Goal: Transaction & Acquisition: Purchase product/service

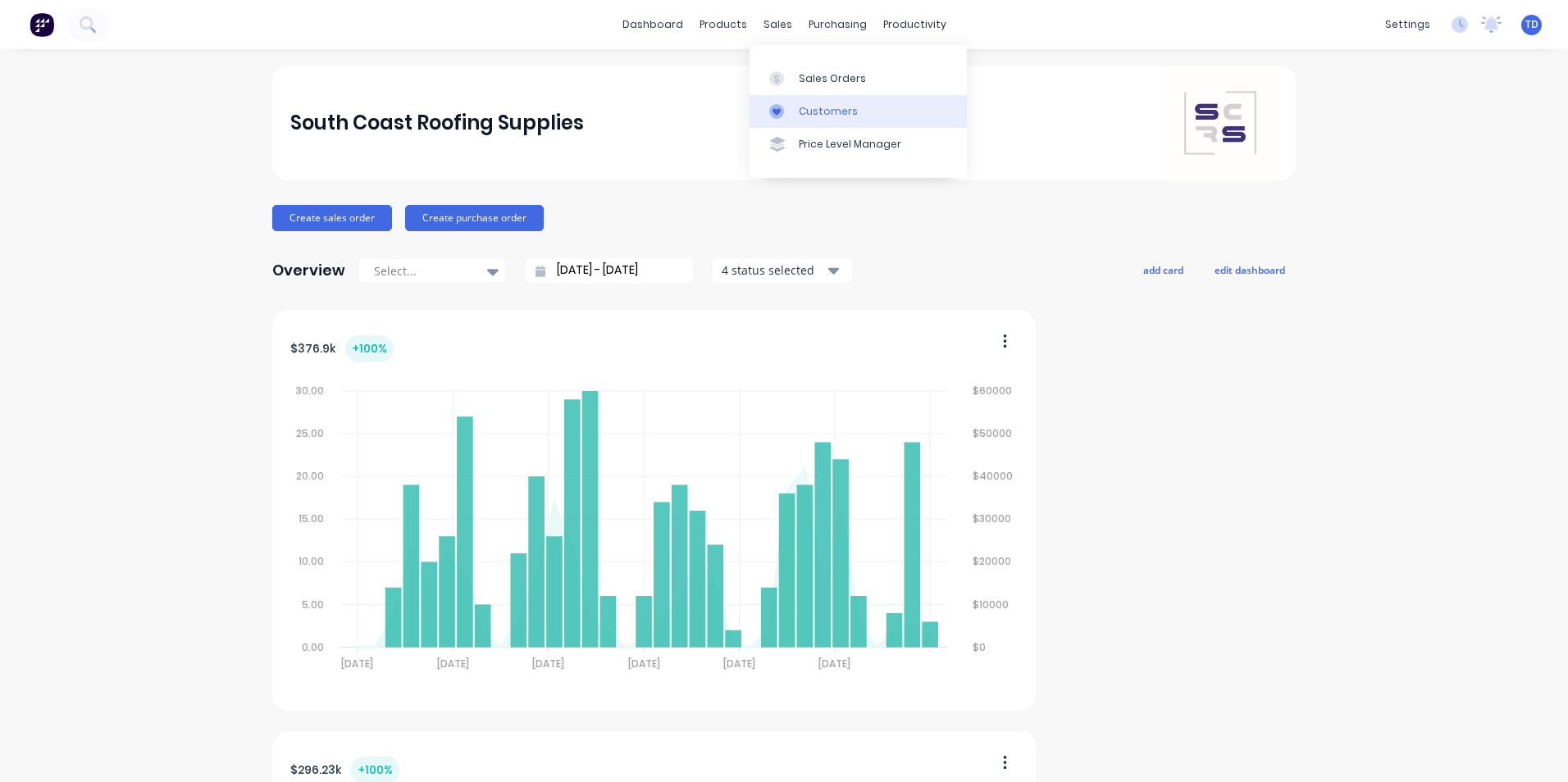
click at [814, 113] on div "Customers" at bounding box center [828, 112] width 59 height 15
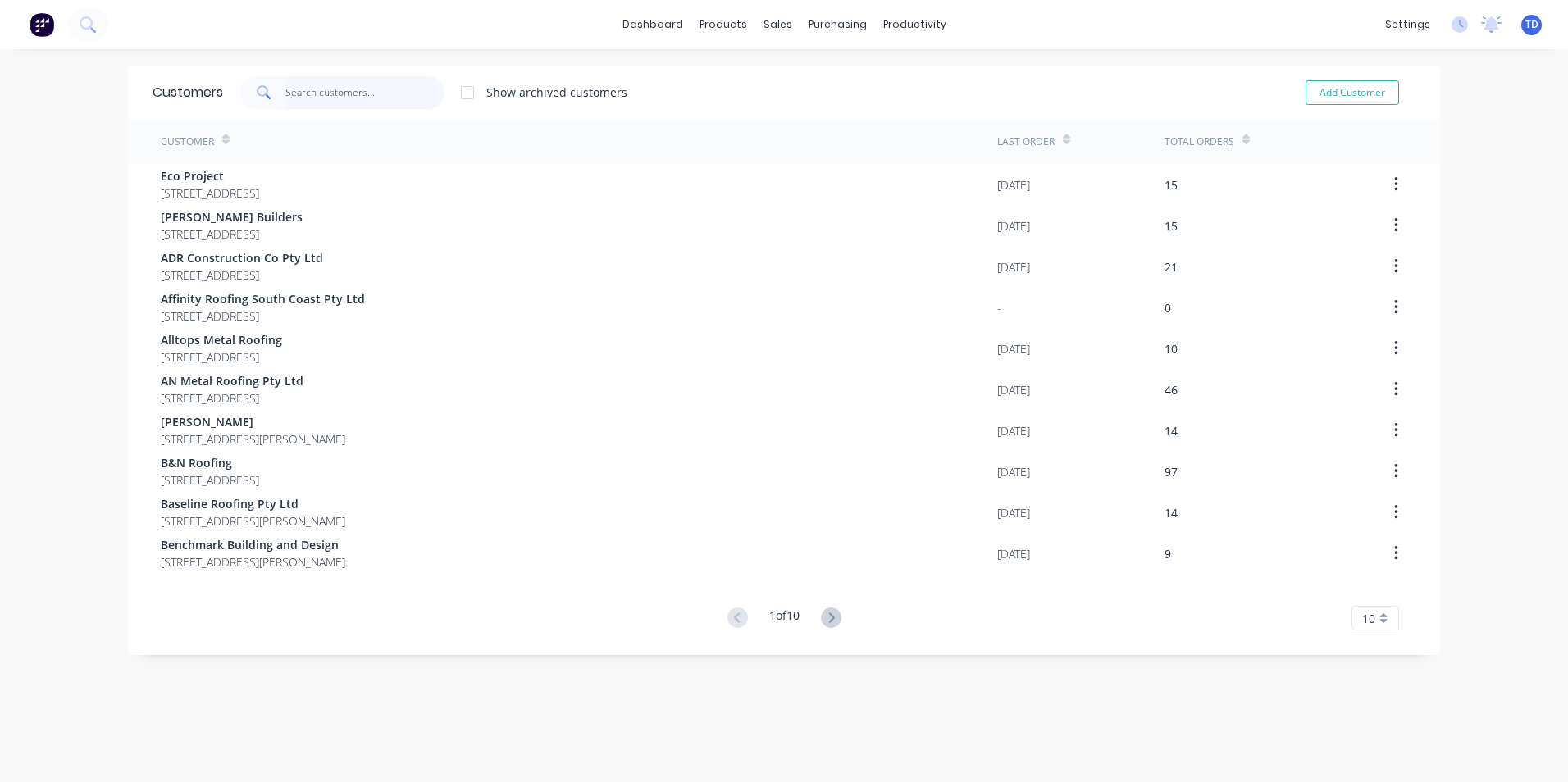
click at [378, 97] on input "text" at bounding box center [365, 92] width 160 height 32
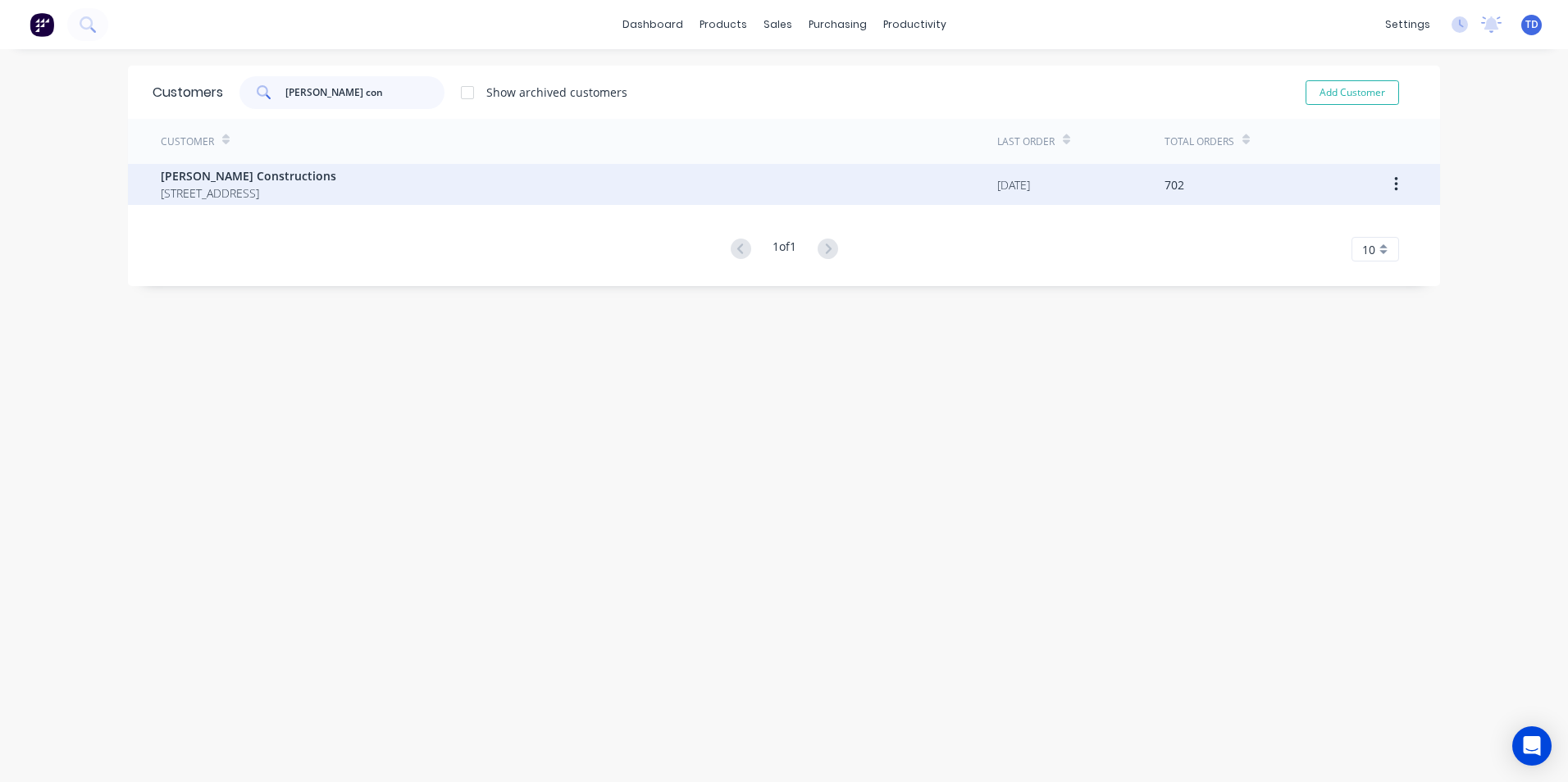
type input "[PERSON_NAME] con"
click at [336, 188] on span "[STREET_ADDRESS]" at bounding box center [249, 192] width 176 height 18
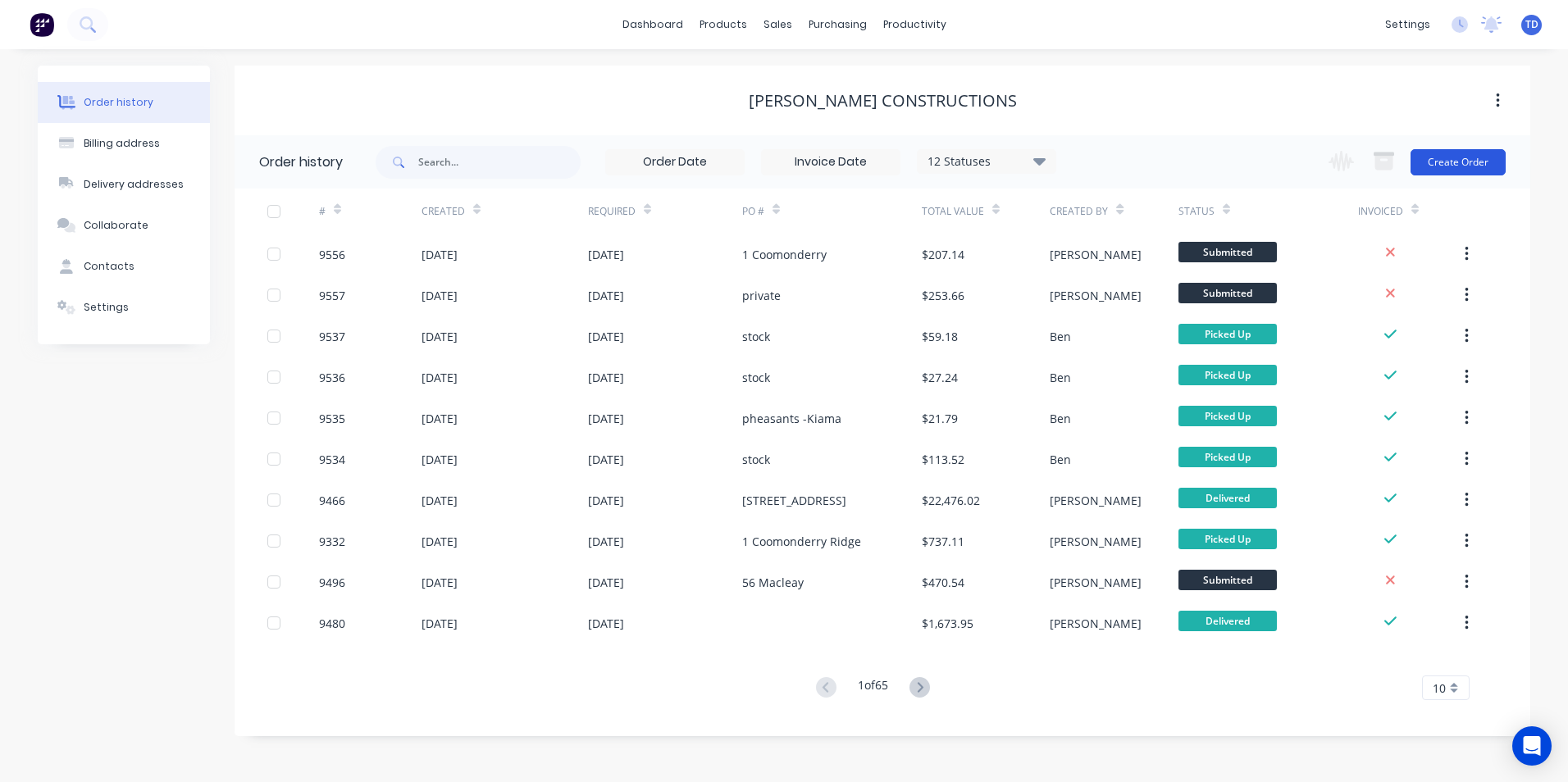
click at [1473, 168] on button "Create Order" at bounding box center [1458, 162] width 95 height 26
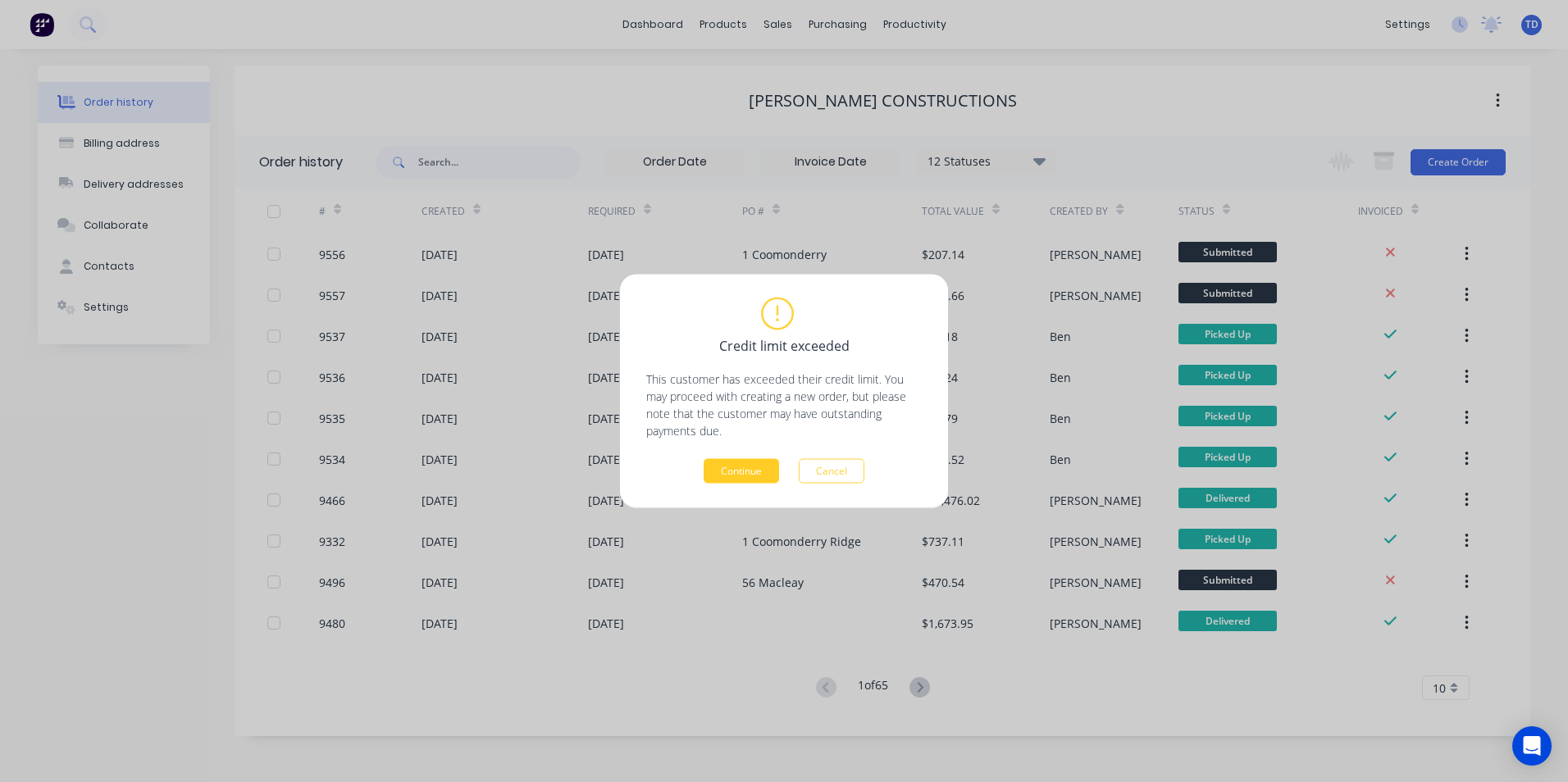
click at [726, 473] on button "Continue" at bounding box center [741, 471] width 76 height 25
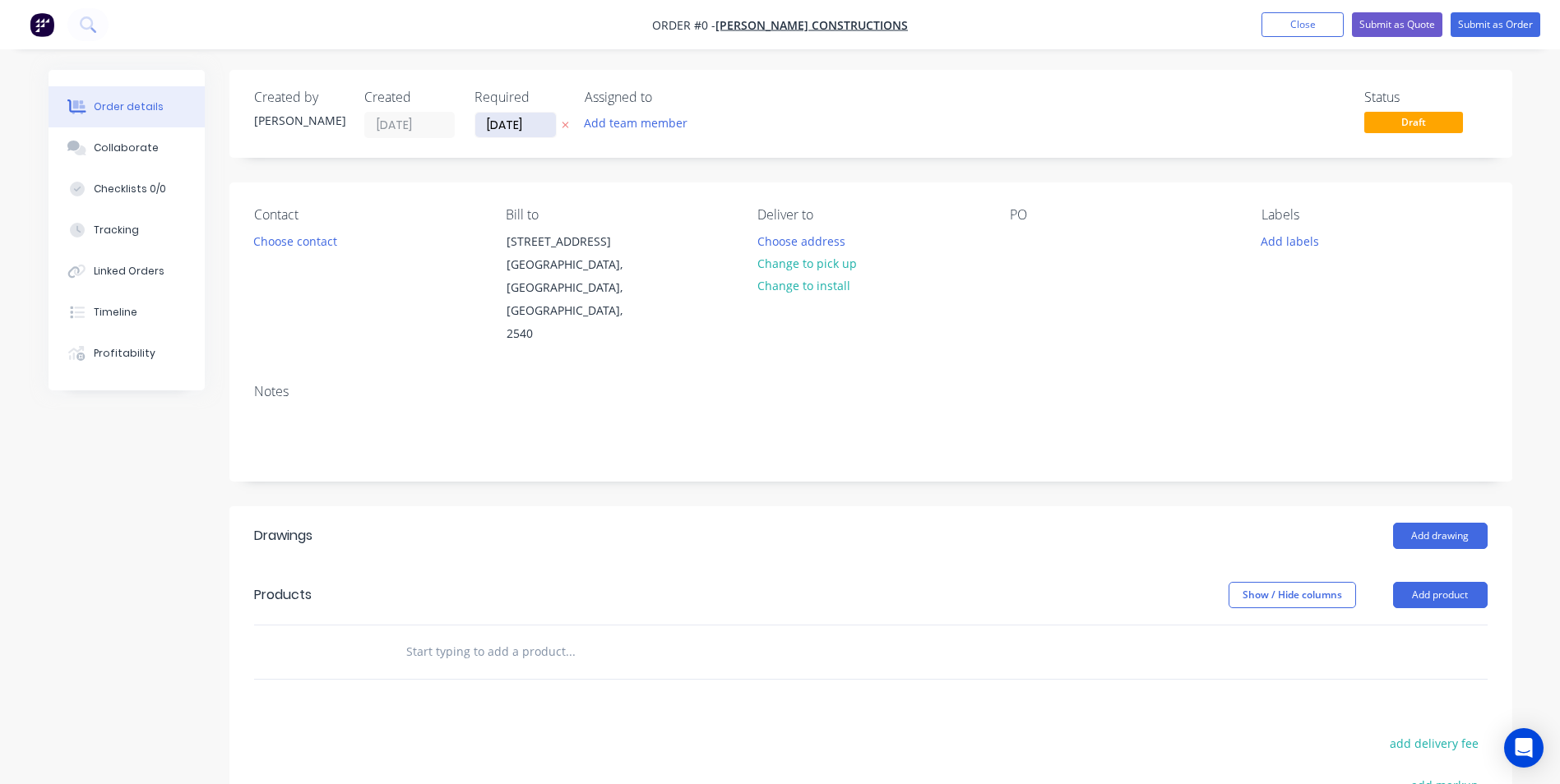
click at [547, 130] on input "[DATE]" at bounding box center [515, 124] width 81 height 25
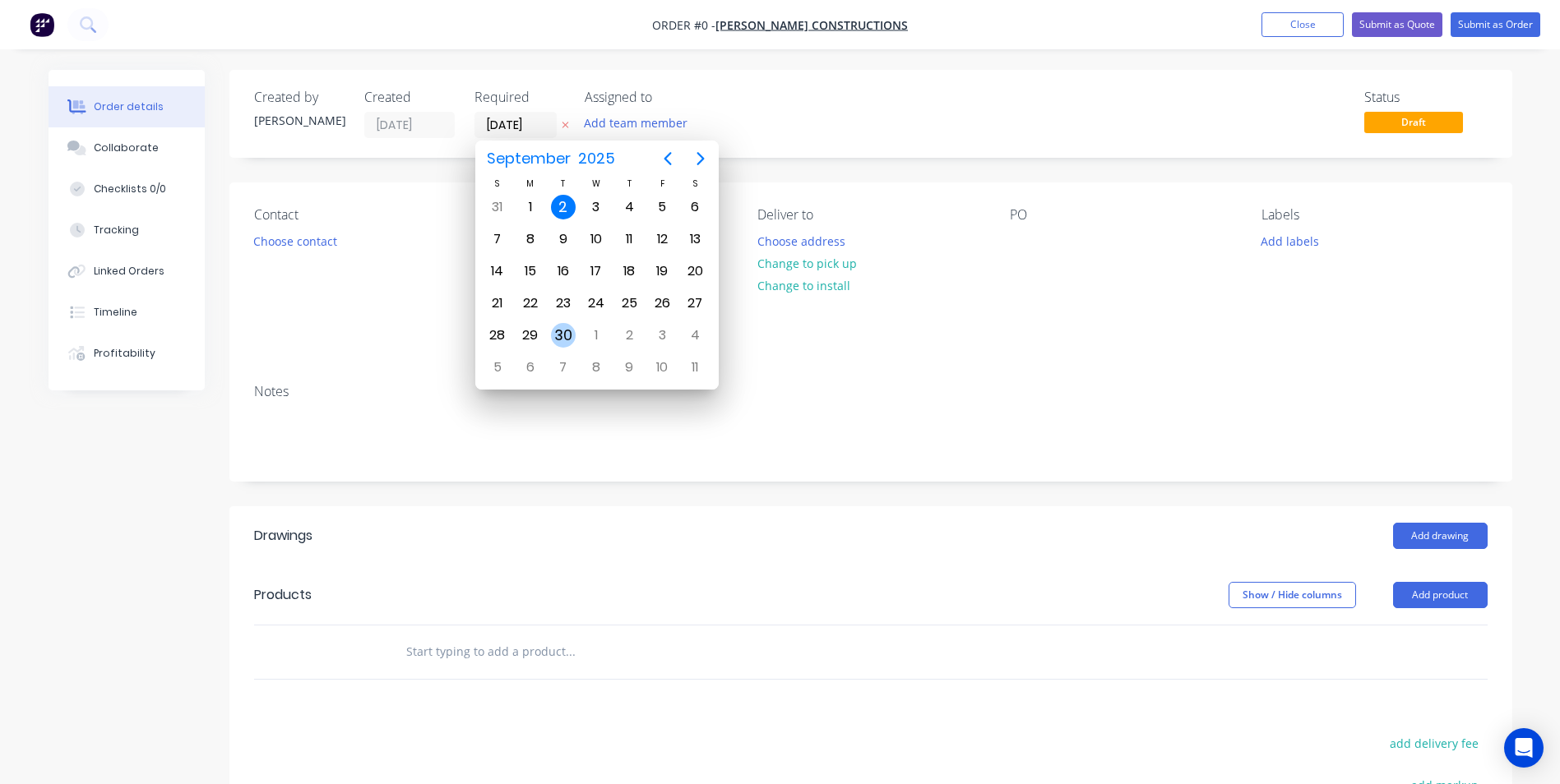
click at [573, 331] on div "30" at bounding box center [563, 335] width 25 height 25
type input "[DATE]"
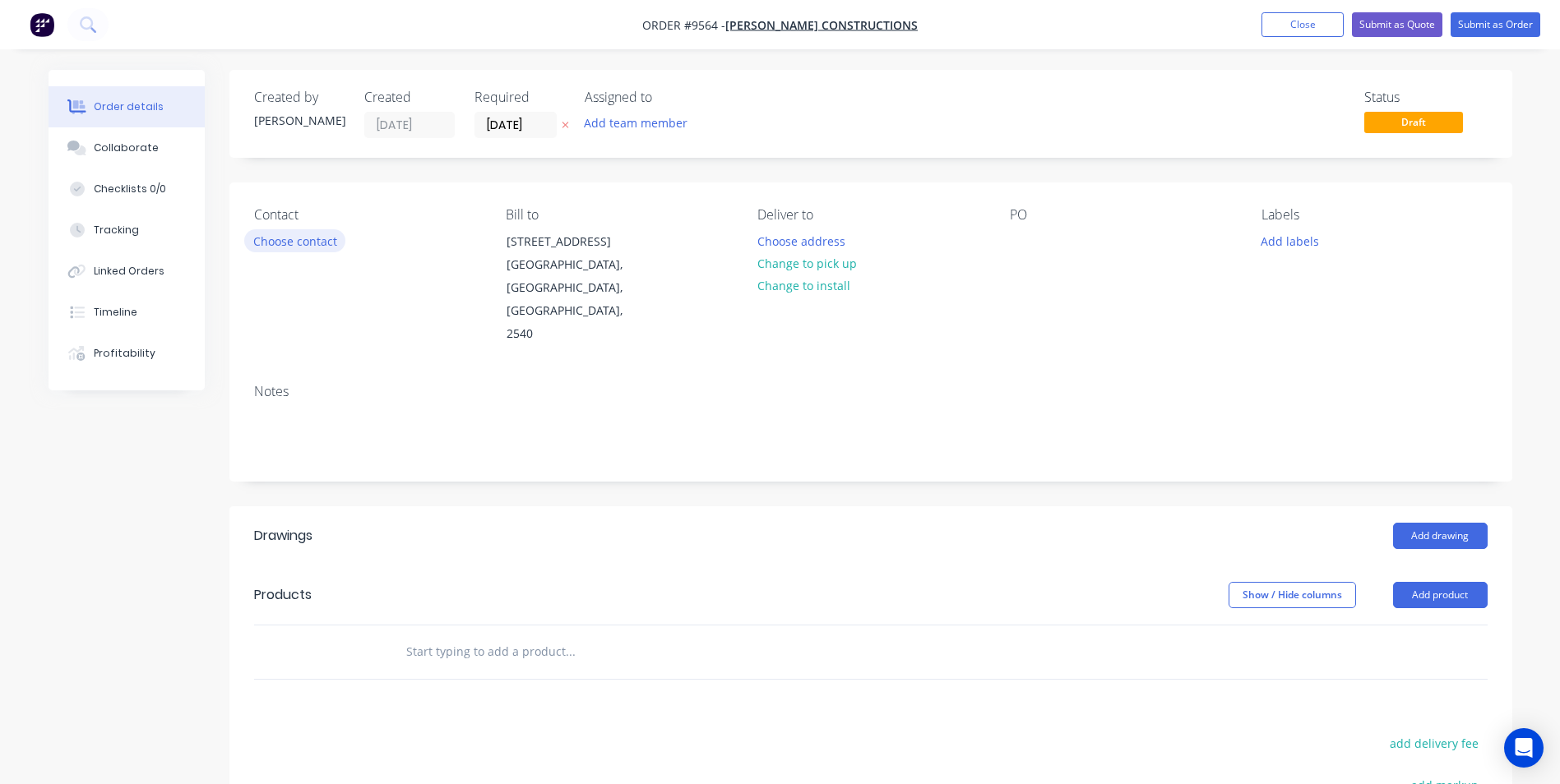
click at [290, 235] on button "Choose contact" at bounding box center [294, 240] width 101 height 22
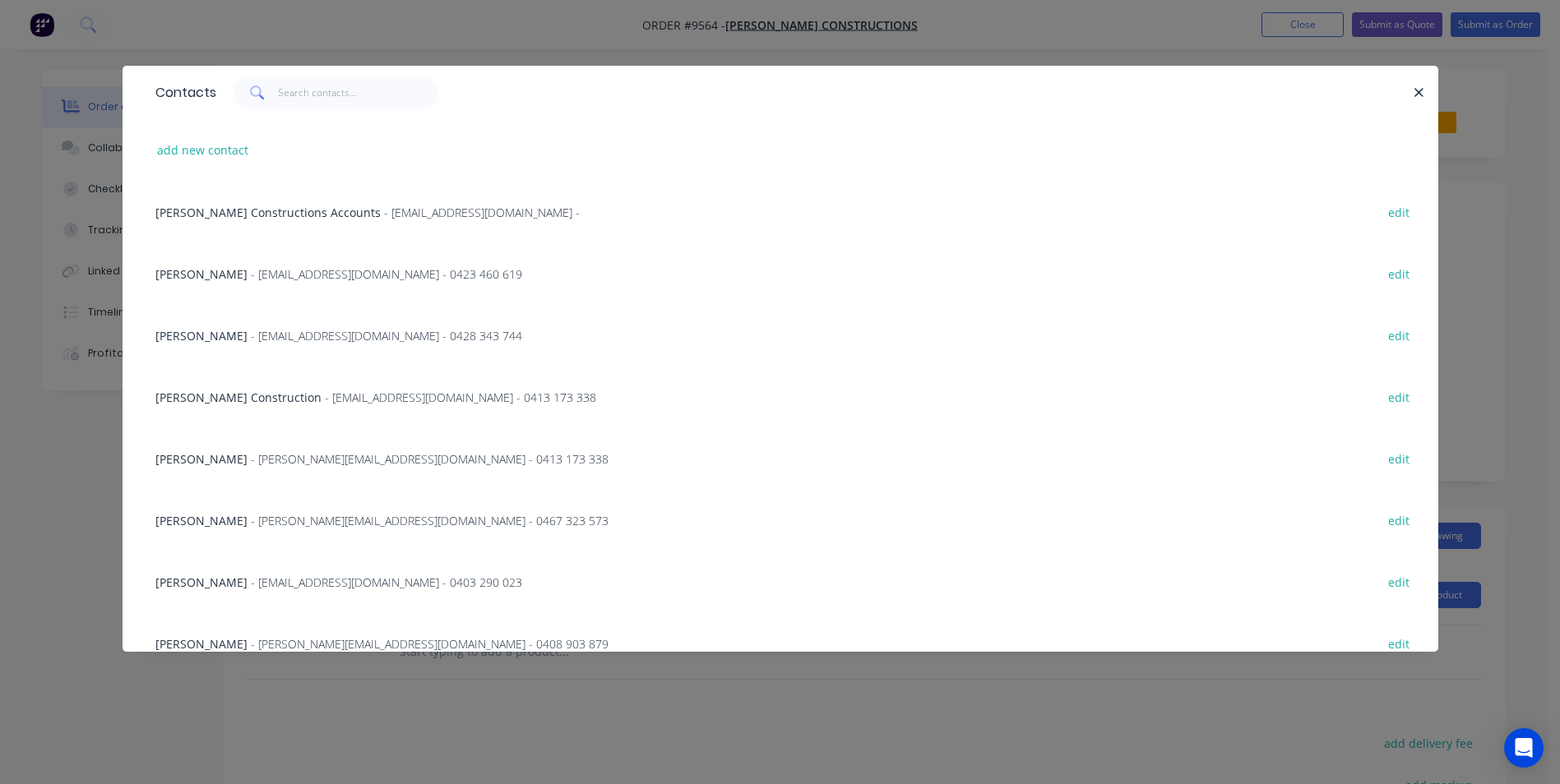
click at [325, 398] on span "- [EMAIL_ADDRESS][DOMAIN_NAME] - 0413 173 338" at bounding box center [460, 397] width 271 height 16
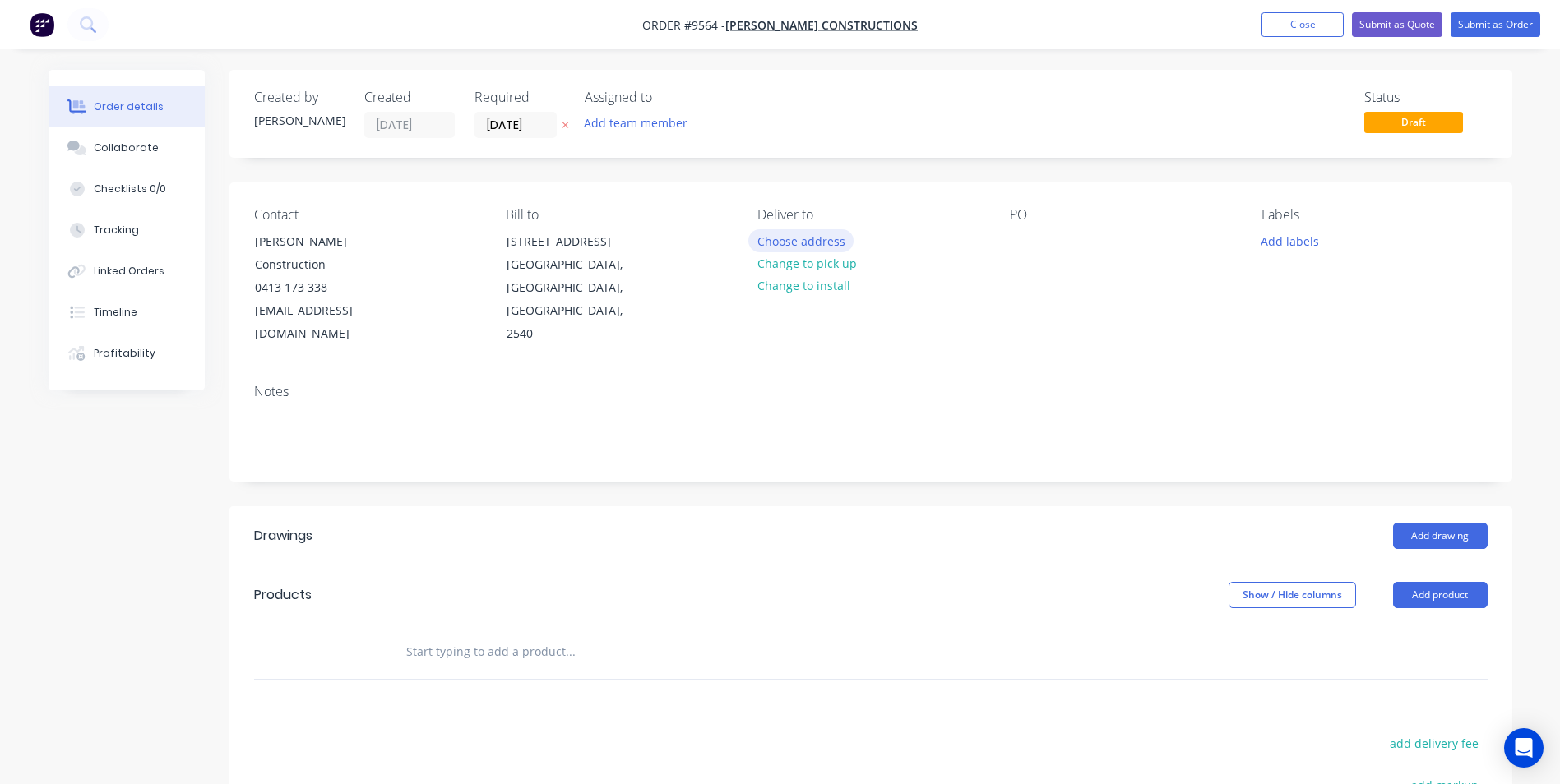
click at [805, 238] on button "Choose address" at bounding box center [800, 240] width 105 height 22
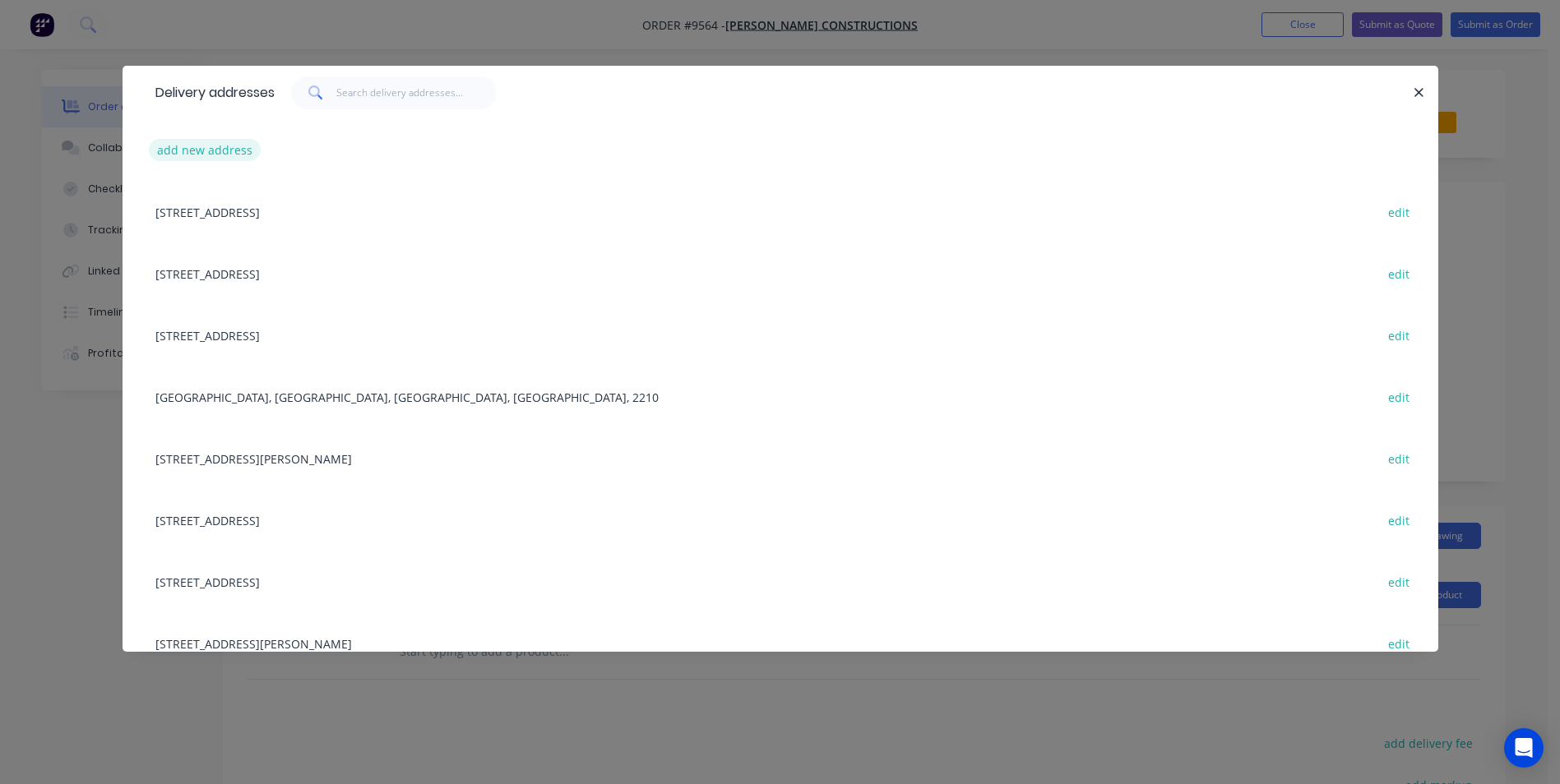
click at [214, 144] on button "add new address" at bounding box center [204, 150] width 112 height 22
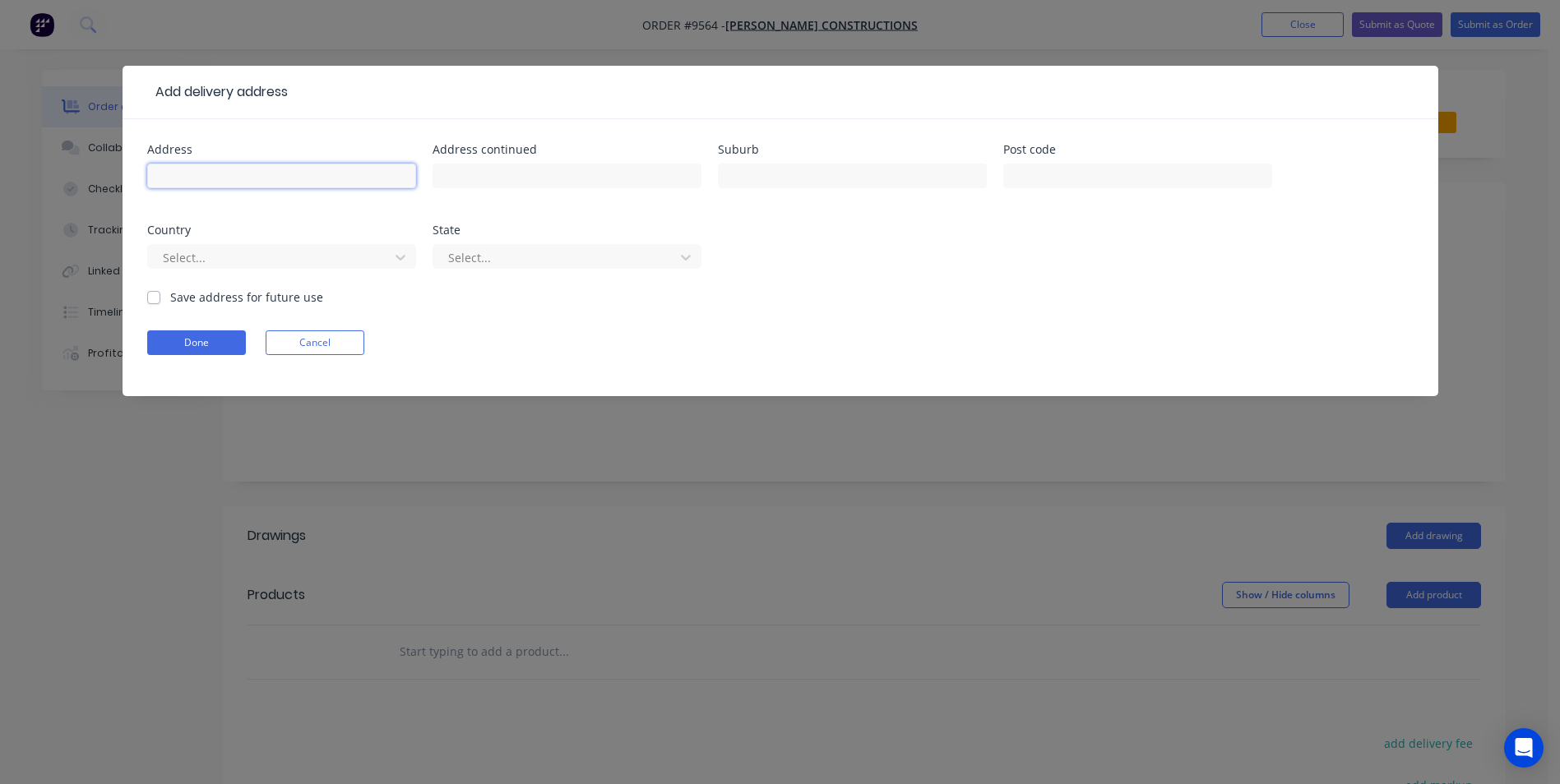
click at [201, 178] on input "text" at bounding box center [282, 175] width 269 height 25
type input "[STREET_ADDRESS][DEMOGRAPHIC_DATA]"
type input "Old Erowal Bay"
type input "2540"
click at [170, 297] on label "Save address for future use" at bounding box center [246, 297] width 153 height 18
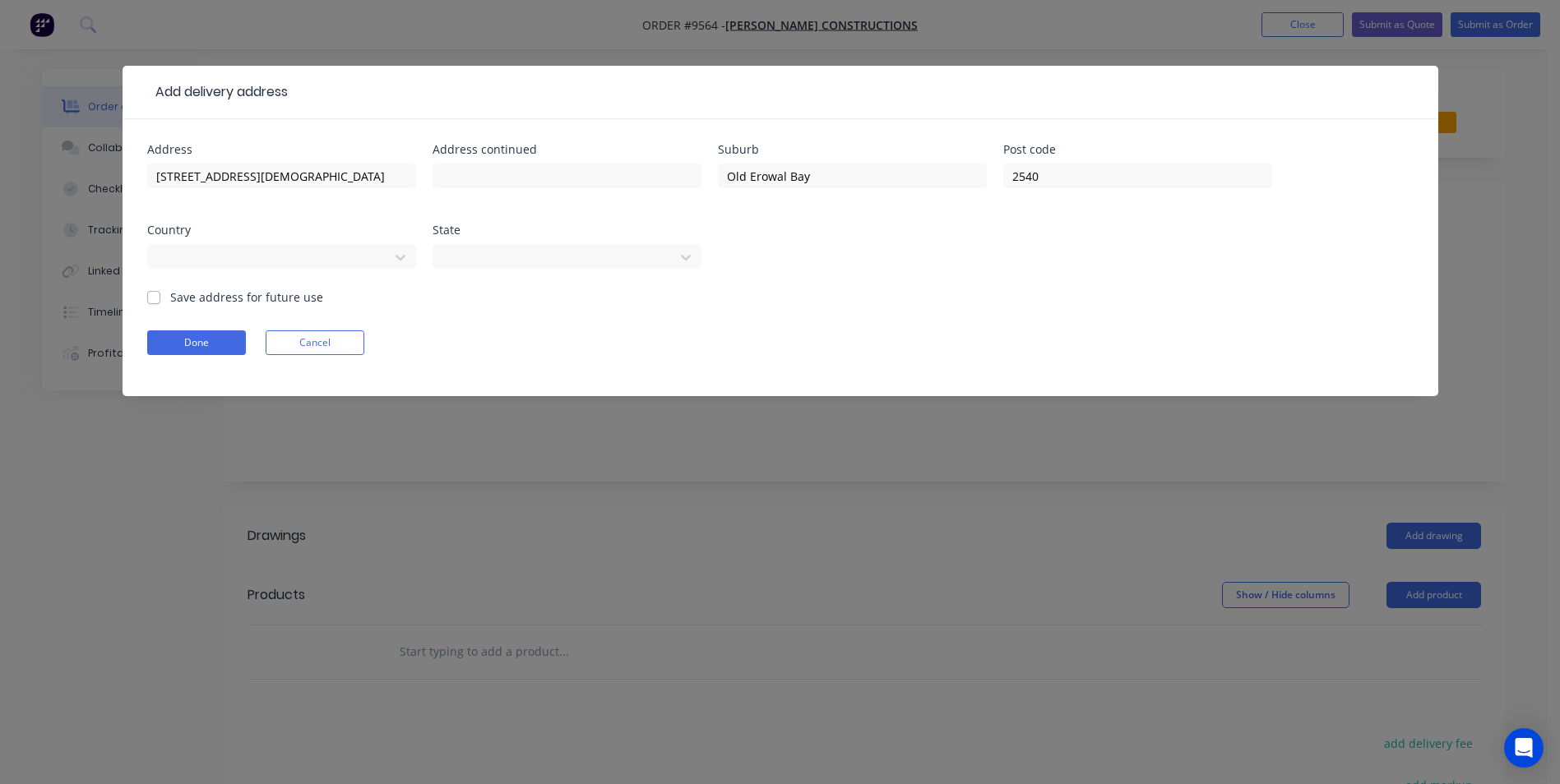
click at [150, 297] on input "Save address for future use" at bounding box center [154, 296] width 13 height 16
checkbox input "true"
click at [177, 342] on button "Done" at bounding box center [197, 342] width 98 height 25
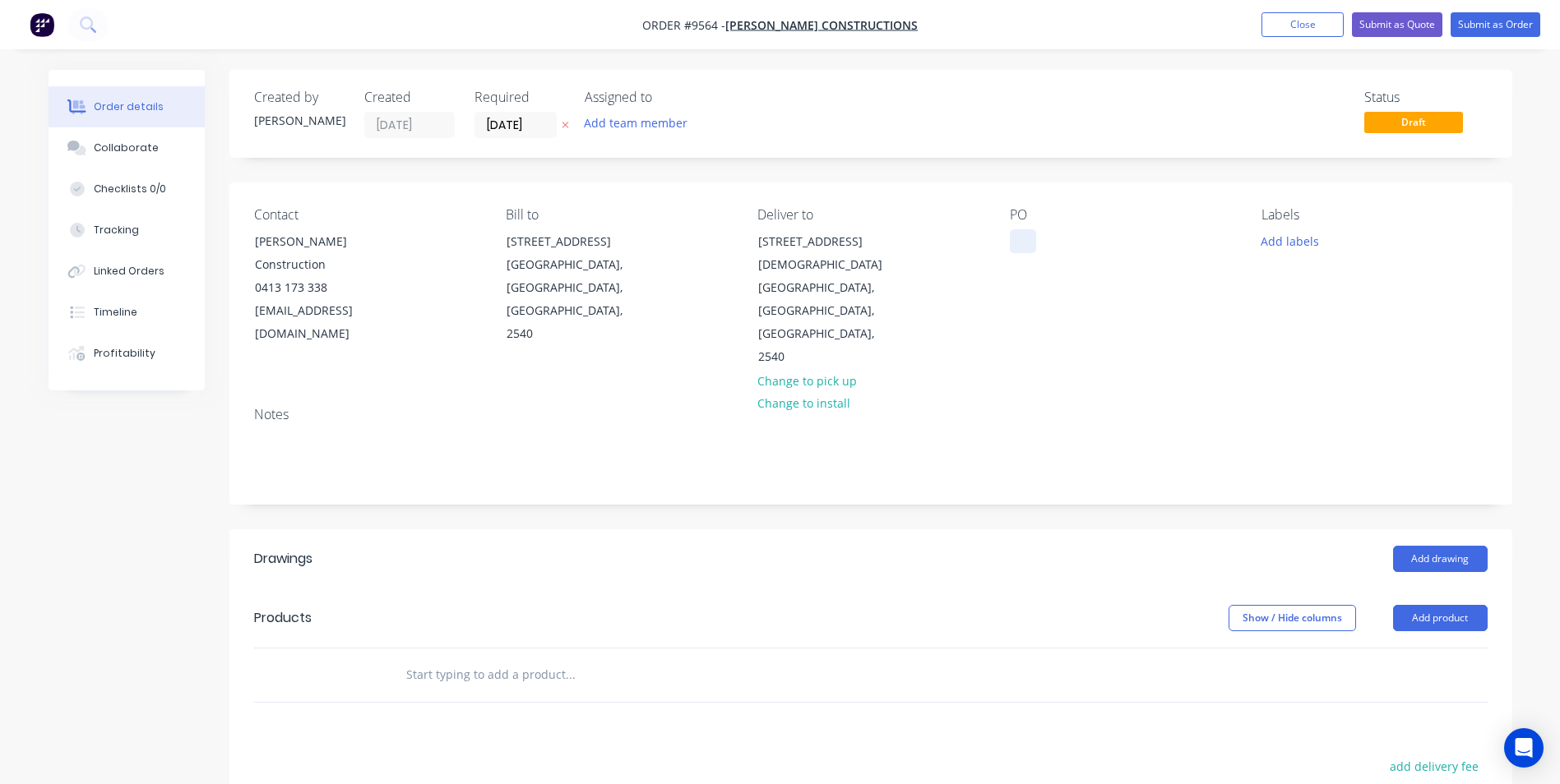
click at [1029, 236] on div at bounding box center [1023, 241] width 26 height 24
click at [474, 659] on input "text" at bounding box center [570, 675] width 329 height 32
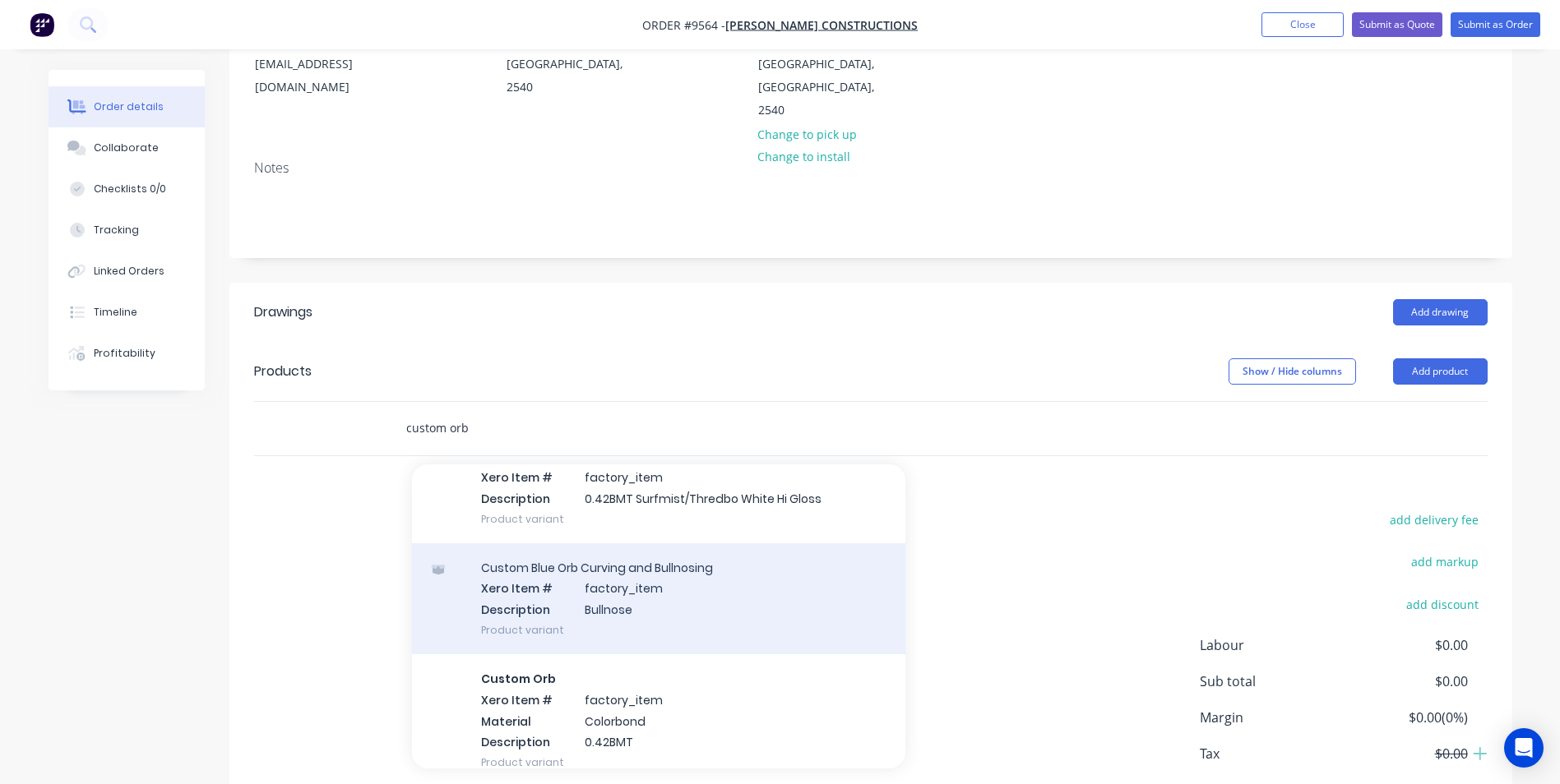
scroll to position [411, 0]
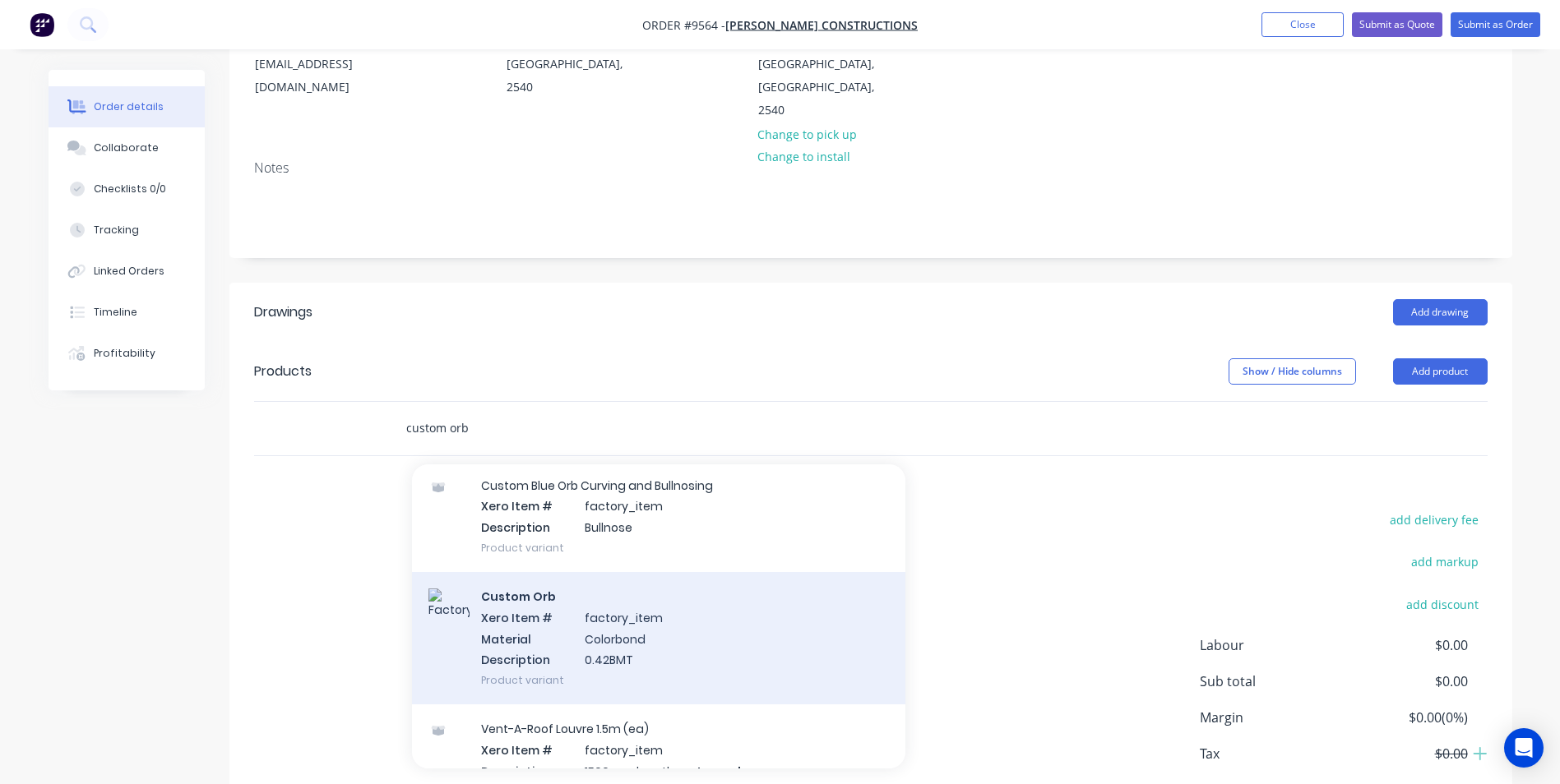
type input "custom orb"
click at [537, 573] on div "Custom Orb Xero Item # factory_item Material Colorbond Description 0.42BMT Prod…" at bounding box center [659, 638] width 494 height 133
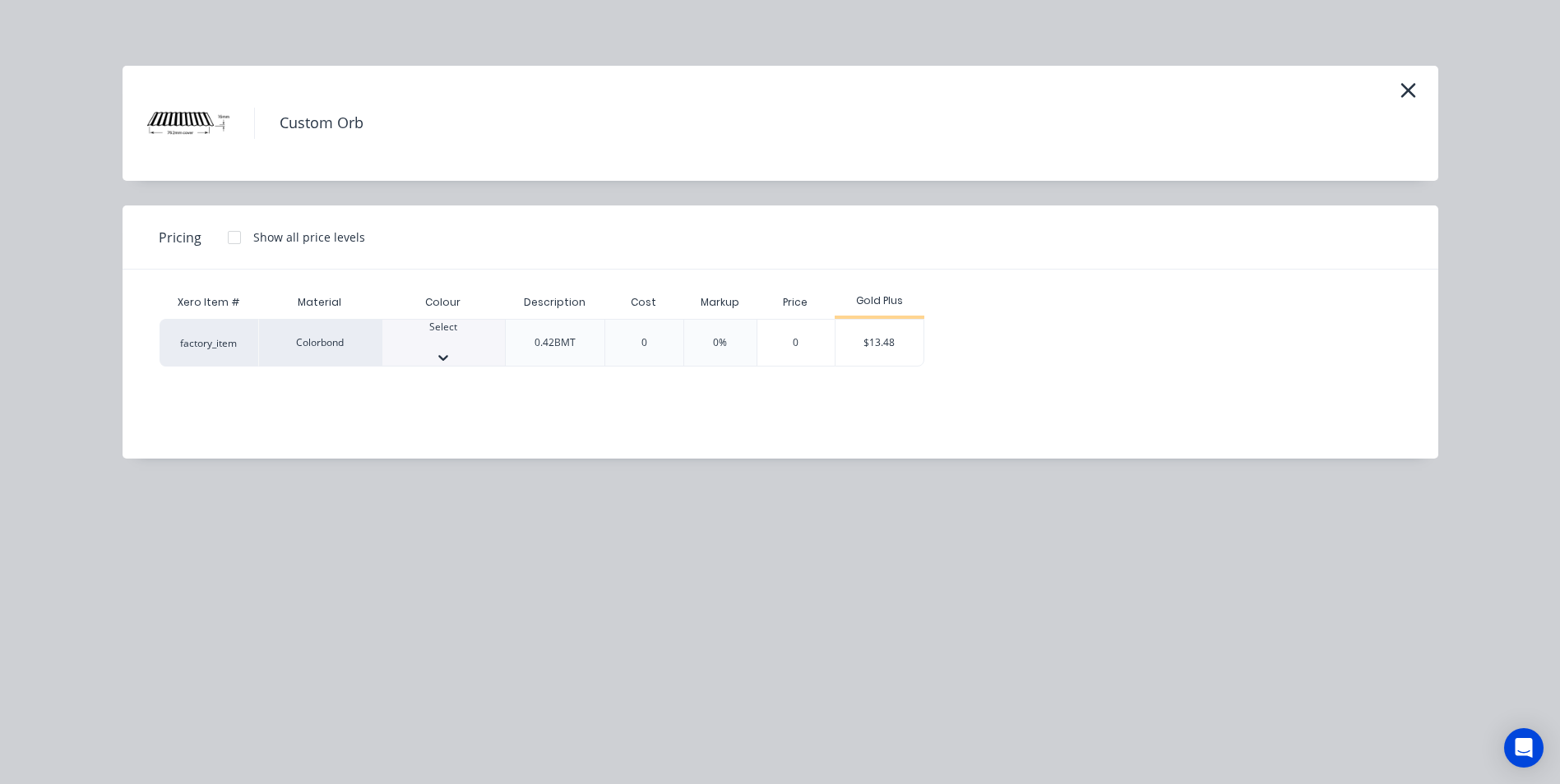
click at [450, 357] on div "Select" at bounding box center [444, 343] width 122 height 46
click at [1402, 93] on icon "button" at bounding box center [1408, 90] width 18 height 23
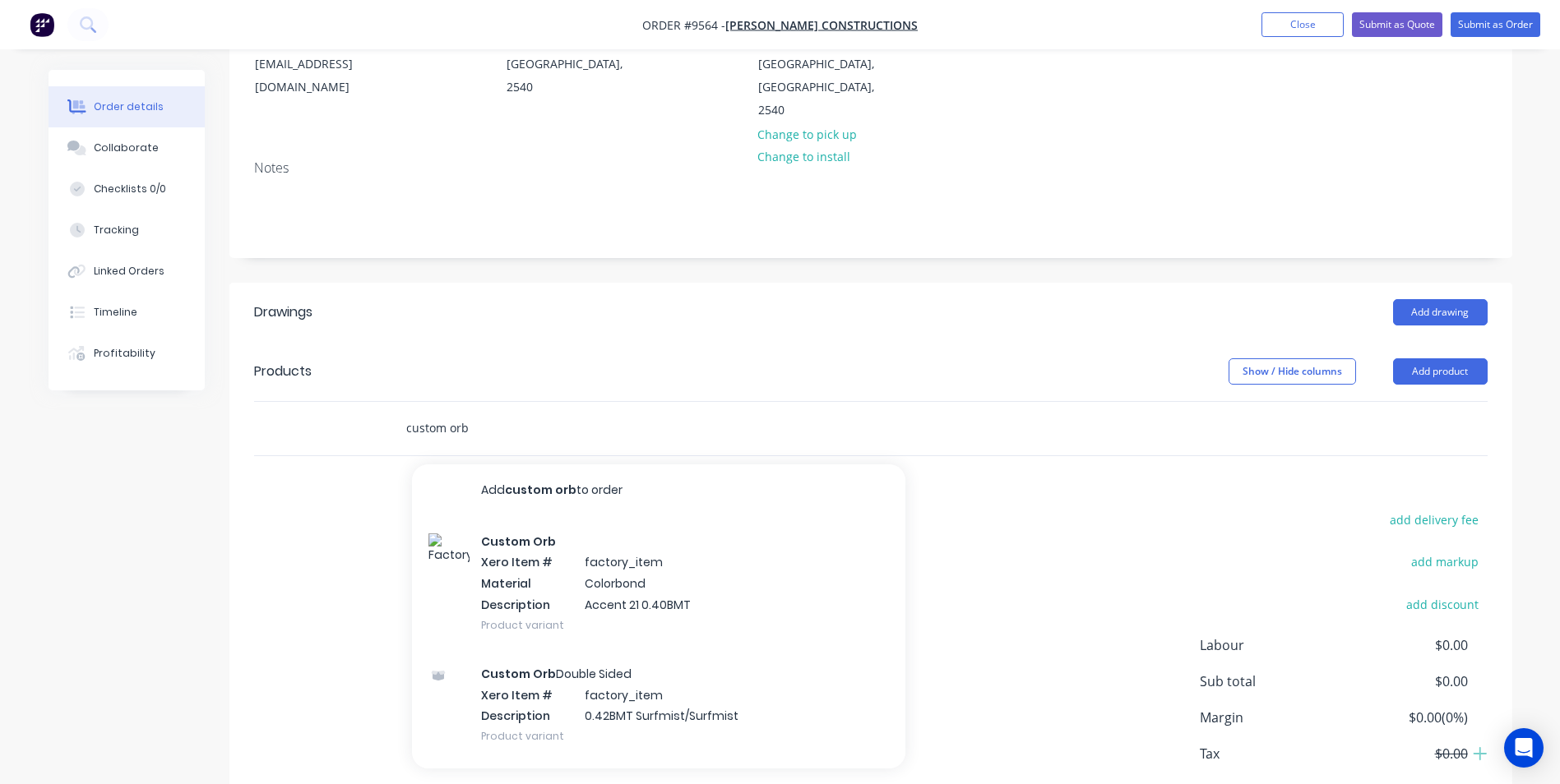
click at [487, 412] on input "custom orb" at bounding box center [570, 428] width 329 height 32
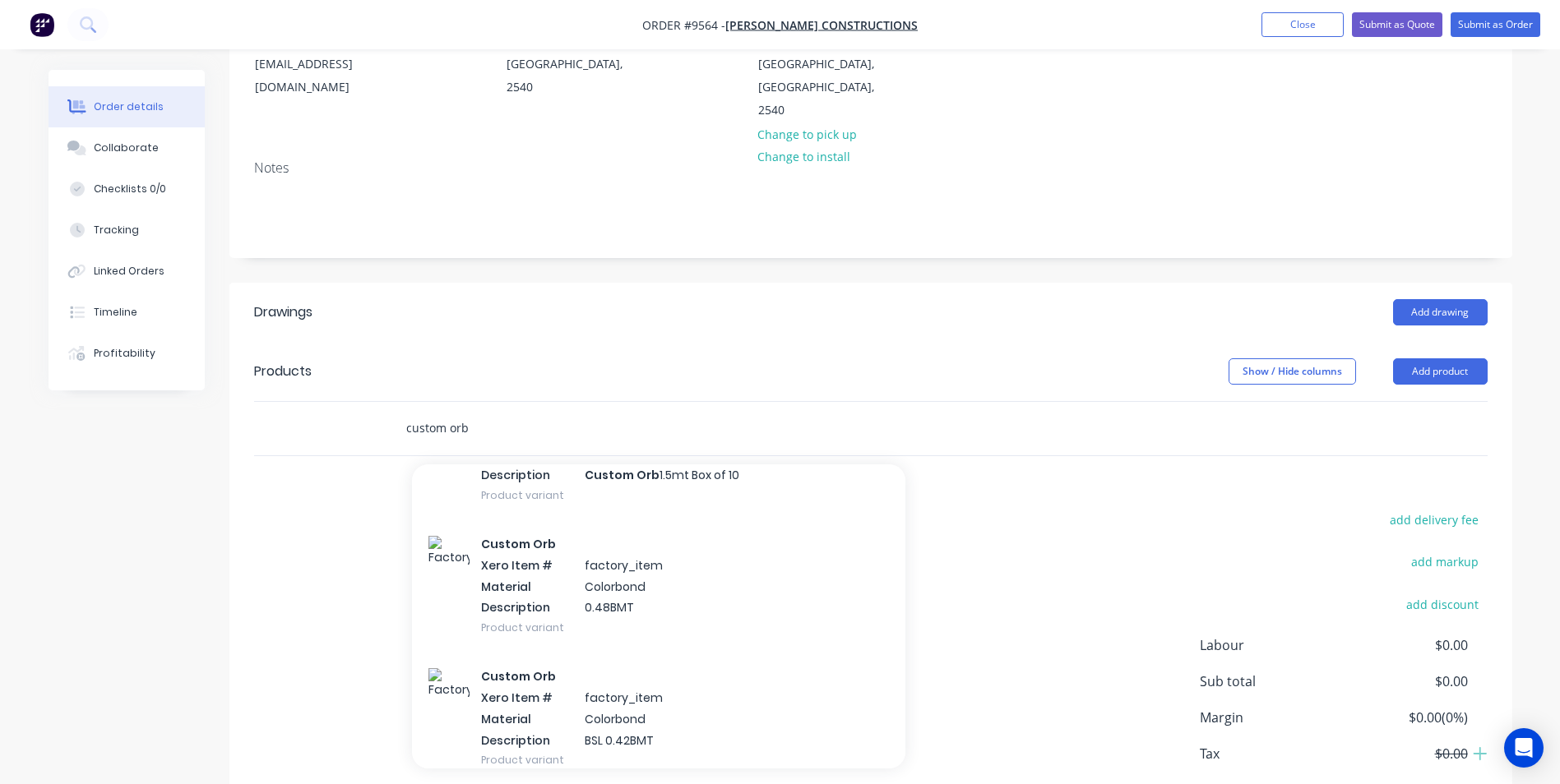
scroll to position [986, 0]
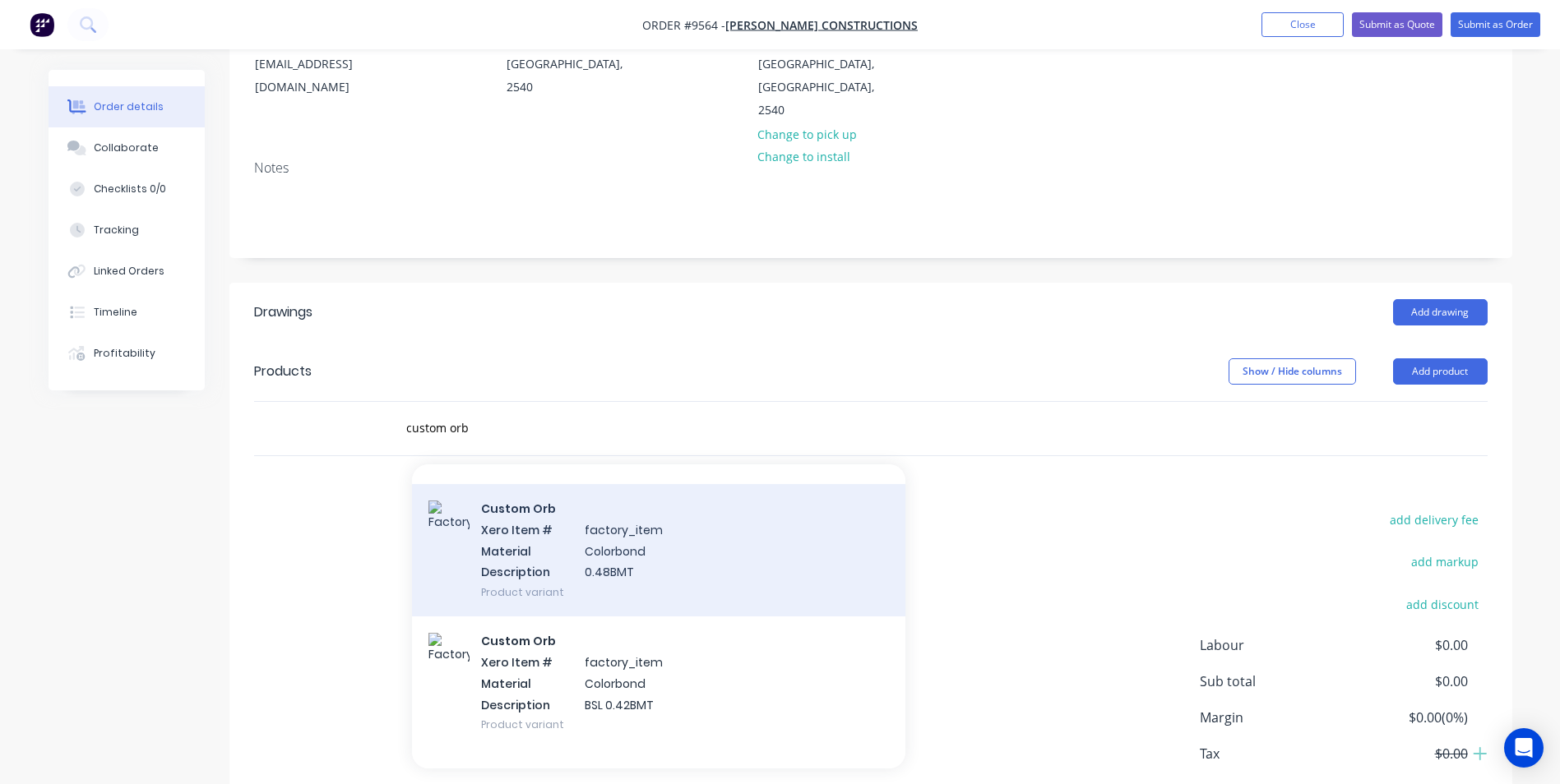
click at [591, 506] on div "Custom Orb Xero Item # factory_item Material Colorbond Description 0.48BMT Prod…" at bounding box center [659, 550] width 494 height 133
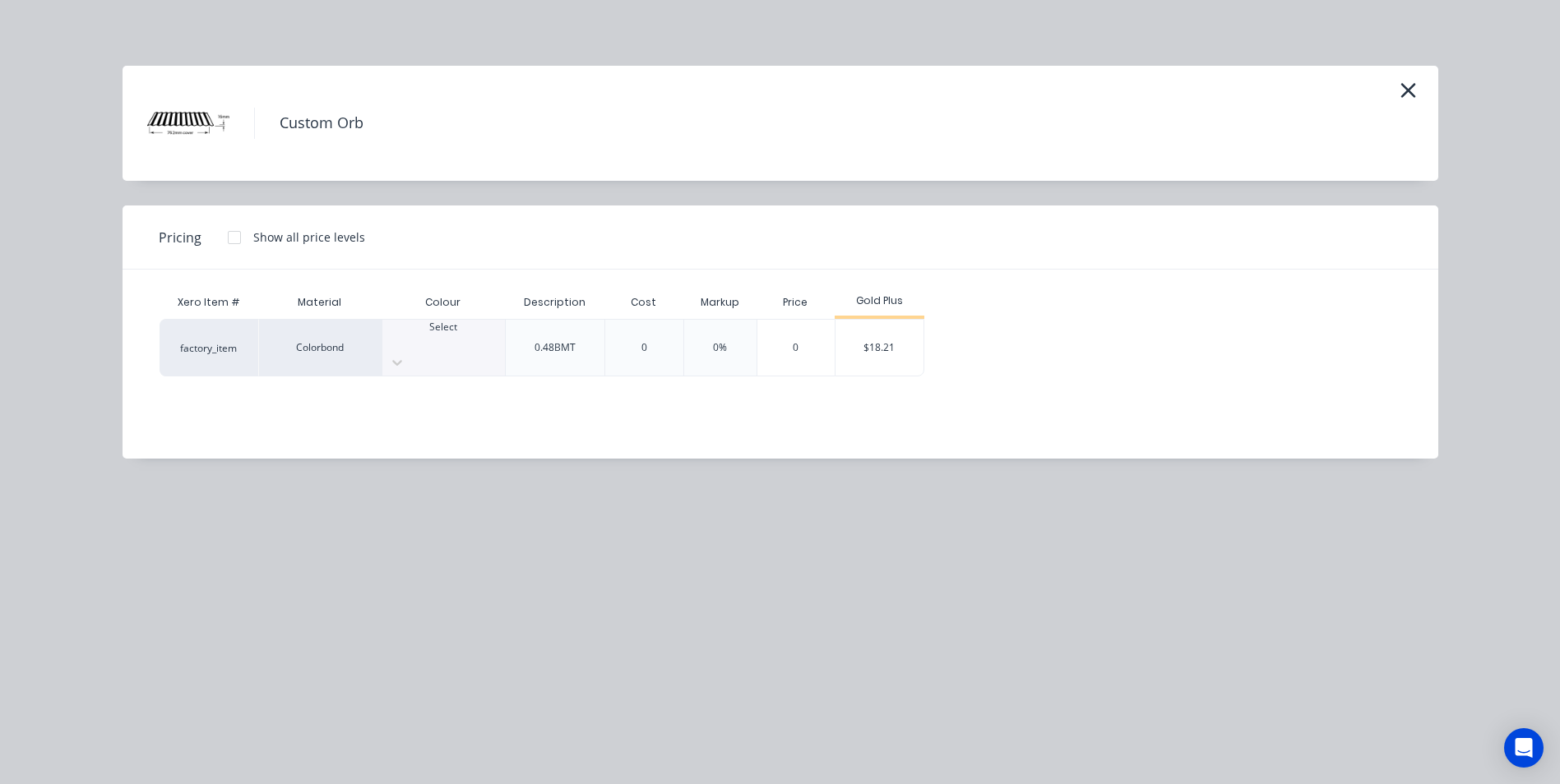
click at [469, 354] on div "Select" at bounding box center [444, 348] width 122 height 56
click at [882, 348] on div "$18.21" at bounding box center [879, 348] width 88 height 56
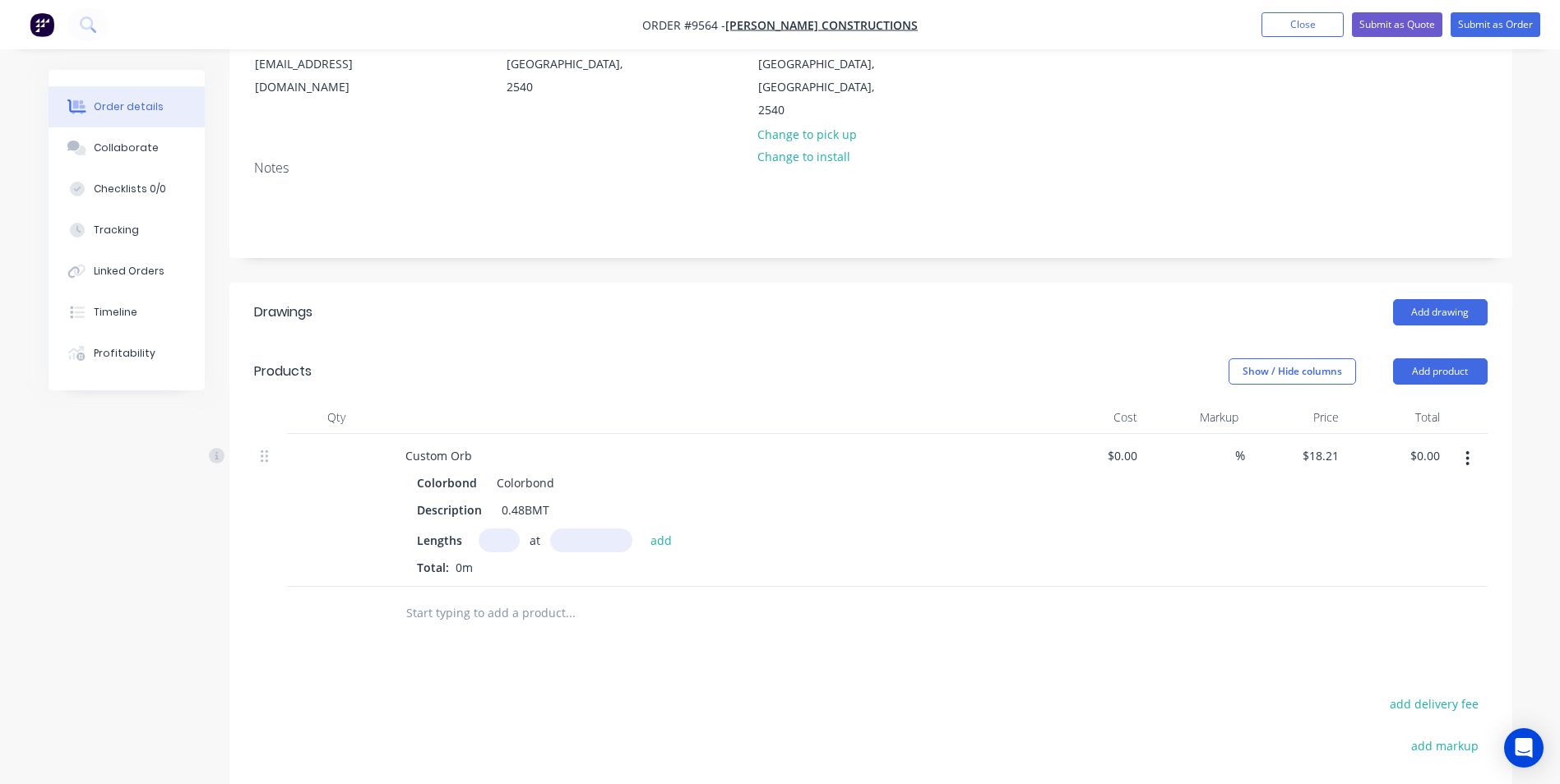
click at [498, 529] on input "text" at bounding box center [499, 541] width 41 height 24
type input "38"
type input "2400"
click at [642, 529] on button "add" at bounding box center [662, 540] width 39 height 22
type input "$1,660.75"
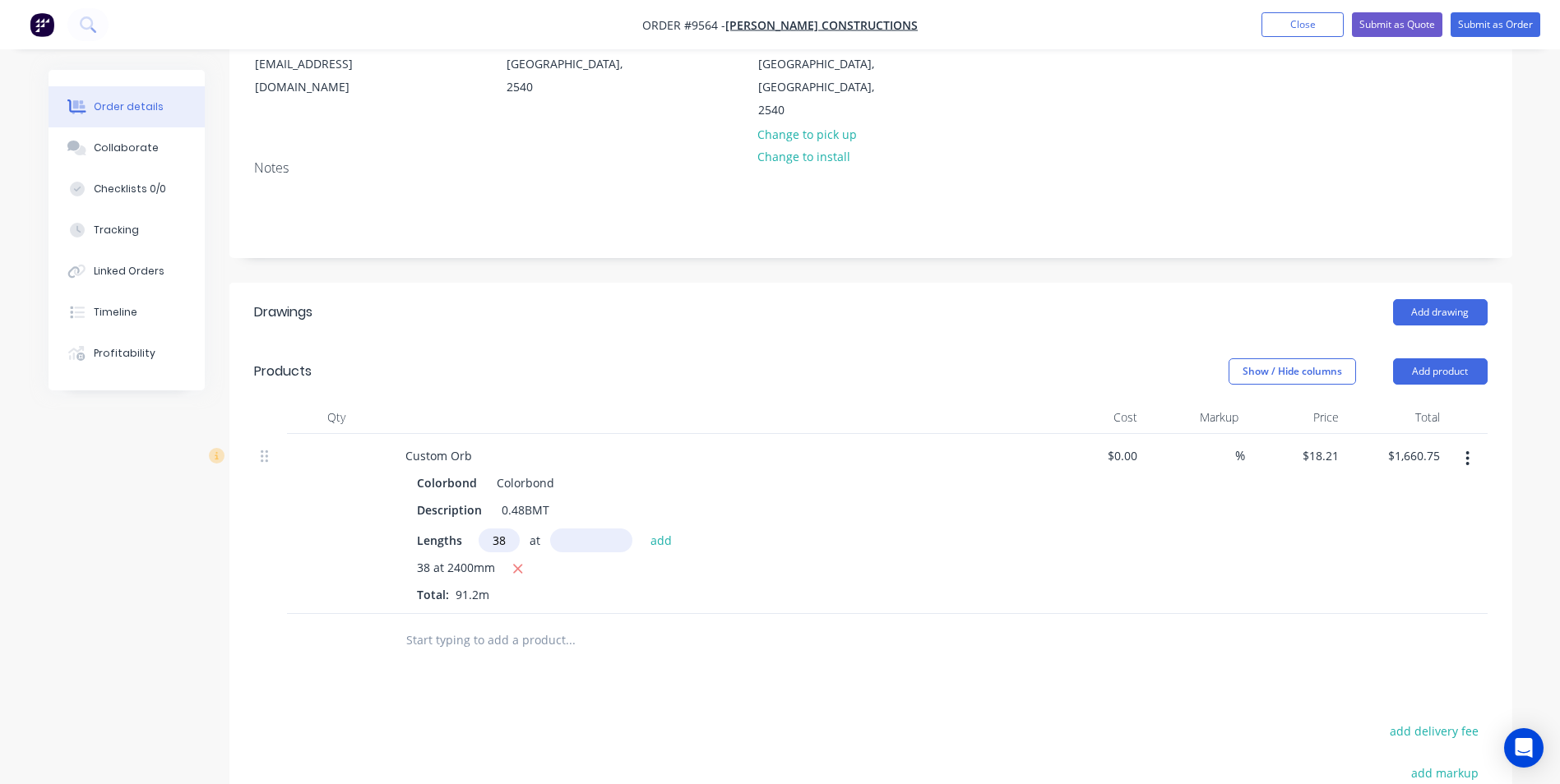
type input "38"
type input "3950"
click at [642, 529] on button "add" at bounding box center [662, 540] width 39 height 22
type input "$4,394.07"
click at [443, 651] on input "text" at bounding box center [570, 667] width 329 height 32
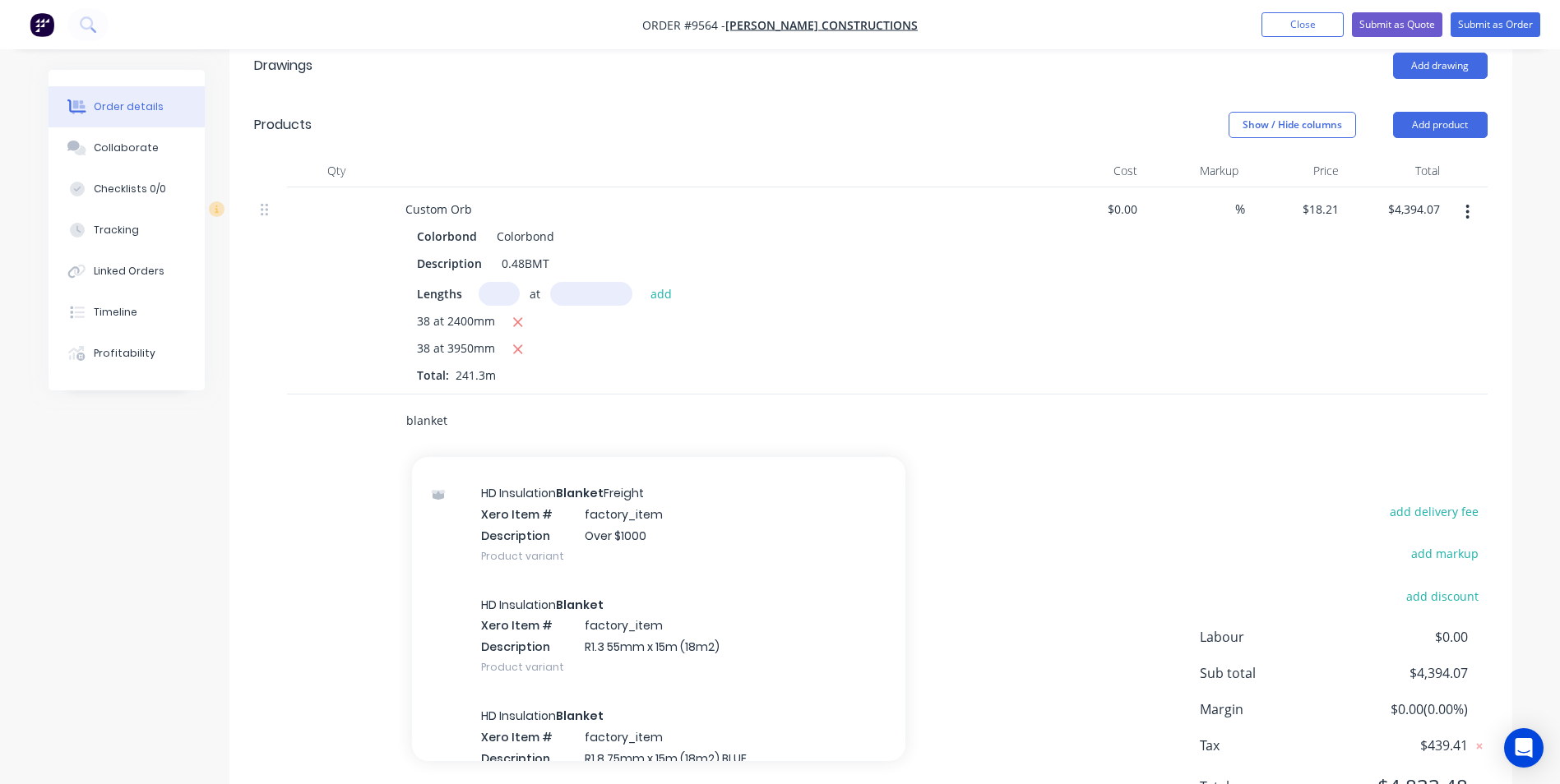
scroll to position [822, 0]
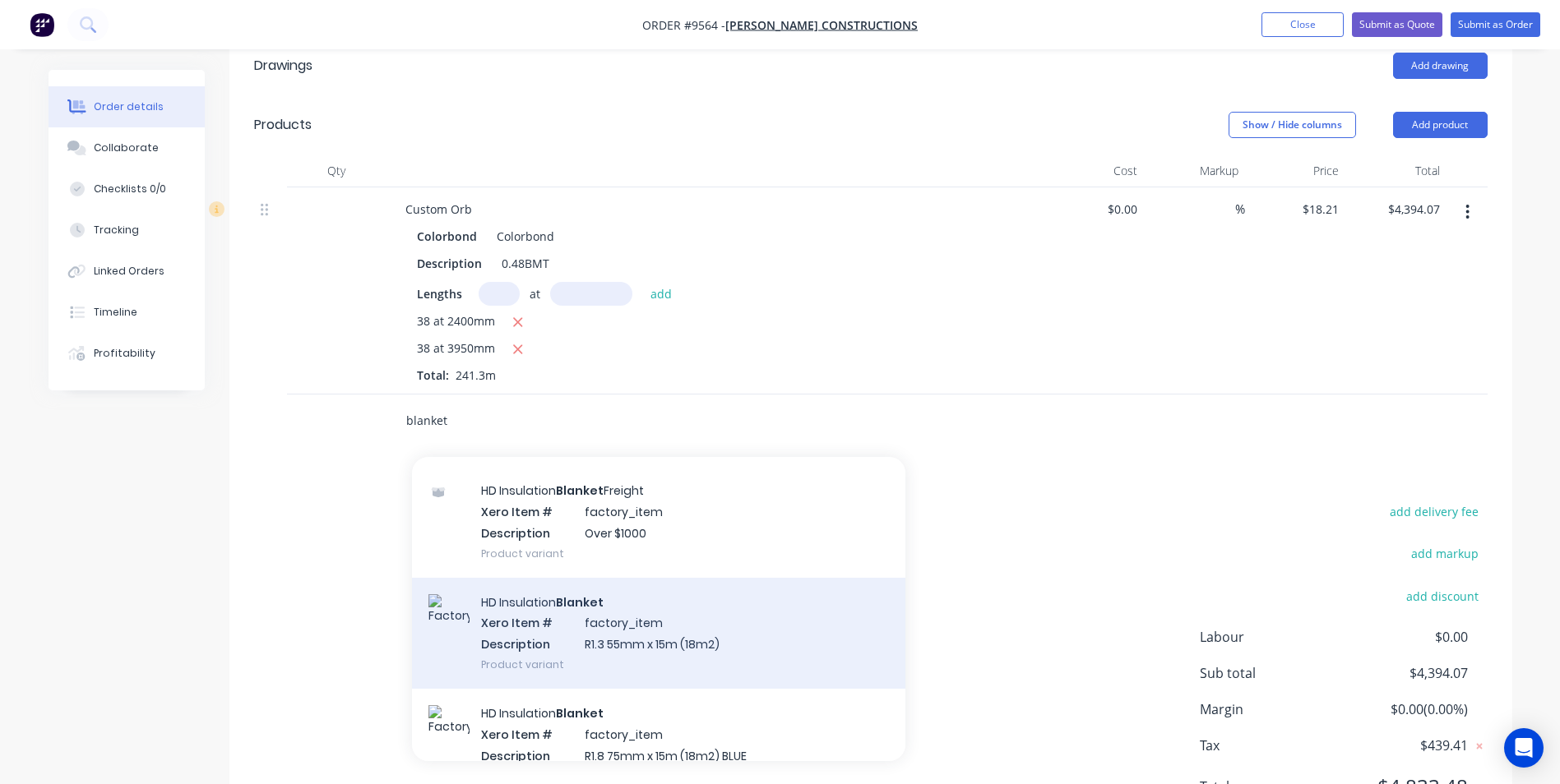
type input "blanket"
click at [544, 578] on div "HD Insulation Blanket Xero Item # factory_item Description R1.3 55mm x 15m (18m…" at bounding box center [659, 634] width 494 height 111
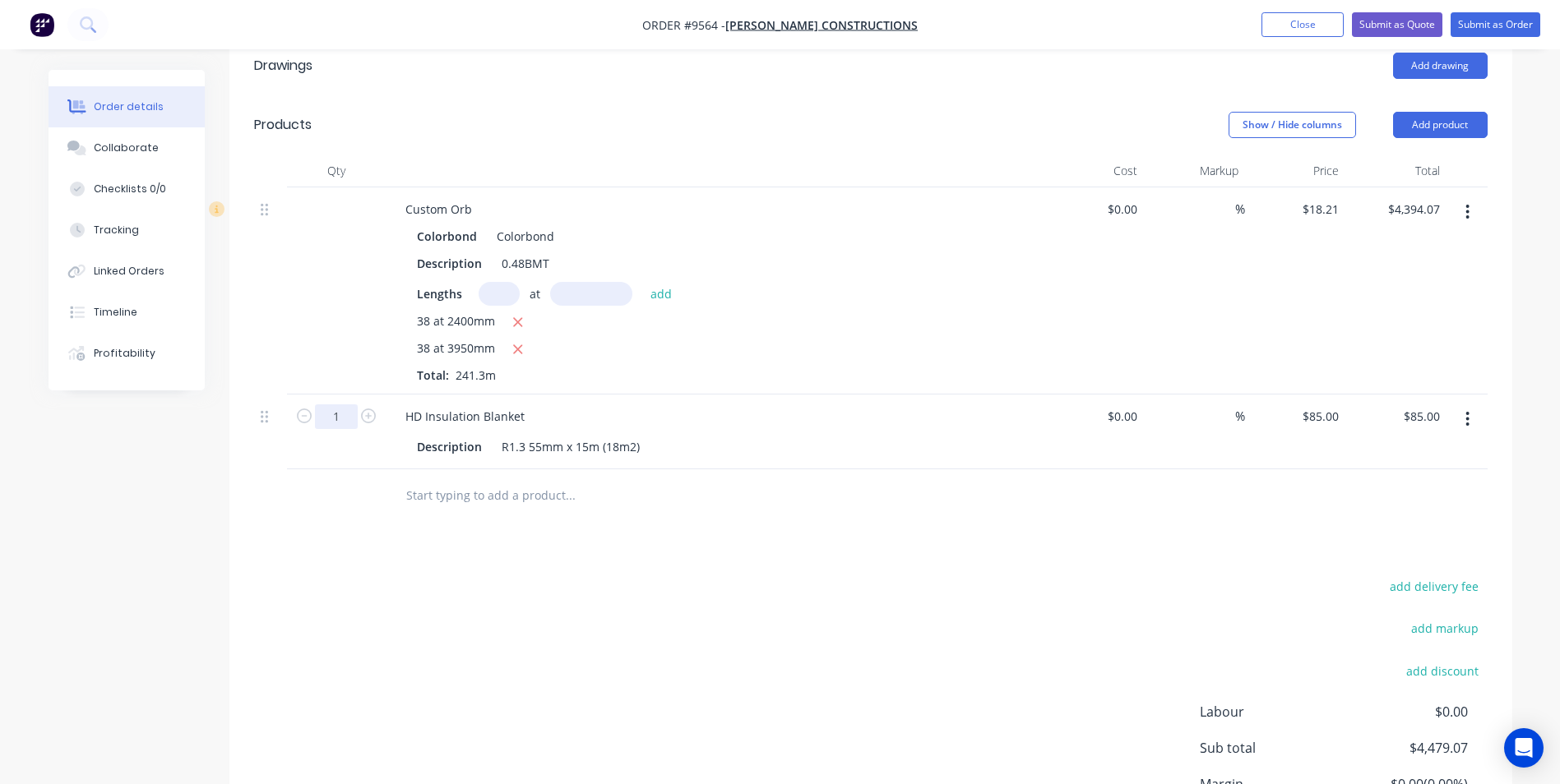
click at [342, 405] on input "1" at bounding box center [336, 417] width 43 height 25
type input "10"
type input "$850.00"
click at [517, 470] on div at bounding box center [682, 496] width 592 height 54
click at [483, 480] on input "text" at bounding box center [570, 495] width 329 height 32
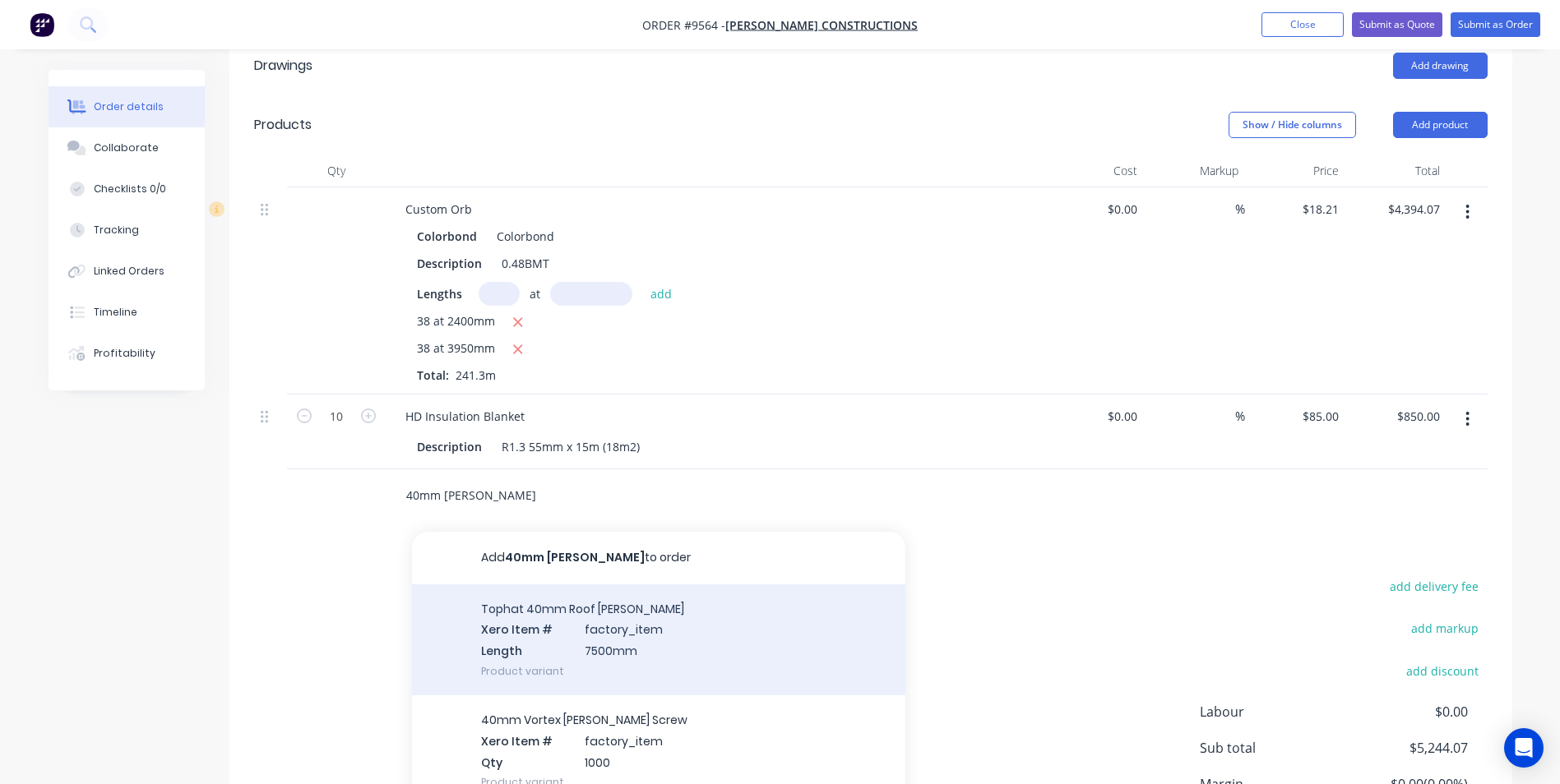
type input "40mm [PERSON_NAME]"
click at [530, 598] on div "Tophat 40mm Roof [PERSON_NAME] Xero Item # factory_item Length 7500mm Product v…" at bounding box center [659, 640] width 494 height 111
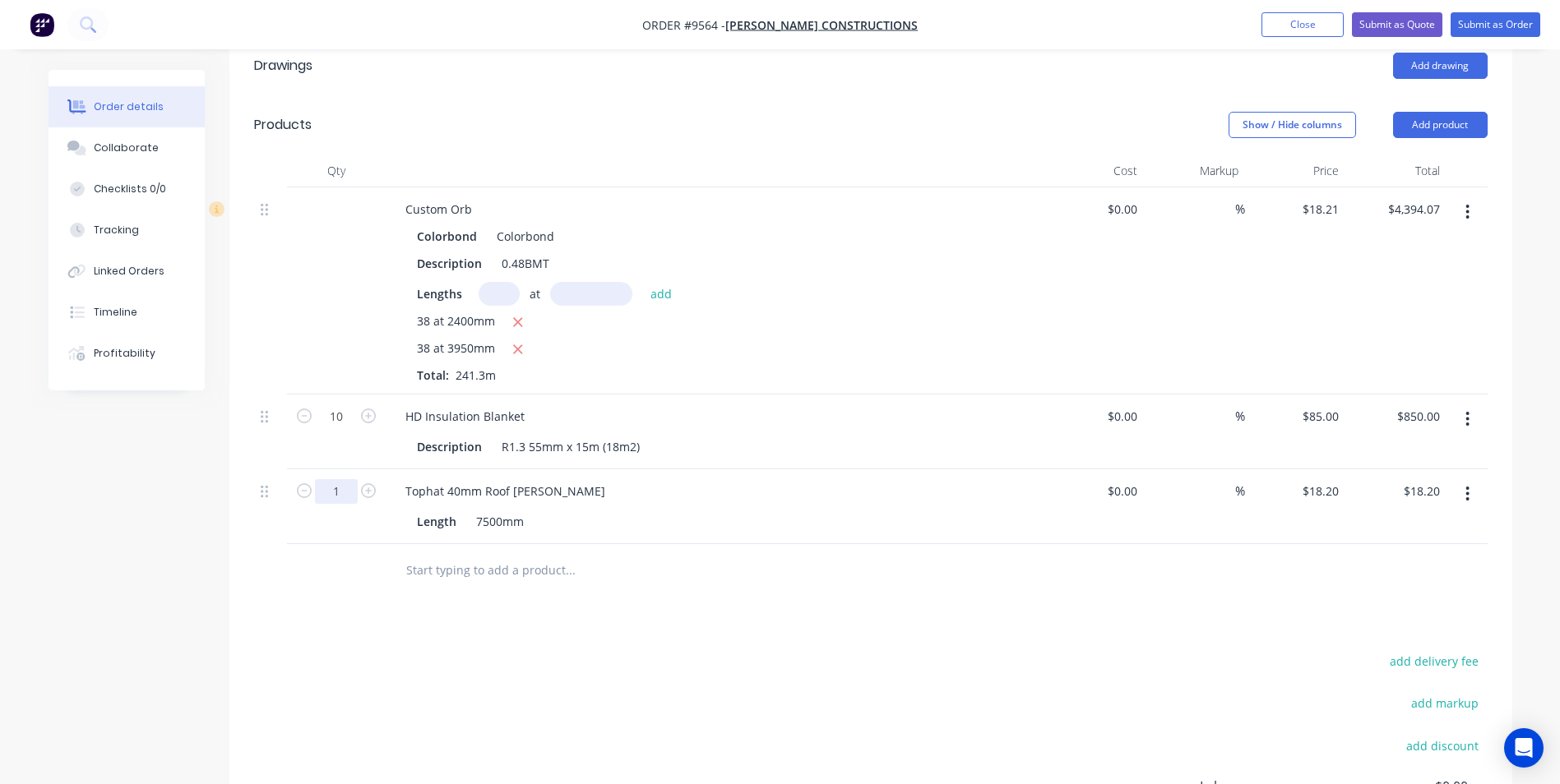
click at [351, 430] on input "1" at bounding box center [336, 417] width 43 height 25
type input "30"
type input "$546.00"
click at [428, 554] on input "text" at bounding box center [570, 570] width 329 height 32
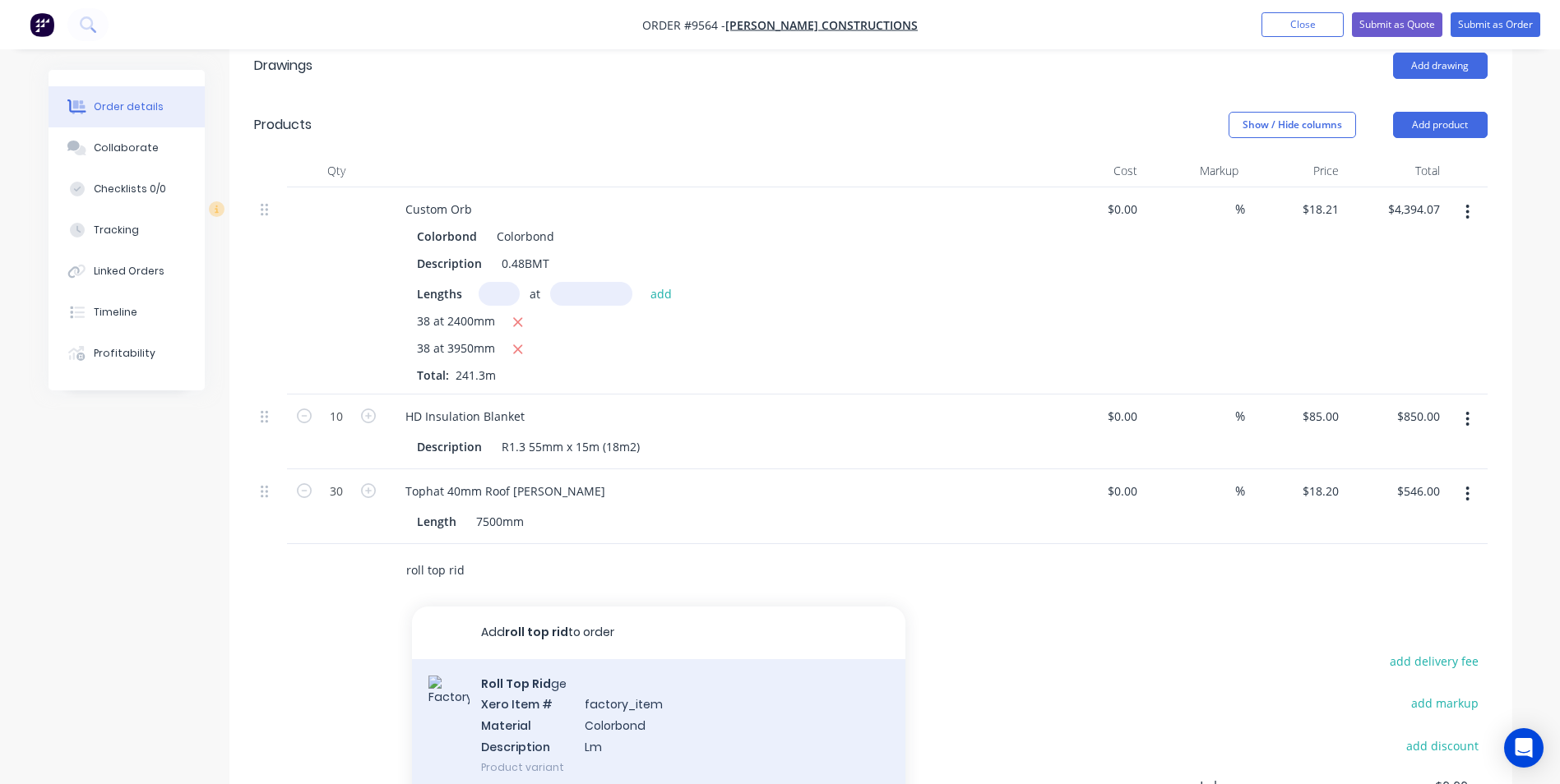
type input "roll top rid"
click at [512, 660] on div "Roll Top Rid ge Xero Item # factory_item Material Colorbond Description Lm Prod…" at bounding box center [659, 726] width 494 height 133
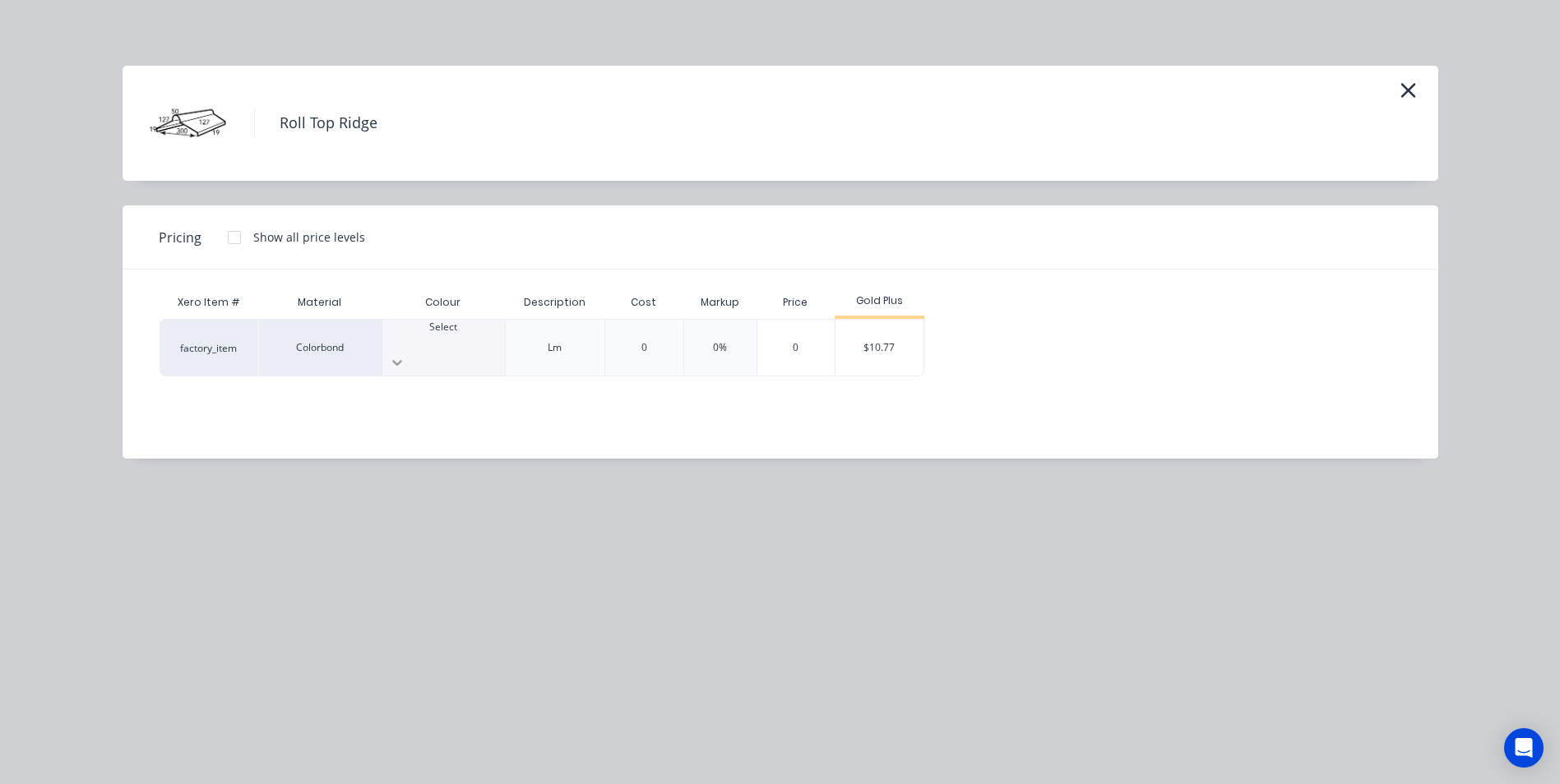
click at [475, 350] on div at bounding box center [444, 363] width 122 height 26
type input "co"
click at [870, 334] on div "$10.77" at bounding box center [879, 348] width 88 height 56
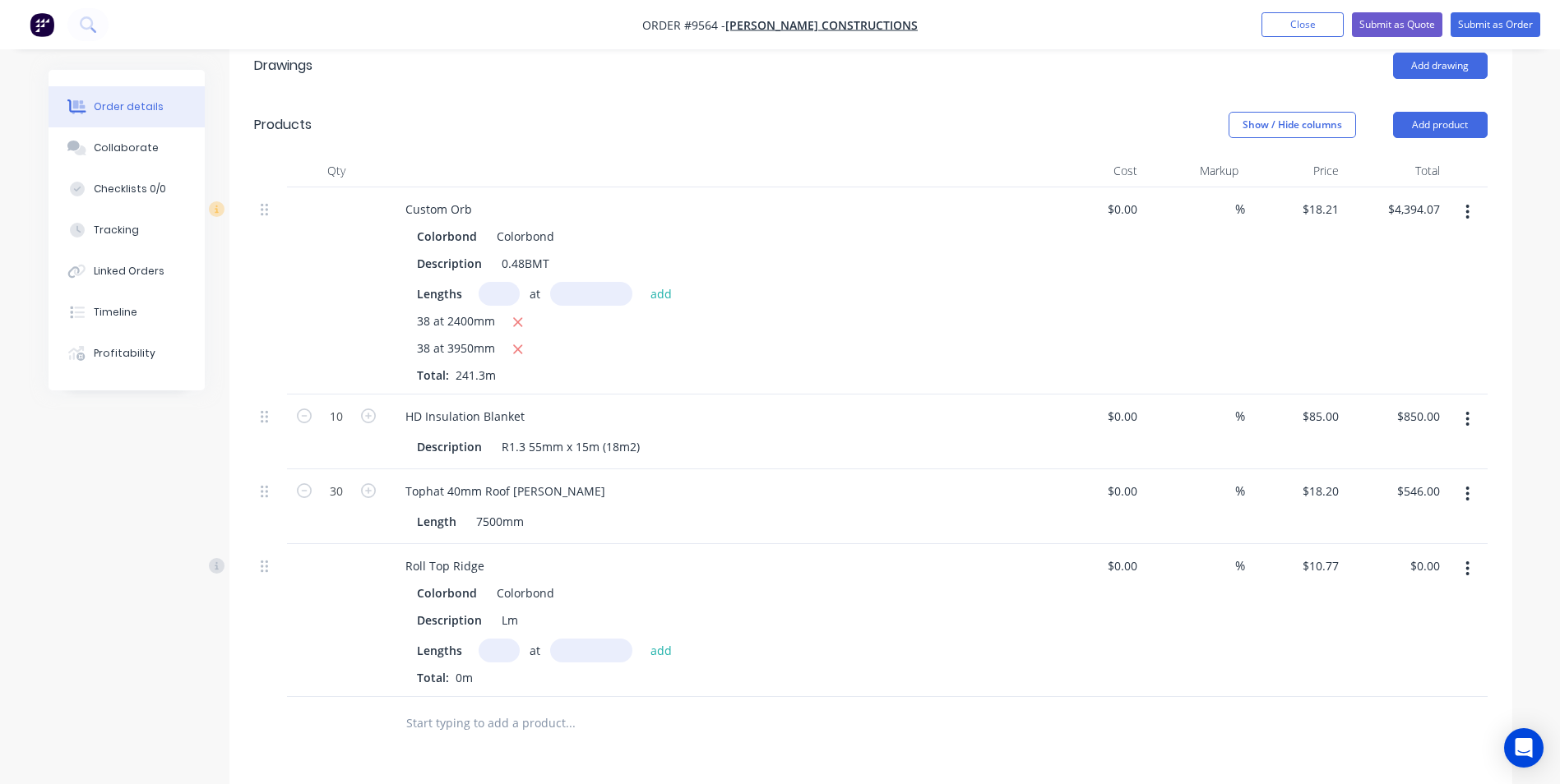
click at [493, 638] on input "text" at bounding box center [499, 650] width 41 height 24
type input "2"
type input "7100"
click at [642, 638] on button "add" at bounding box center [662, 649] width 39 height 22
type input "$152.93"
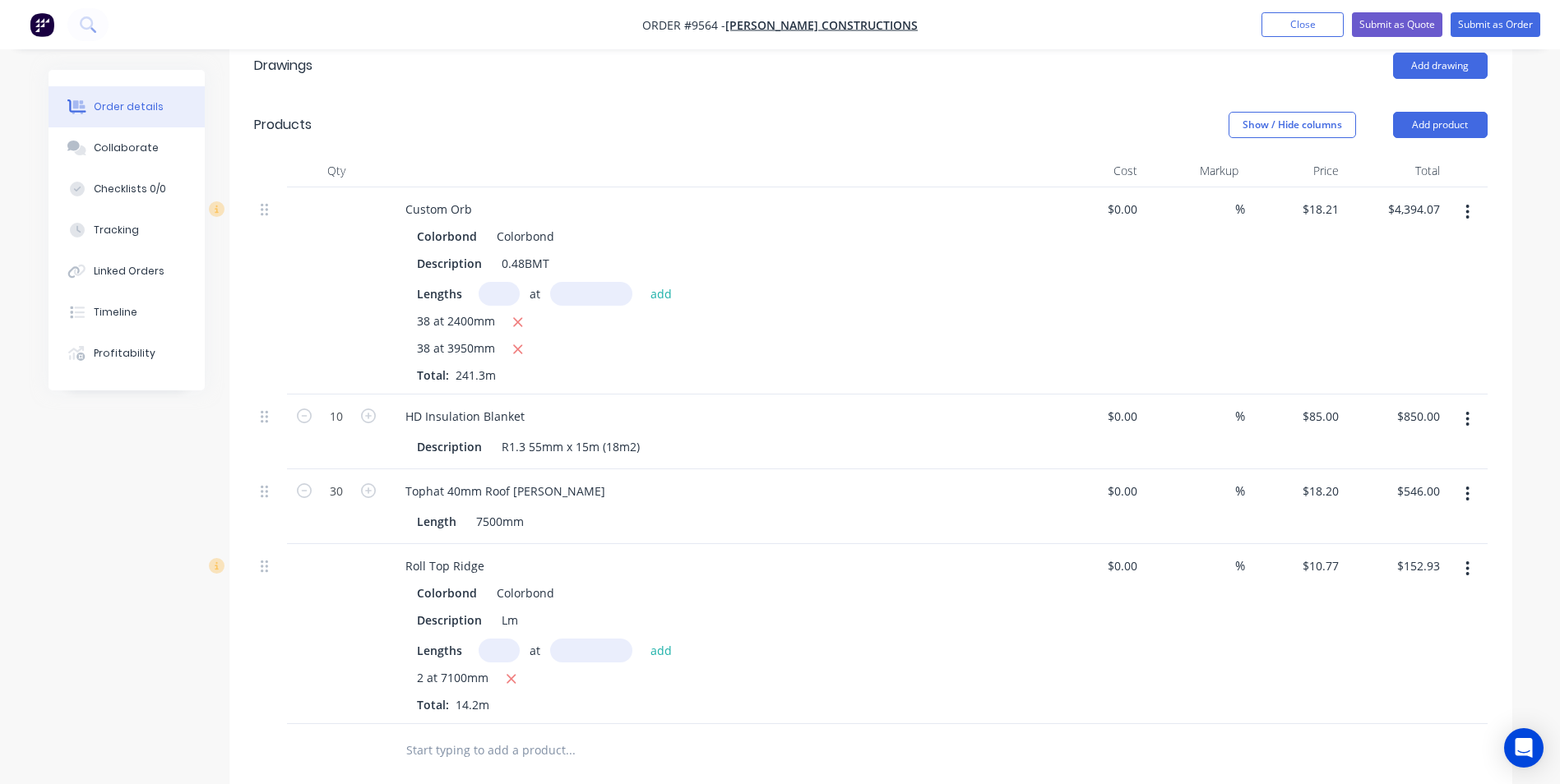
click at [471, 734] on input "text" at bounding box center [570, 750] width 329 height 32
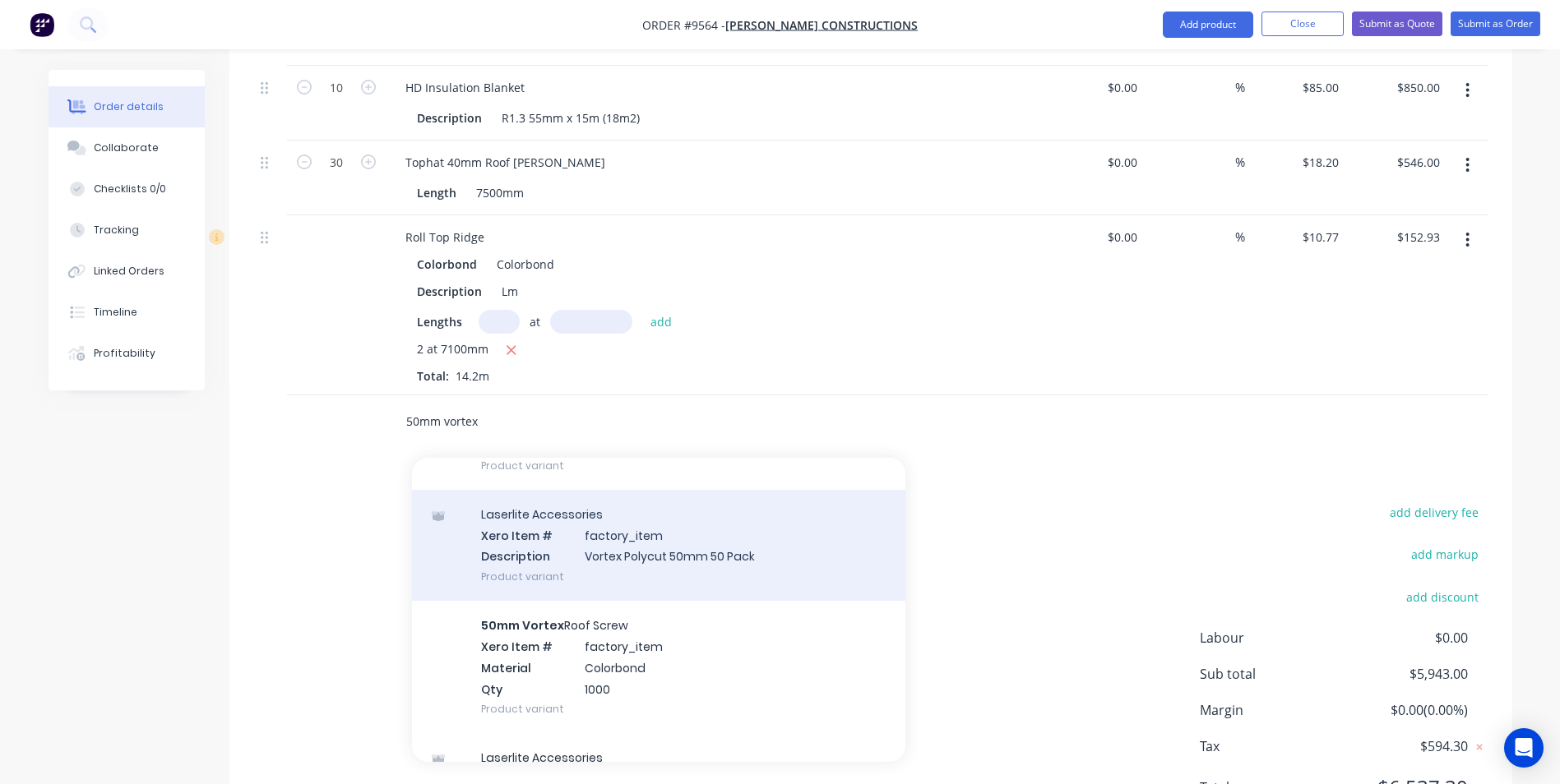
scroll to position [164, 0]
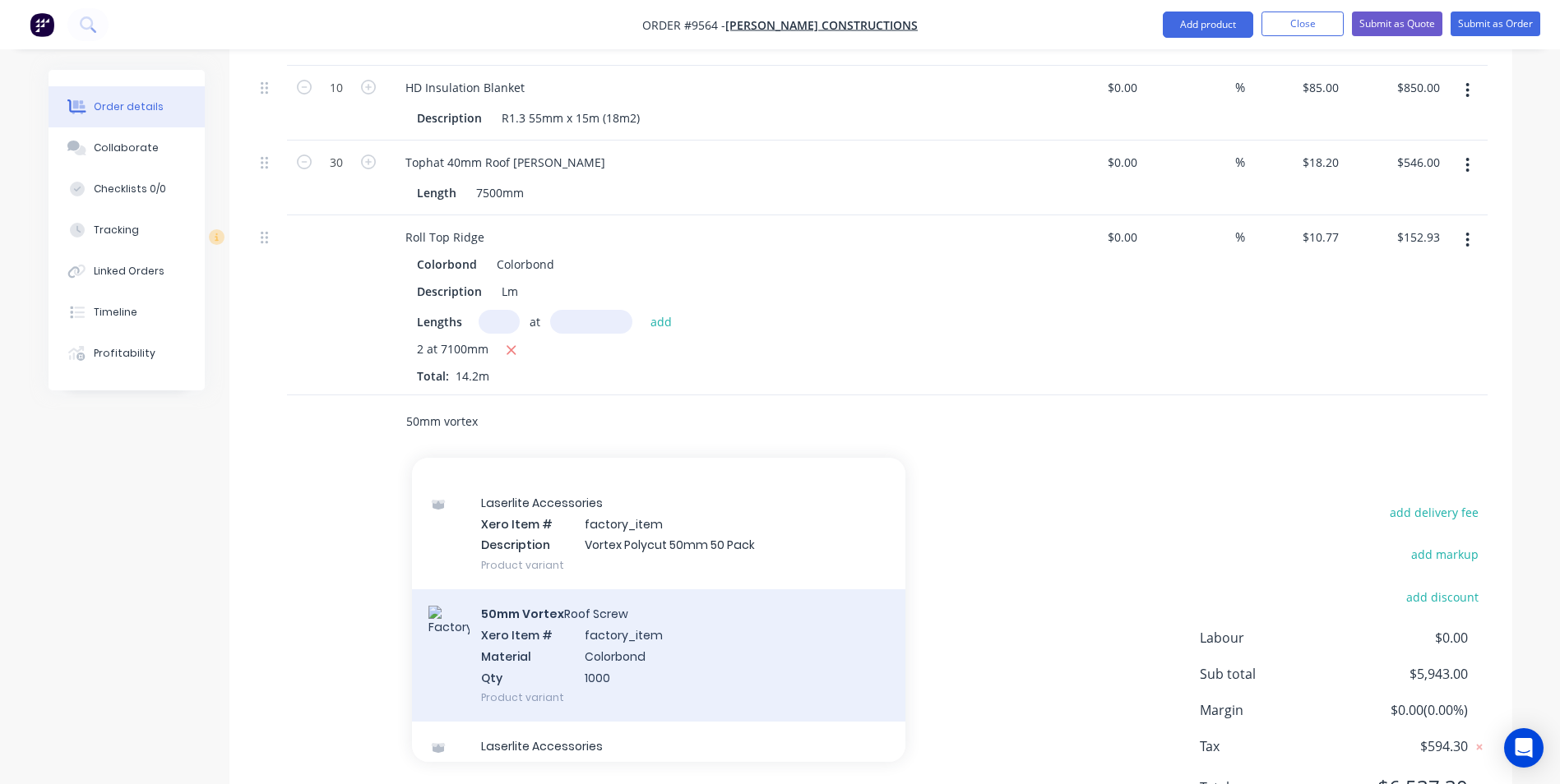
type input "50mm vortex"
click at [621, 603] on div "50mm Vortex Roof Screw Xero Item # factory_item Material Colorbond Qty 1000 Pro…" at bounding box center [659, 655] width 494 height 133
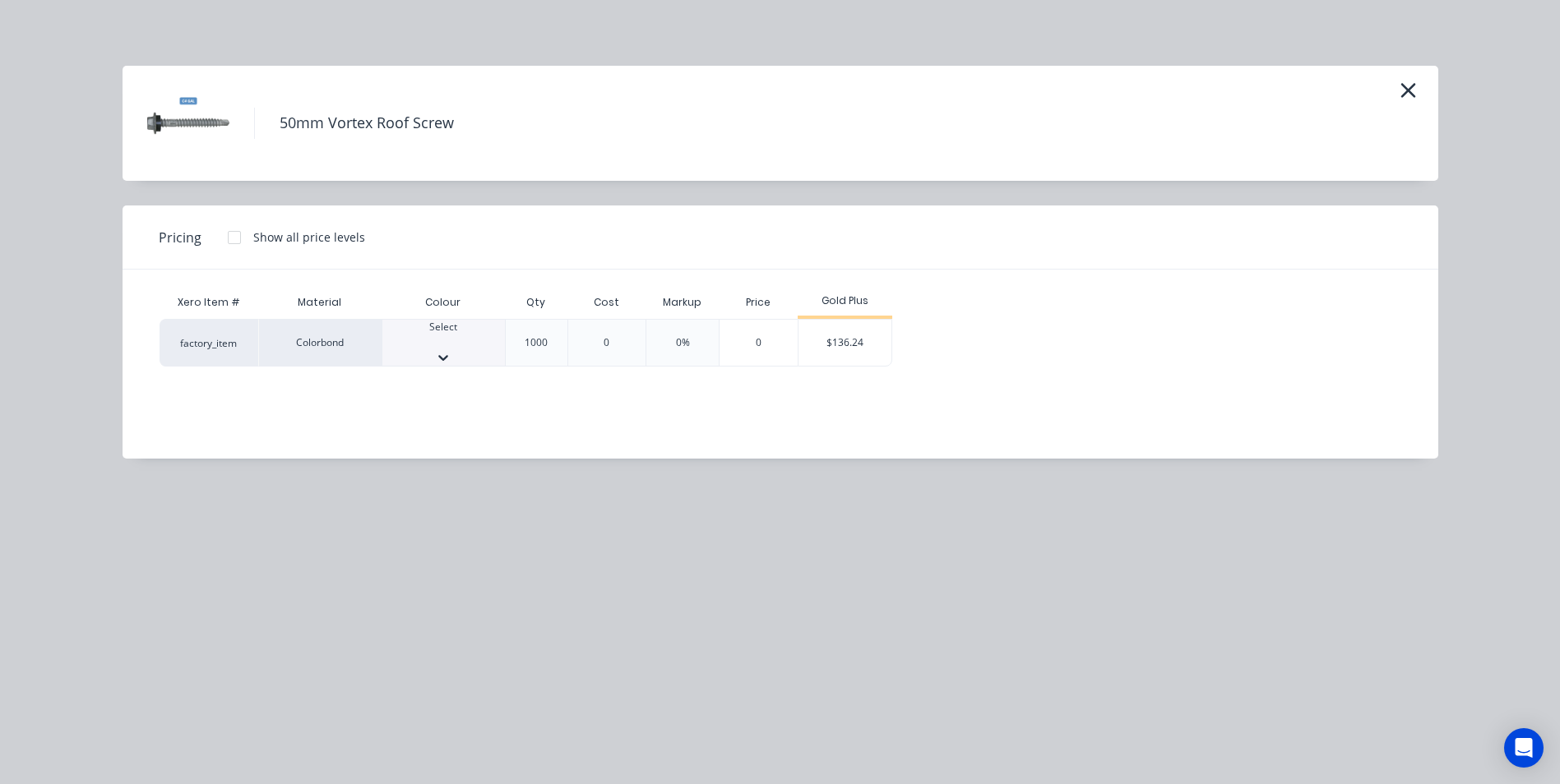
click at [463, 344] on div at bounding box center [444, 342] width 122 height 15
click at [856, 336] on div "$136.24" at bounding box center [844, 348] width 93 height 56
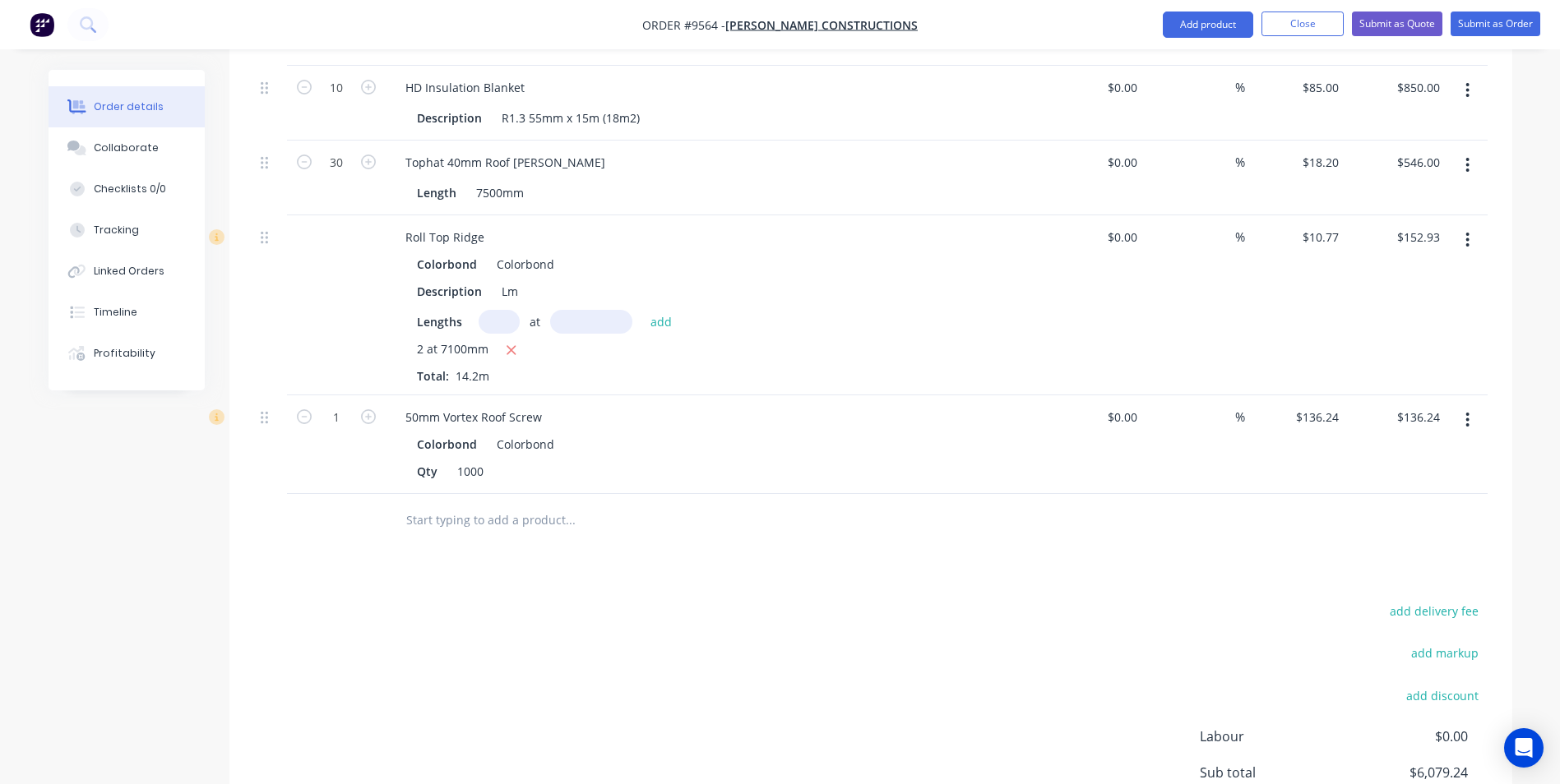
click at [438, 504] on input "text" at bounding box center [570, 520] width 329 height 32
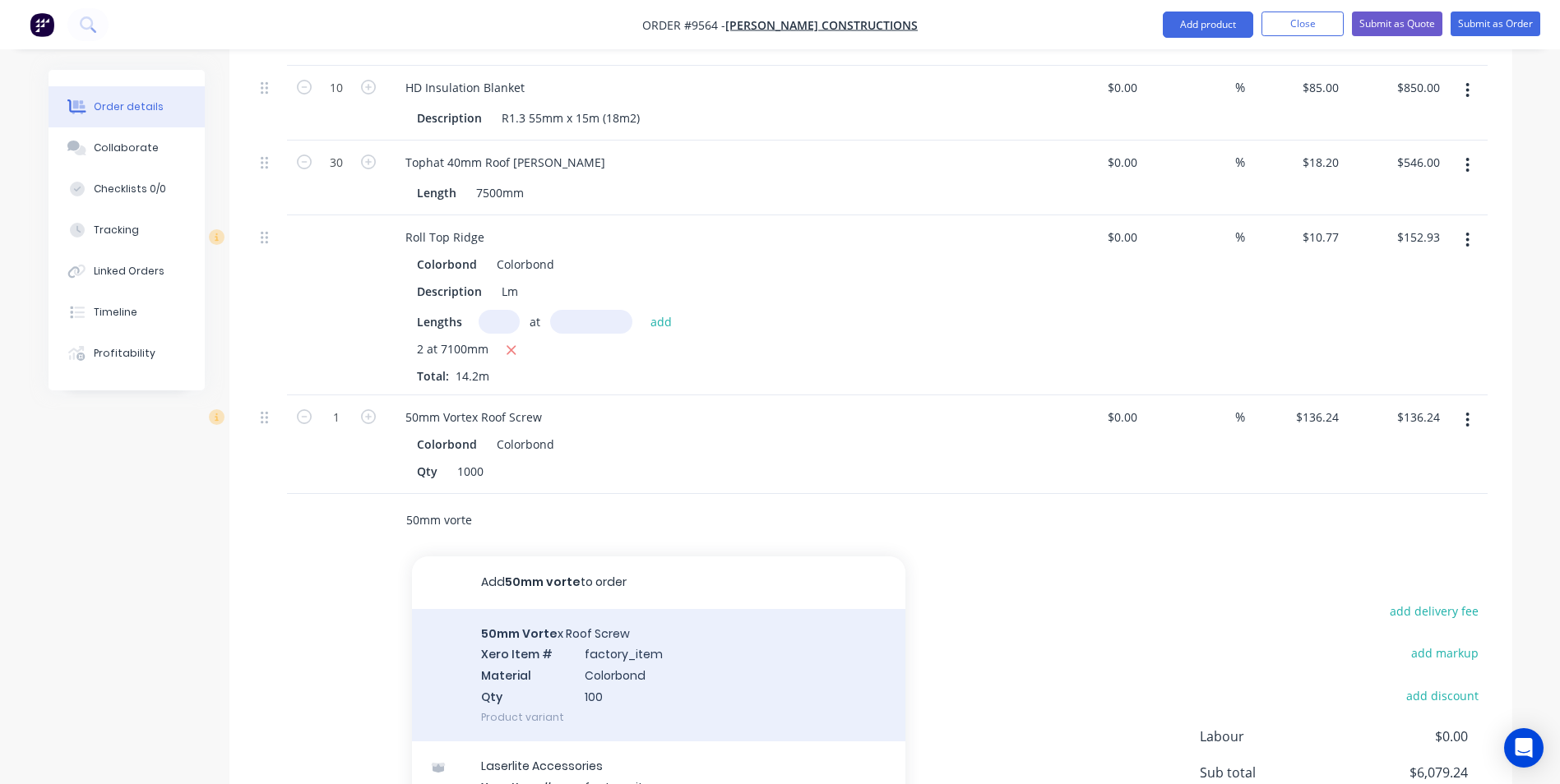
type input "50mm vorte"
click at [510, 610] on div "50mm Vorte x Roof Screw Xero Item # factory_item Material Colorbond Qty 100 Pro…" at bounding box center [659, 675] width 494 height 133
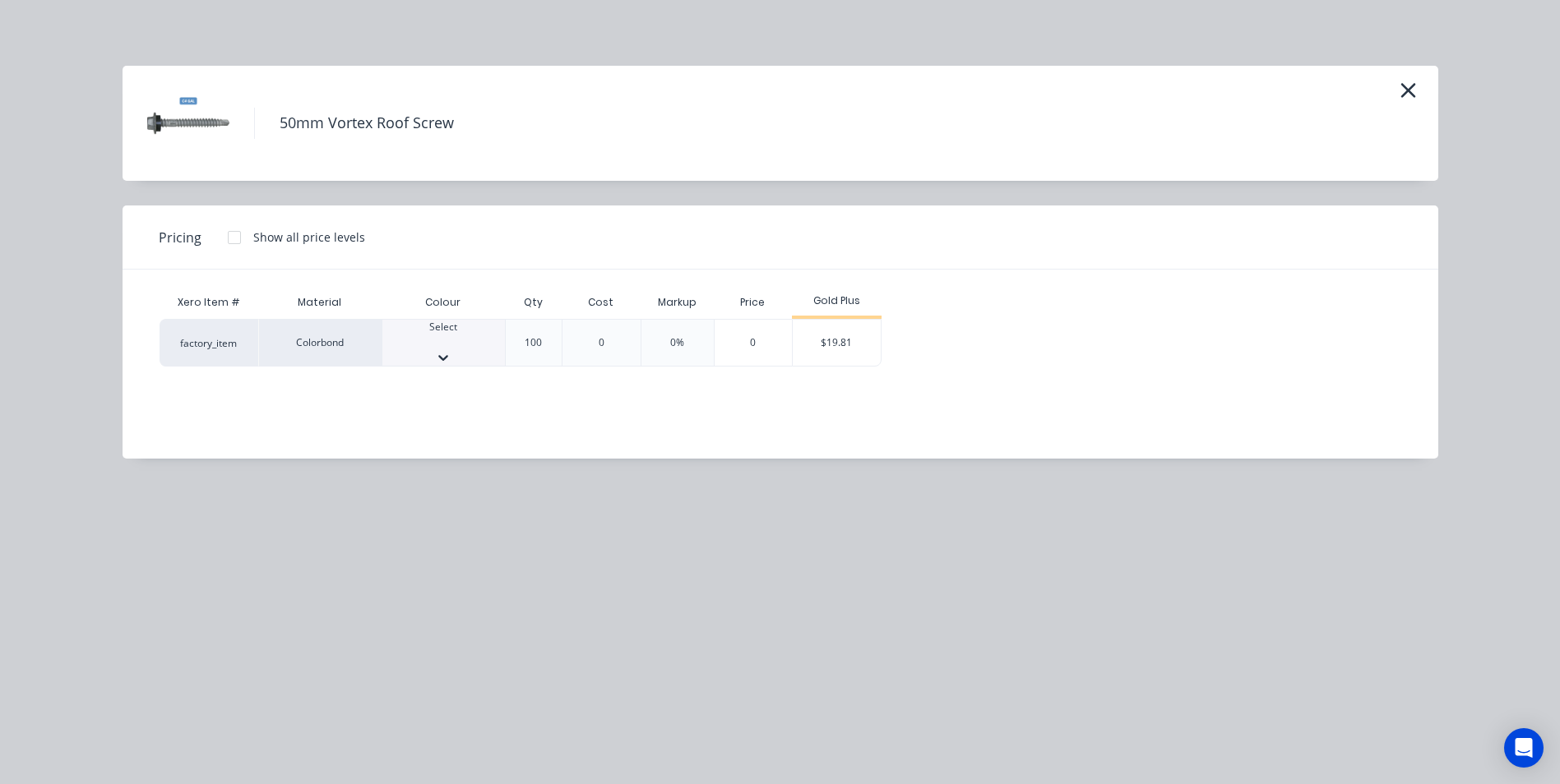
click at [461, 357] on div "Select" at bounding box center [444, 343] width 122 height 46
drag, startPoint x: 445, startPoint y: 471, endPoint x: 561, endPoint y: 466, distance: 116.1
click at [822, 352] on div "$19.81" at bounding box center [836, 348] width 88 height 56
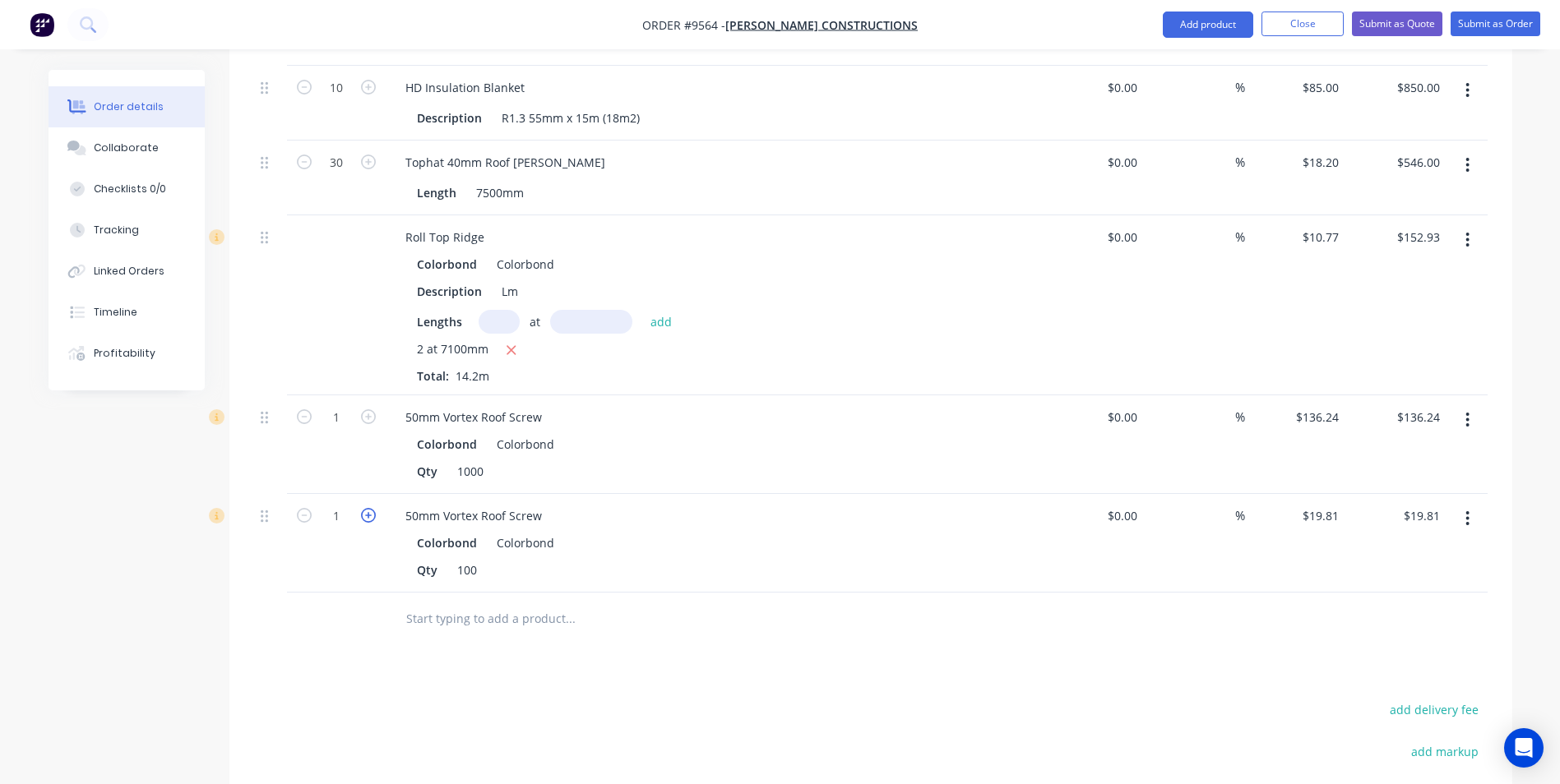
click at [372, 508] on icon "button" at bounding box center [368, 516] width 15 height 15
type input "2"
type input "$39.62"
click at [372, 508] on icon "button" at bounding box center [368, 516] width 15 height 15
type input "3"
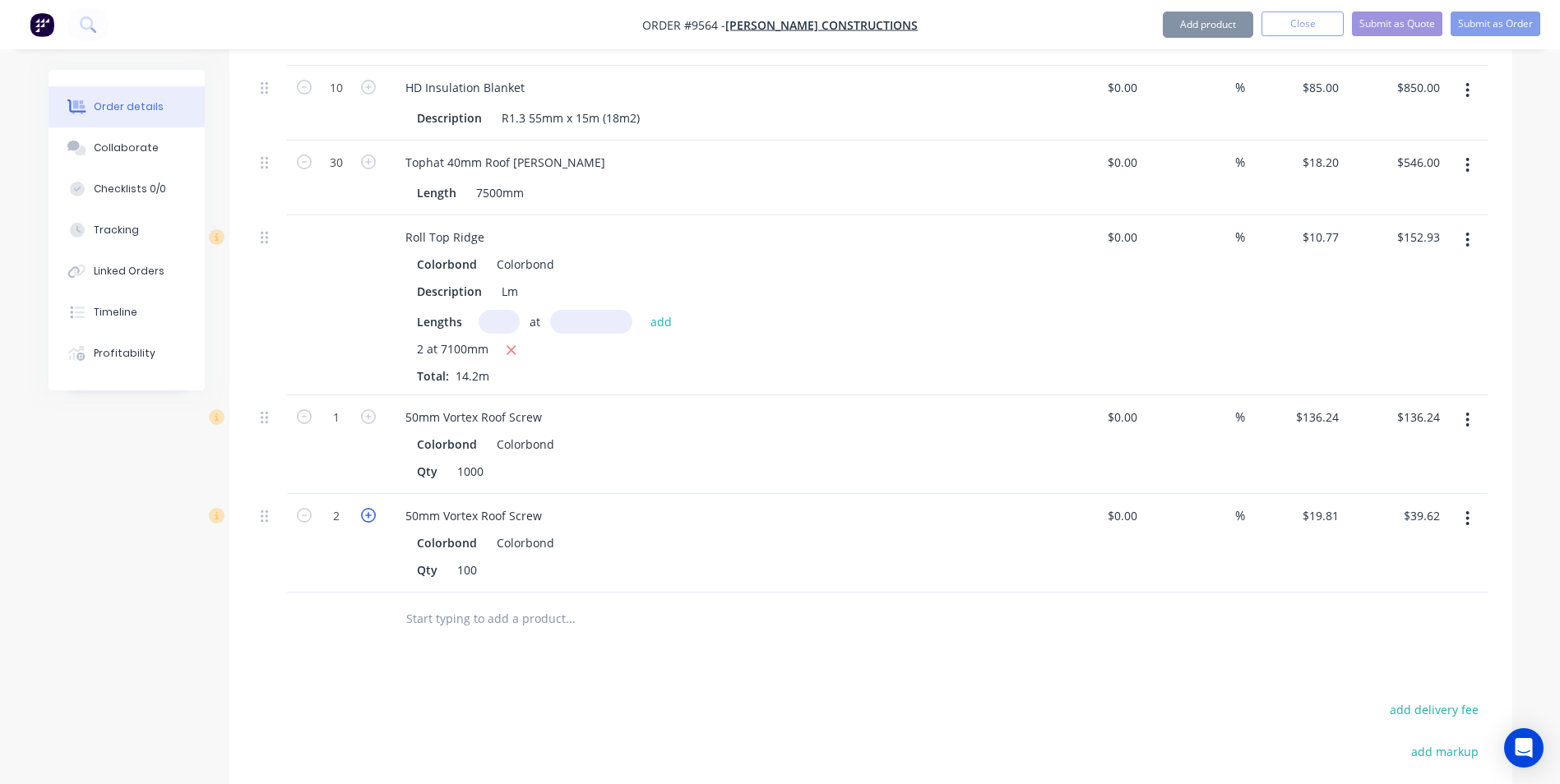
type input "$59.43"
click at [372, 508] on icon "button" at bounding box center [368, 516] width 15 height 15
type input "4"
type input "$79.24"
click at [372, 508] on icon "button" at bounding box center [368, 516] width 15 height 15
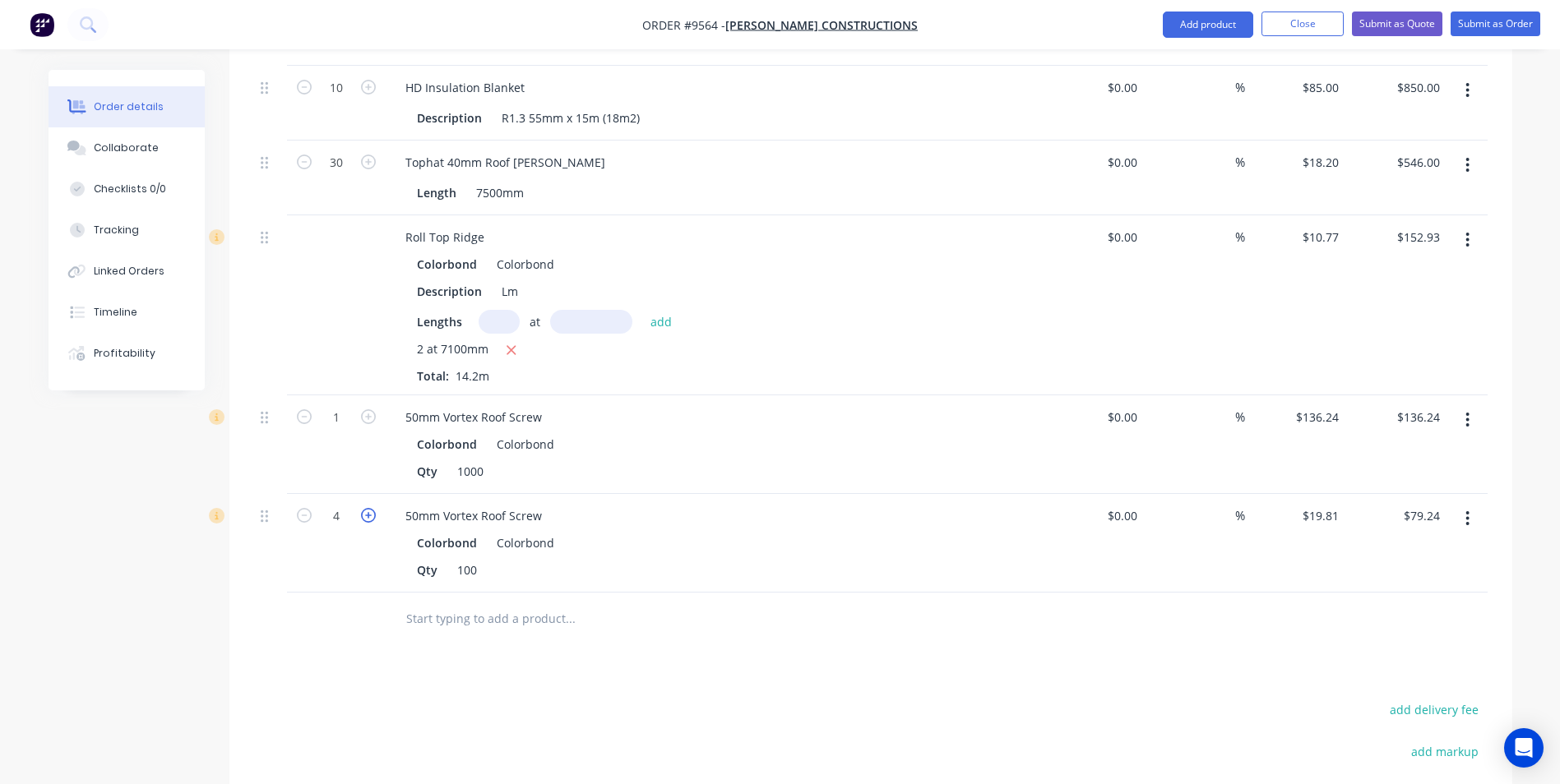
type input "5"
type input "$99.05"
click at [441, 602] on input "text" at bounding box center [570, 618] width 329 height 32
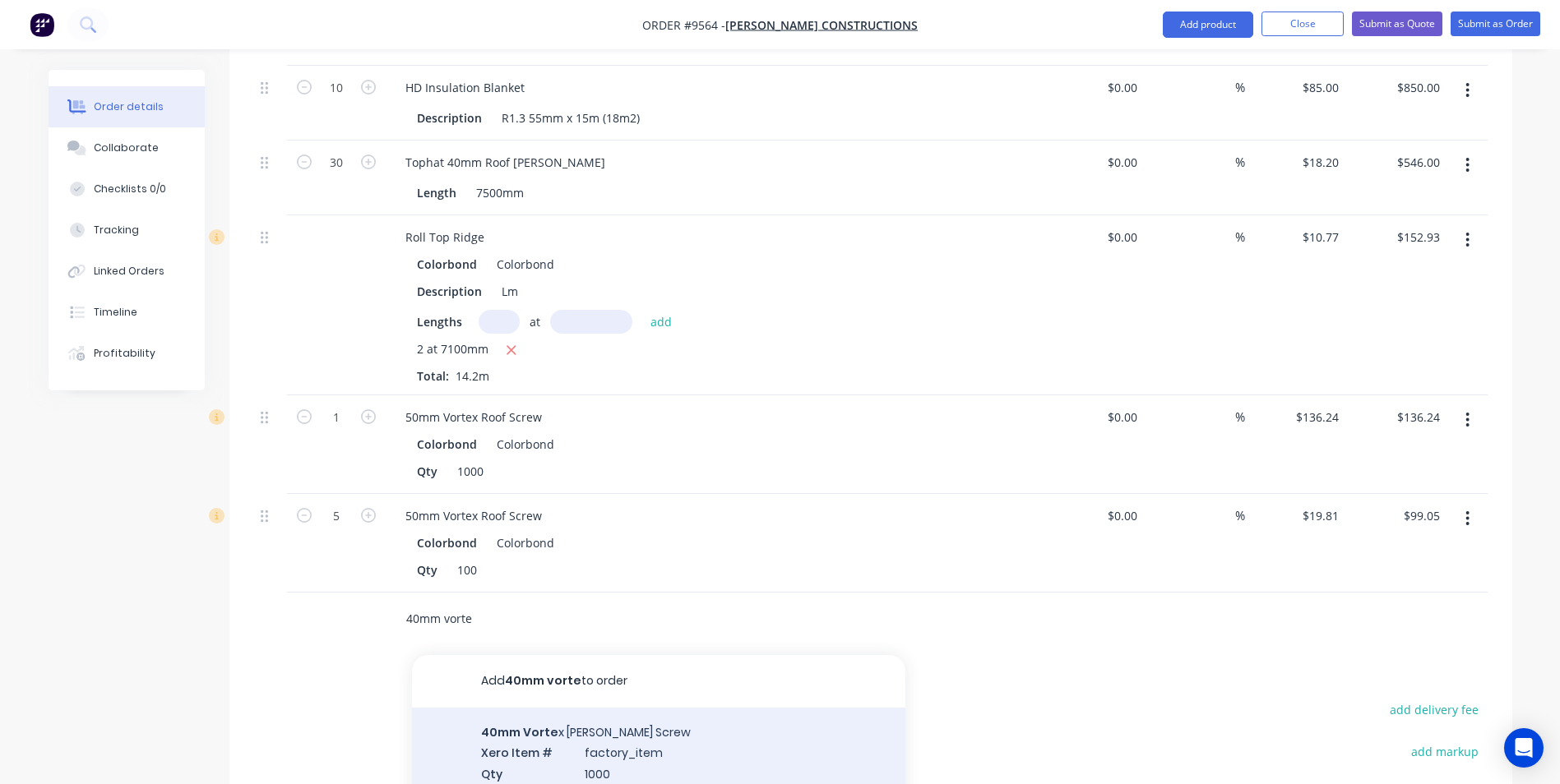
type input "40mm vorte"
click at [599, 714] on div "40mm Vorte x [PERSON_NAME] Screw Xero Item # factory_item Qty 1000 Product vari…" at bounding box center [659, 764] width 494 height 111
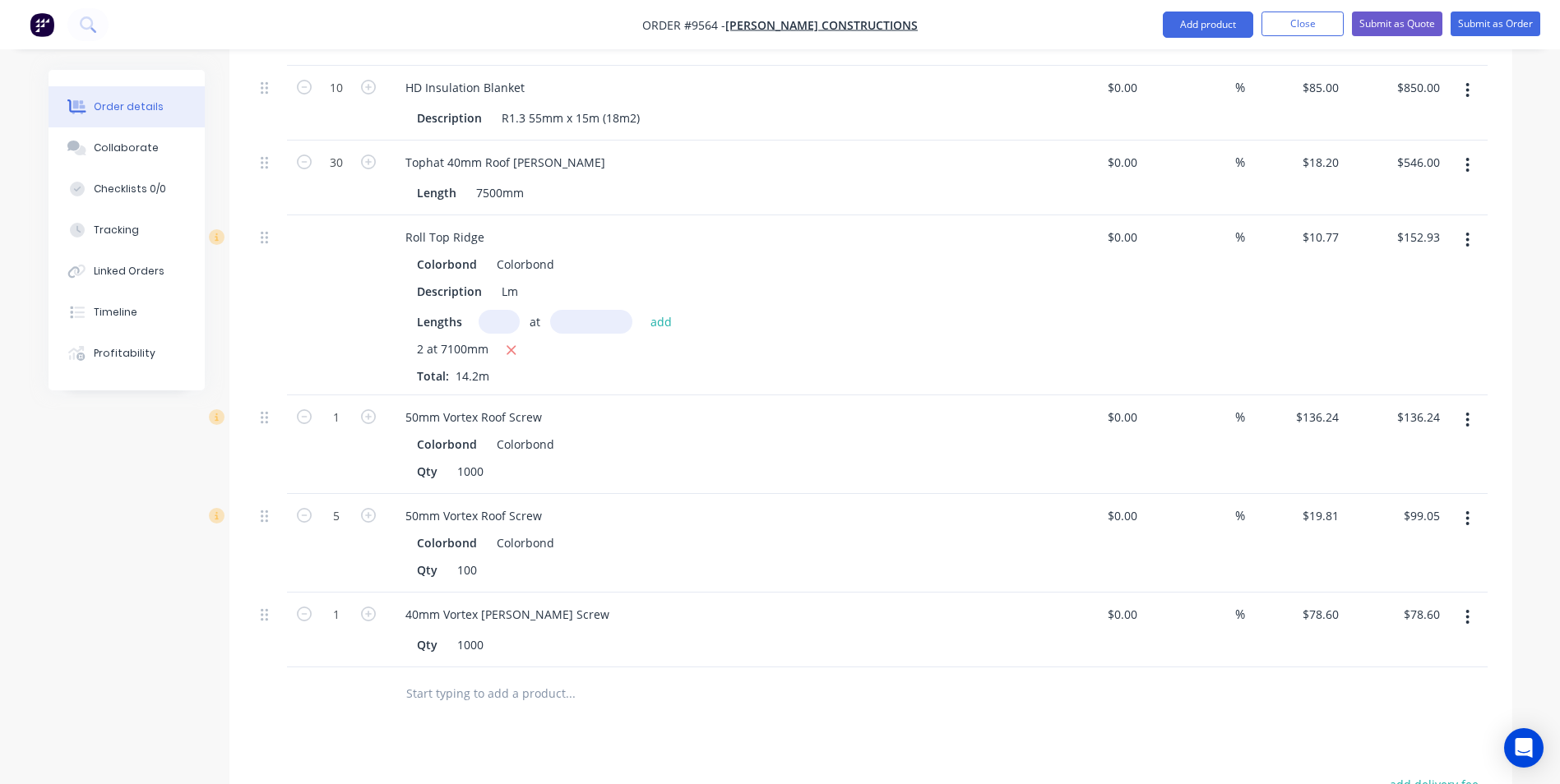
click at [465, 677] on input "text" at bounding box center [570, 693] width 329 height 32
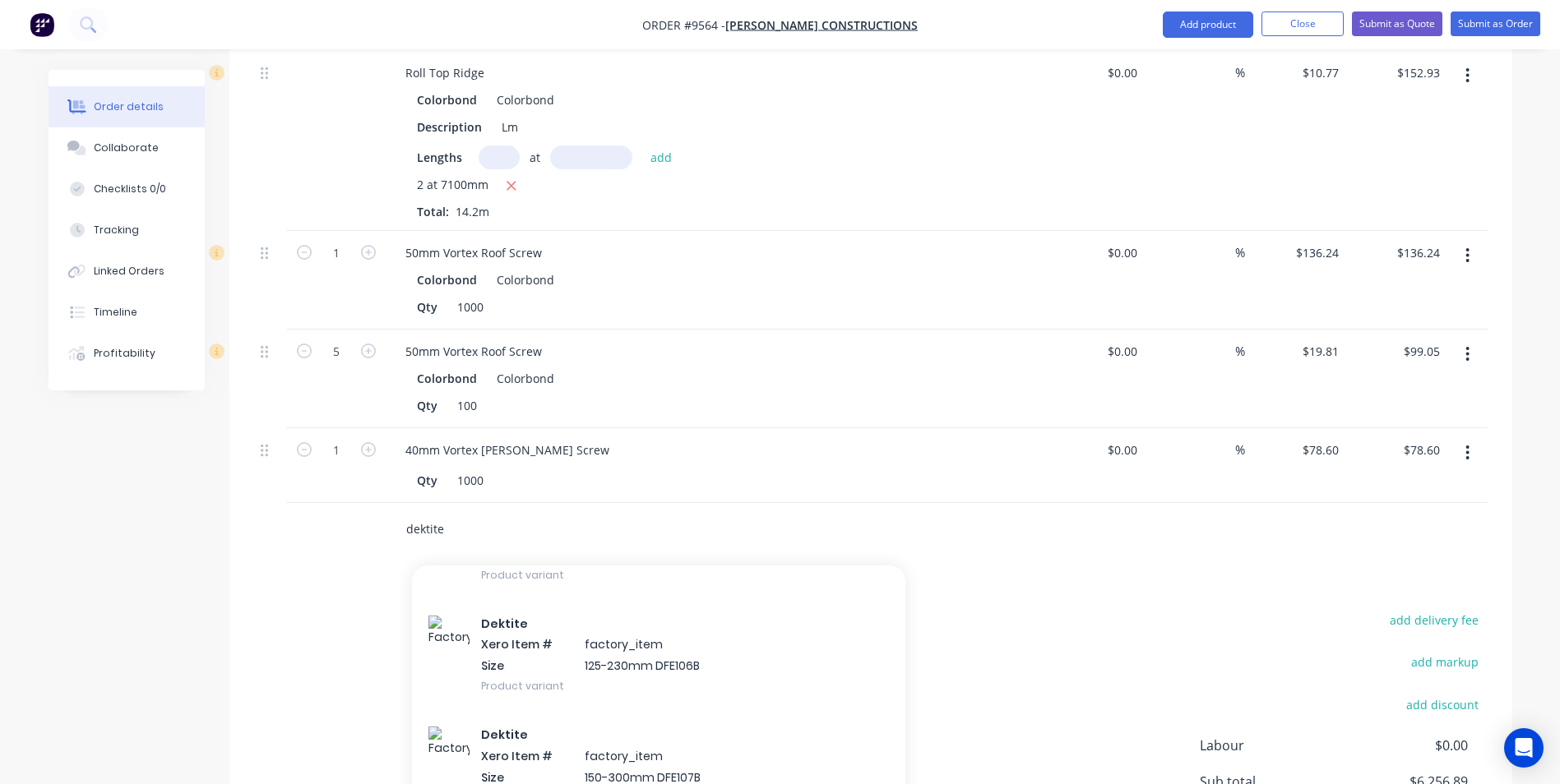
scroll to position [658, 0]
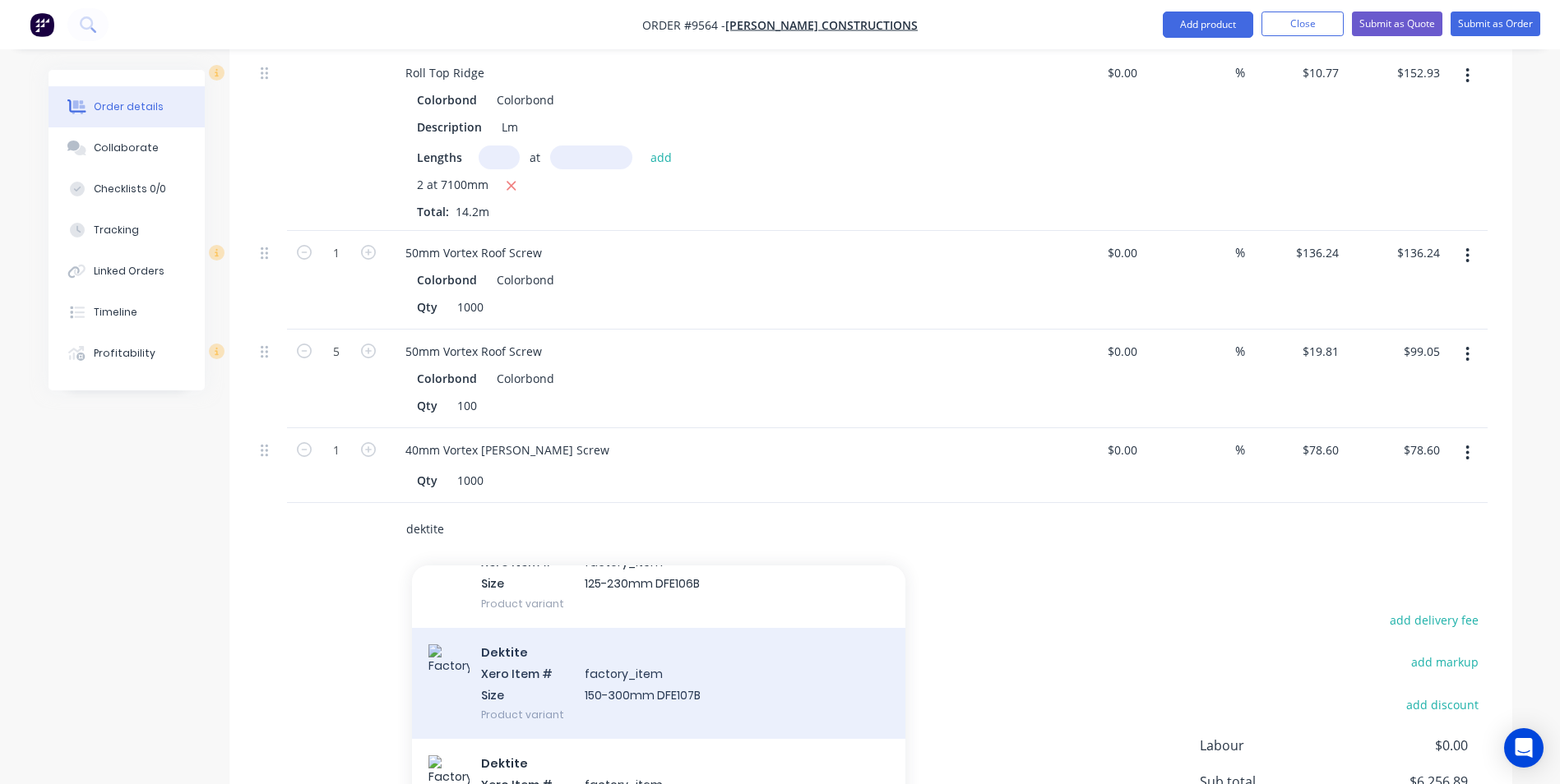
type input "dektite"
click at [534, 640] on div "Dektite Xero Item # factory_item Size 150-300mm DFE107B Product variant" at bounding box center [659, 684] width 494 height 111
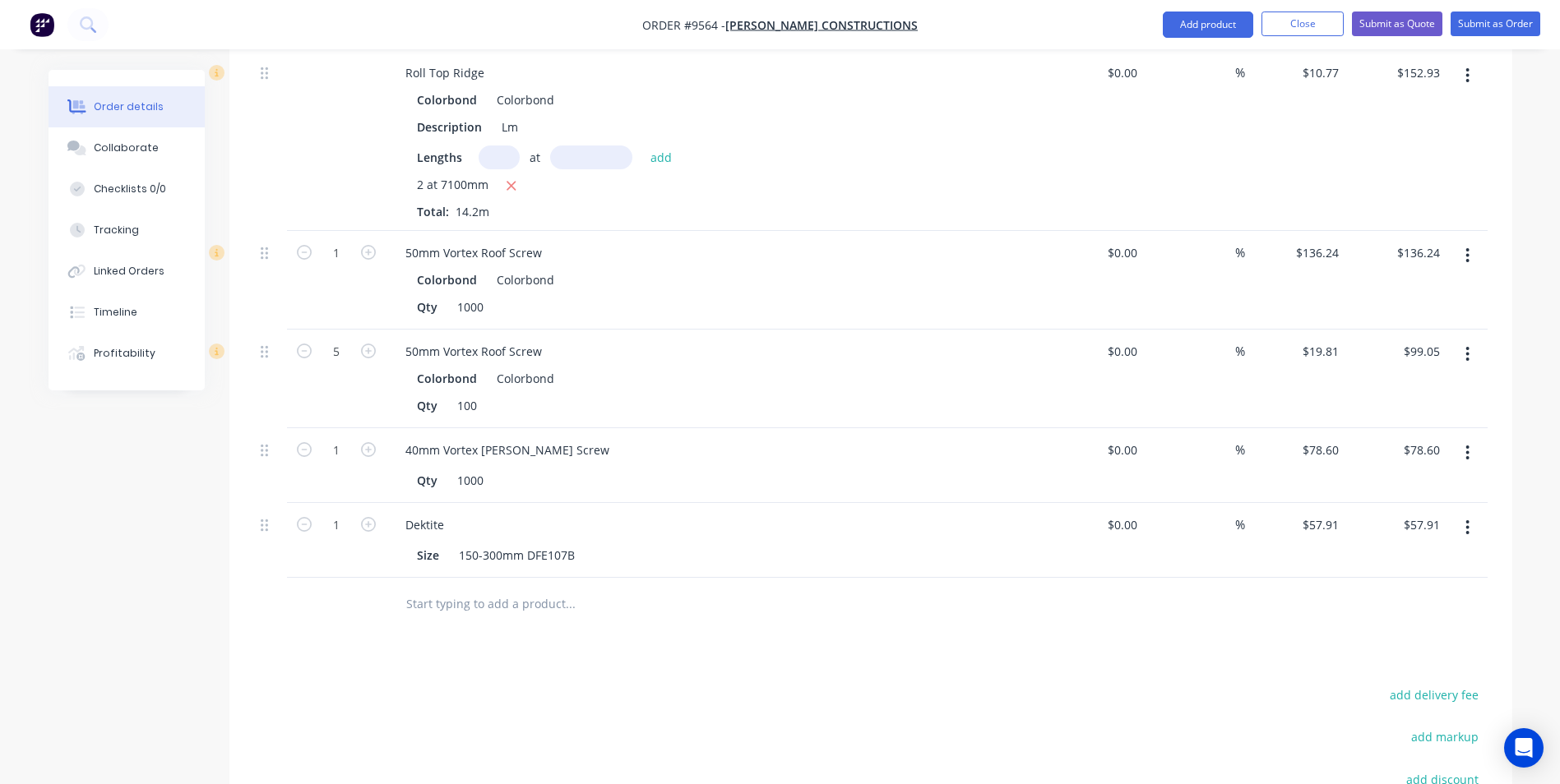
click at [489, 588] on input "text" at bounding box center [570, 604] width 329 height 32
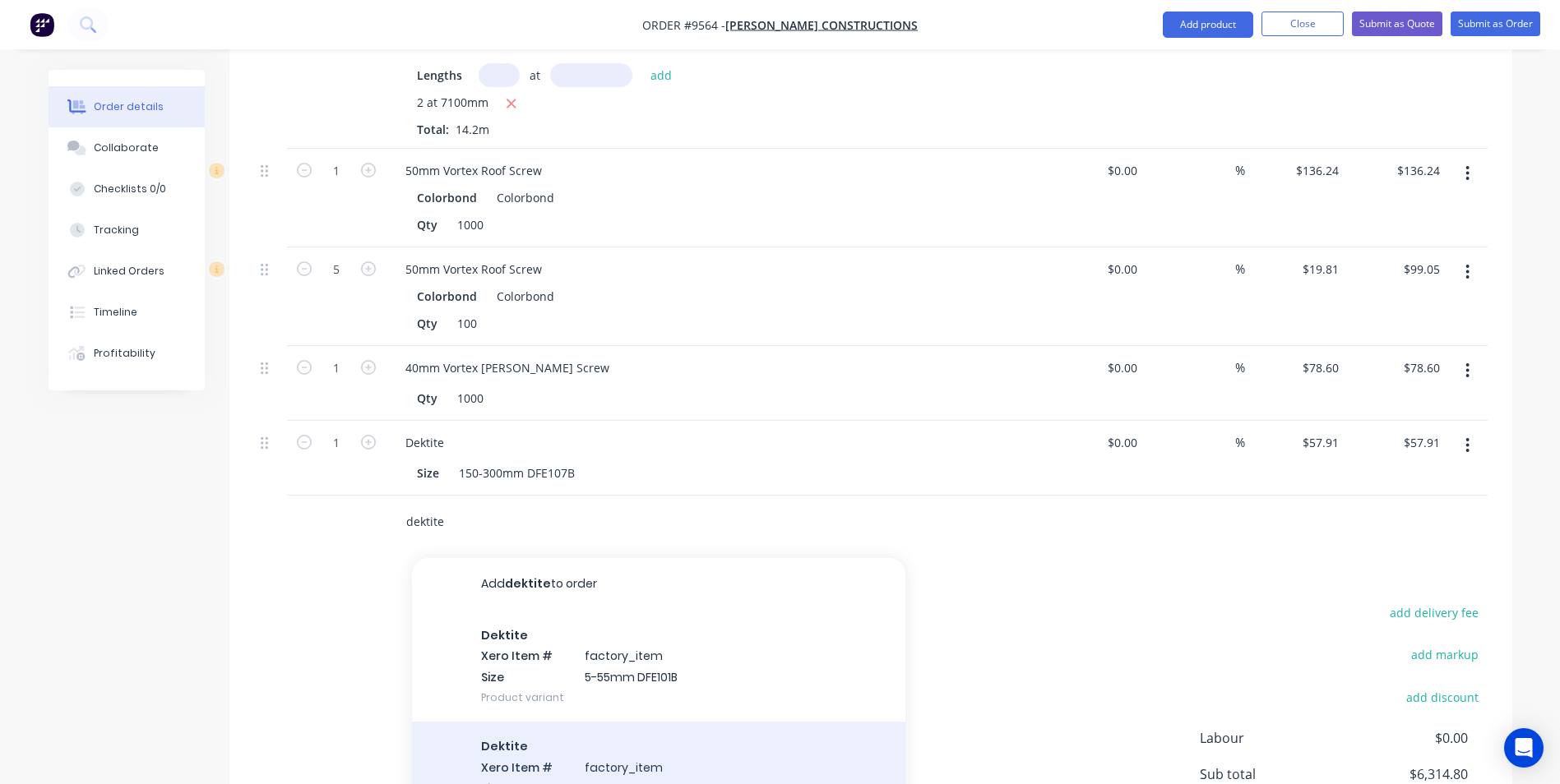
type input "dektite"
click at [566, 741] on div "Dektite Xero Item # factory_item Size 50-70mm DFE102B Product variant" at bounding box center [659, 778] width 494 height 111
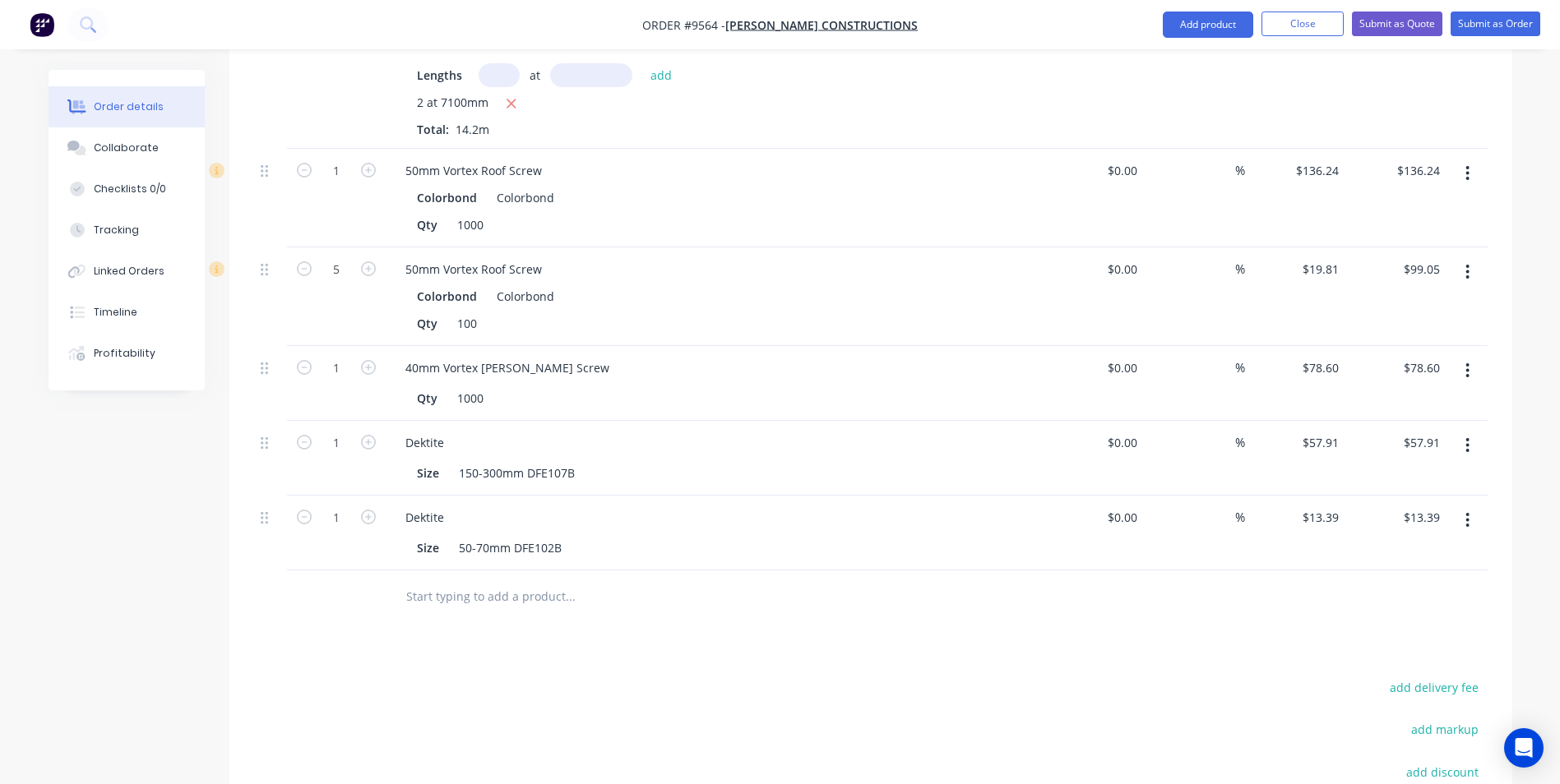
click at [479, 581] on input "text" at bounding box center [570, 597] width 329 height 32
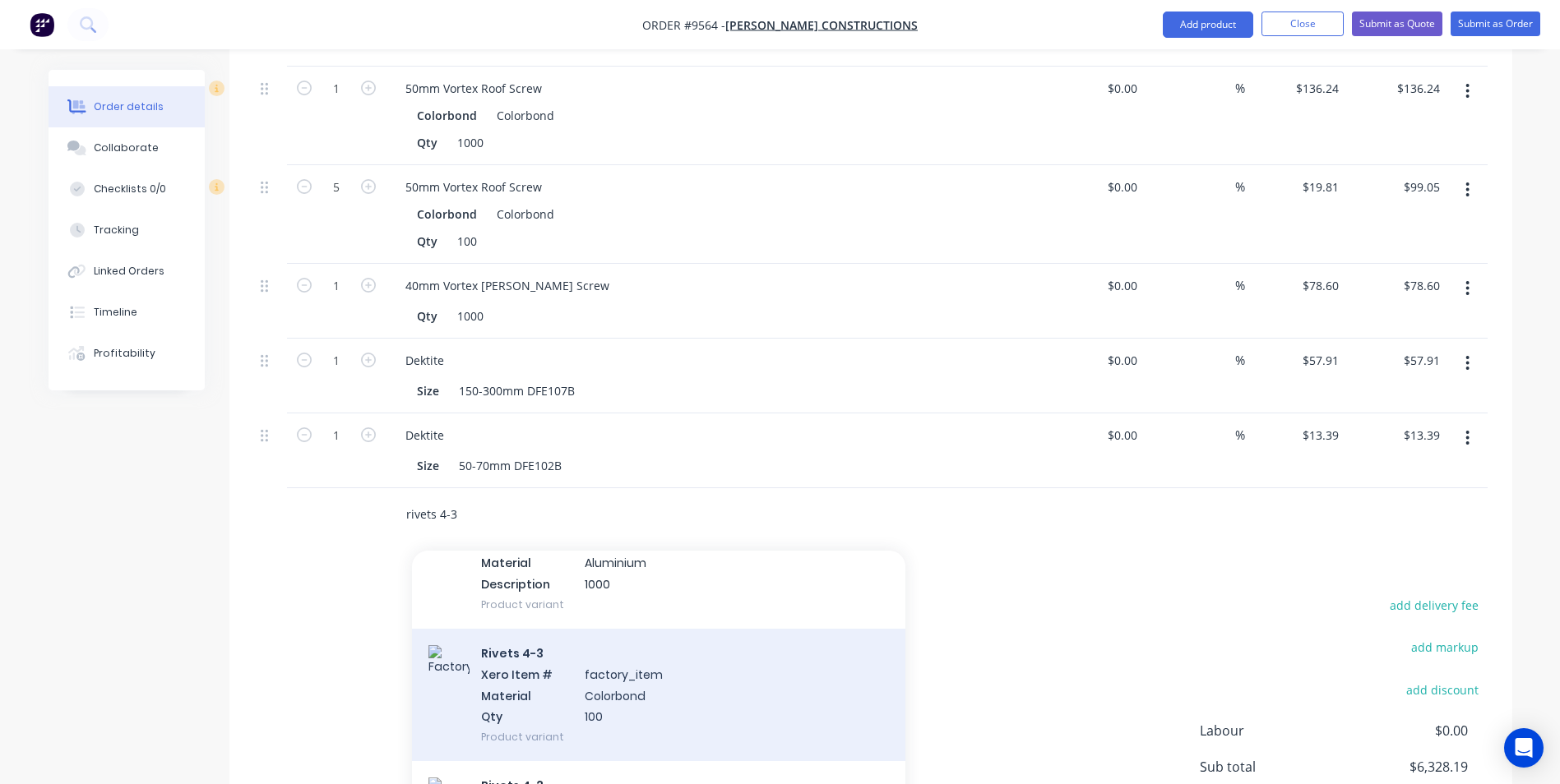
scroll to position [247, 0]
type input "rivets 4-3"
click at [523, 632] on div "Rivets 4-3 Xero Item # factory_item Material Colorbond Qty 100 Product variant" at bounding box center [659, 688] width 494 height 133
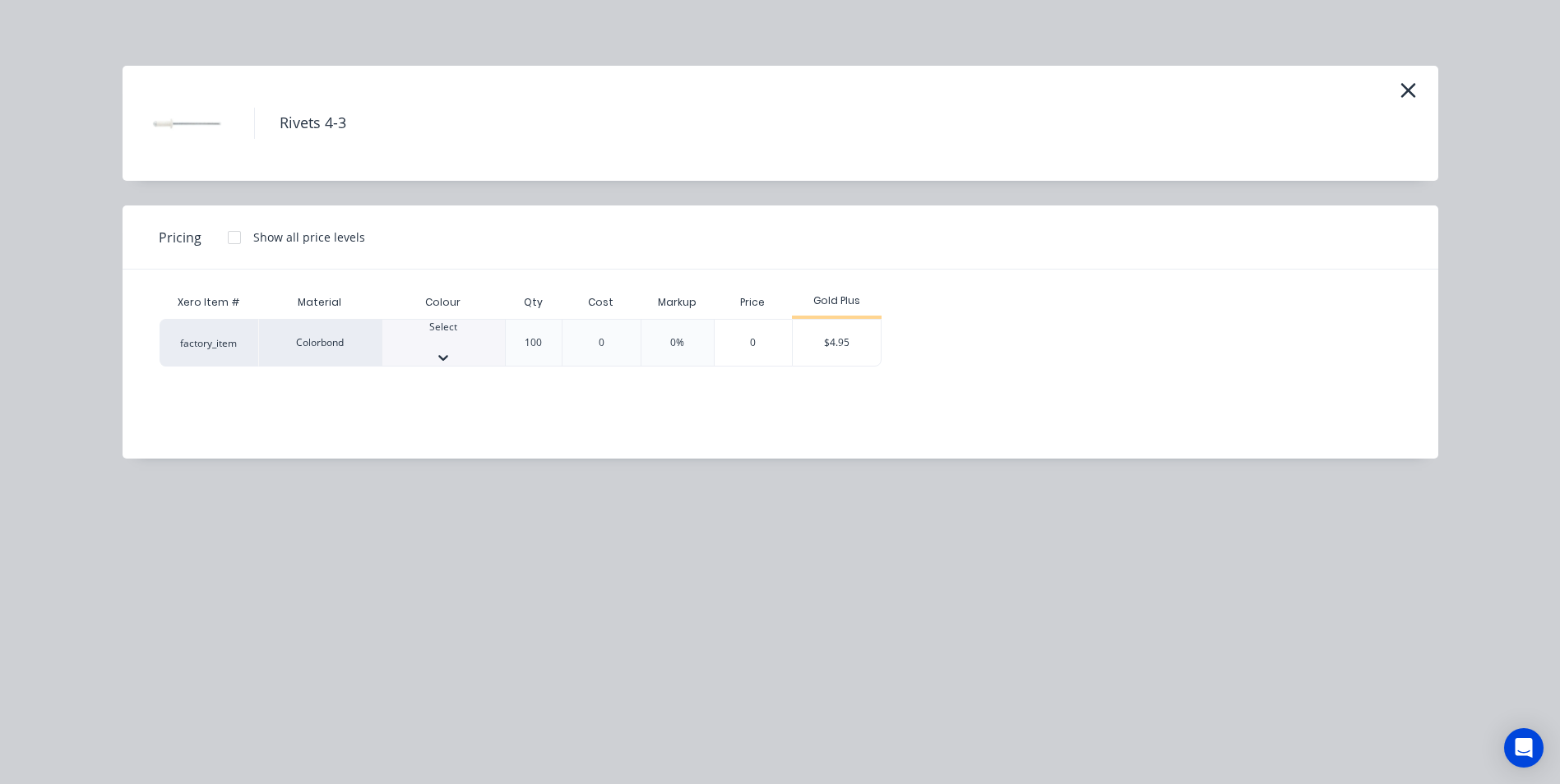
click at [431, 353] on div "Select" at bounding box center [444, 343] width 122 height 46
click at [819, 358] on div "$4.95" at bounding box center [836, 348] width 88 height 56
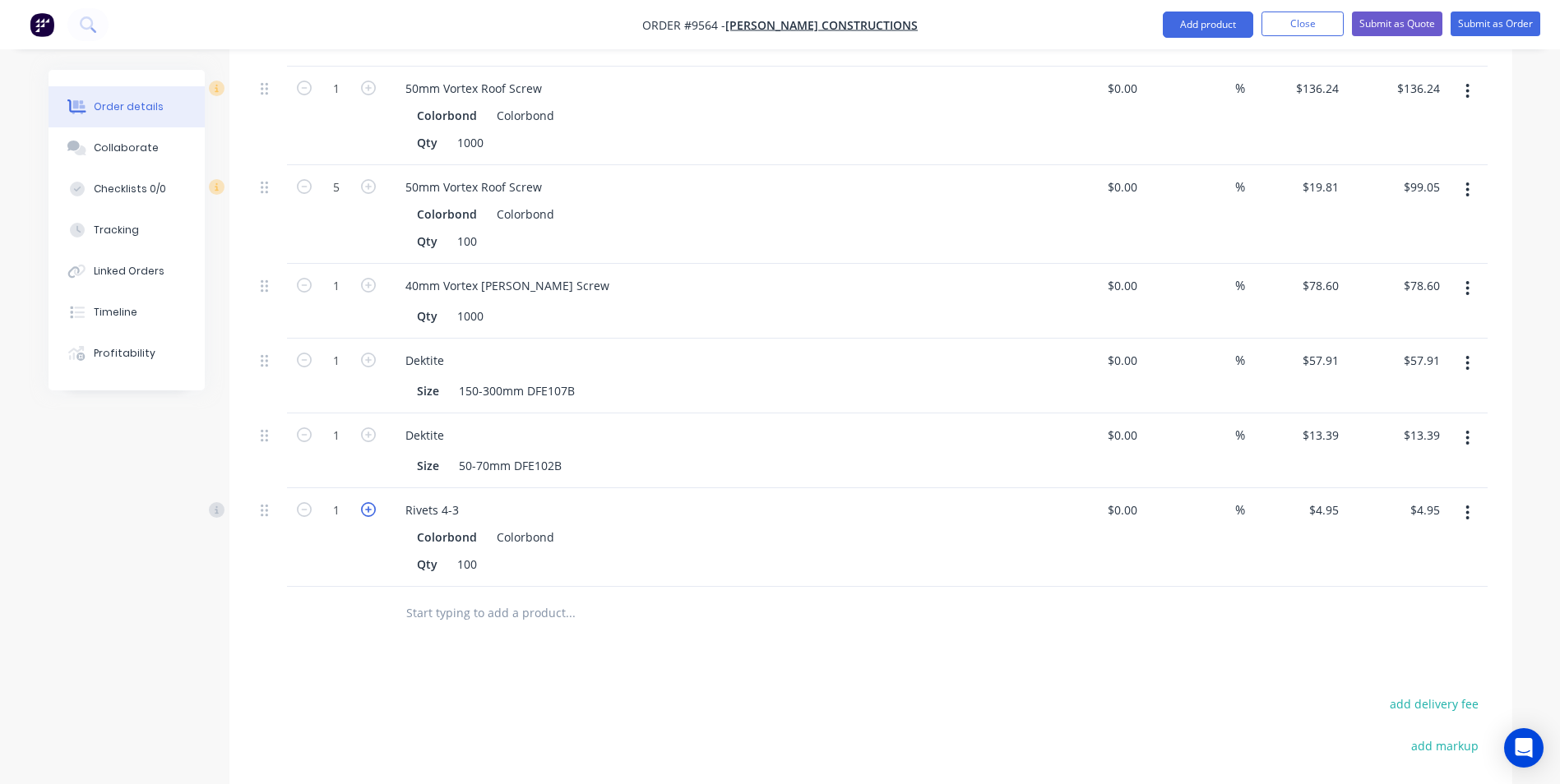
click at [375, 502] on icon "button" at bounding box center [368, 509] width 15 height 15
type input "2"
type input "$9.90"
click at [436, 597] on input "text" at bounding box center [570, 612] width 329 height 32
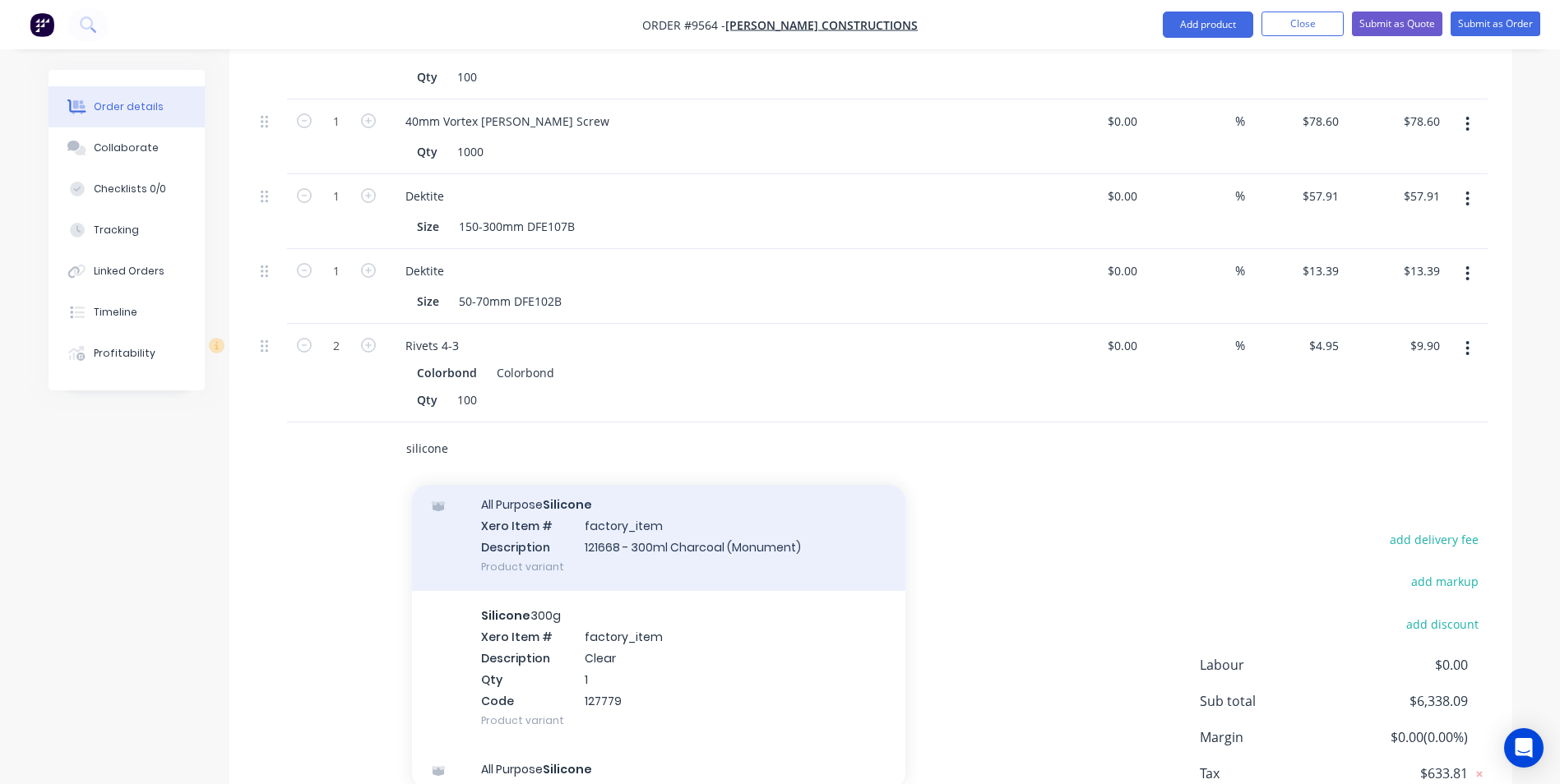
scroll to position [328, 0]
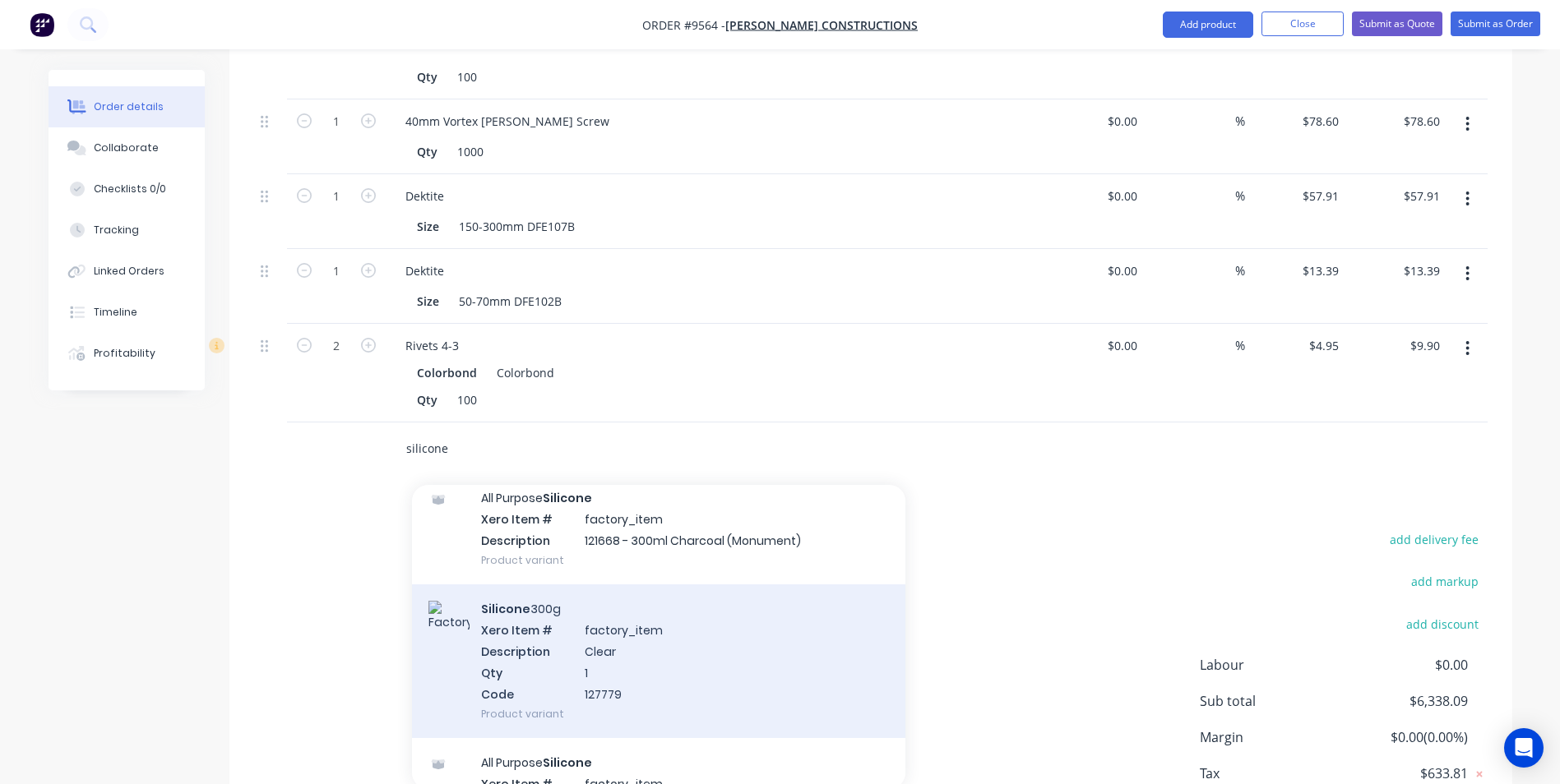
type input "silicone"
click at [536, 626] on div "Silicone 300g Xero Item # factory_item Description Clear Qty 1 Code 127779 Prod…" at bounding box center [659, 662] width 494 height 154
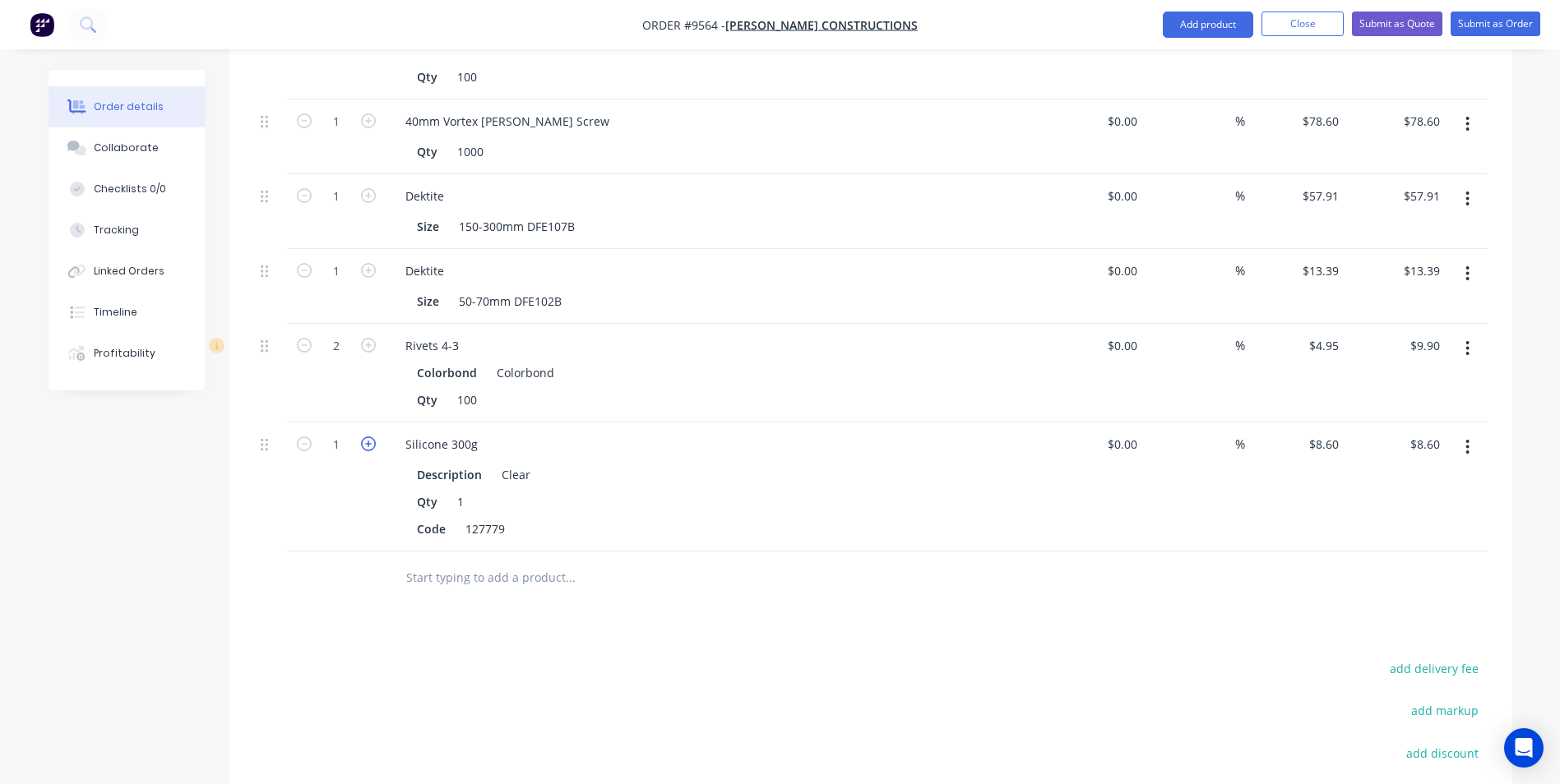
click at [371, 436] on icon "button" at bounding box center [368, 443] width 15 height 15
type input "2"
type input "$17.20"
click at [472, 561] on input "text" at bounding box center [570, 577] width 329 height 32
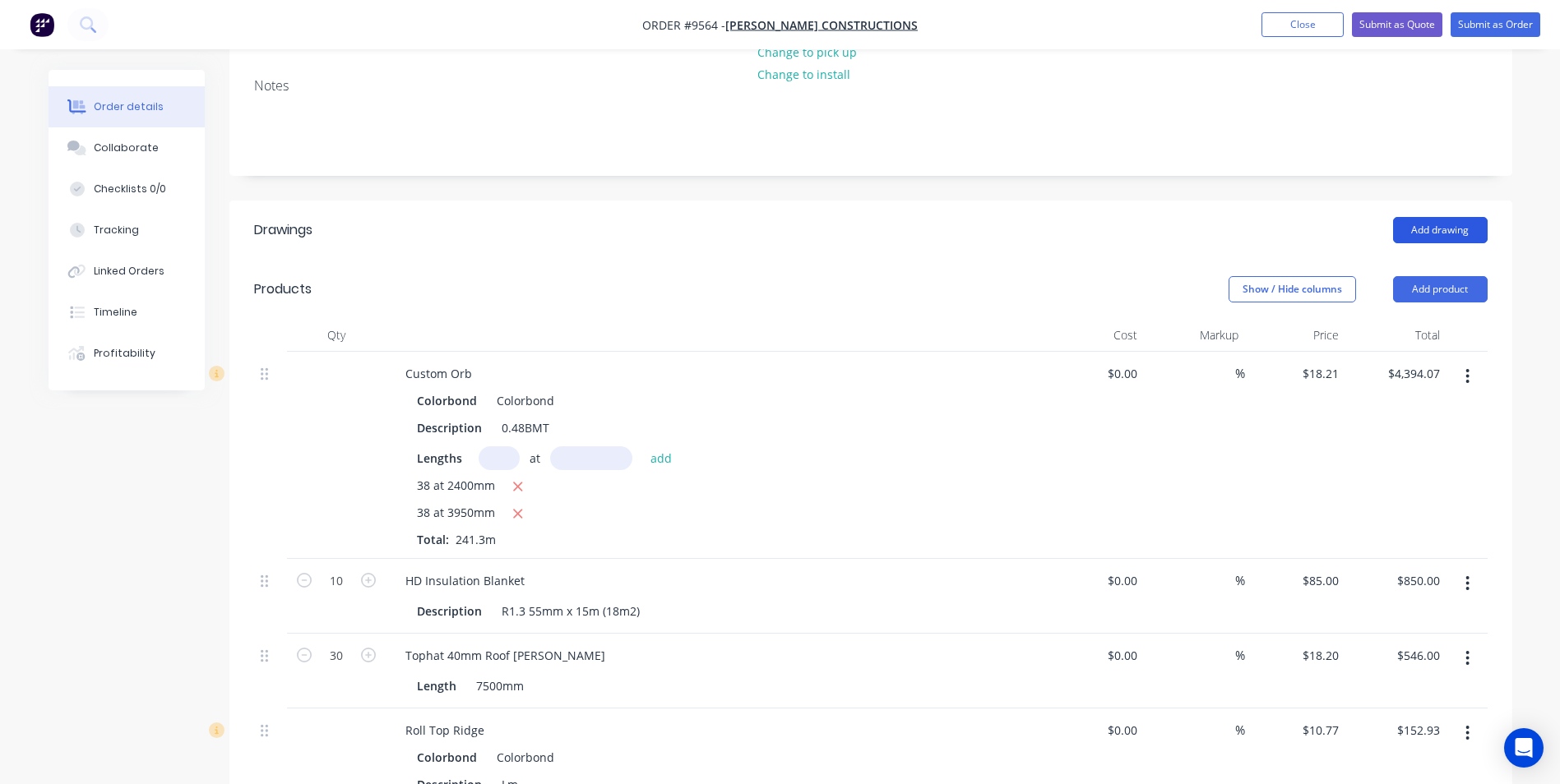
click at [1428, 217] on button "Add drawing" at bounding box center [1440, 230] width 95 height 26
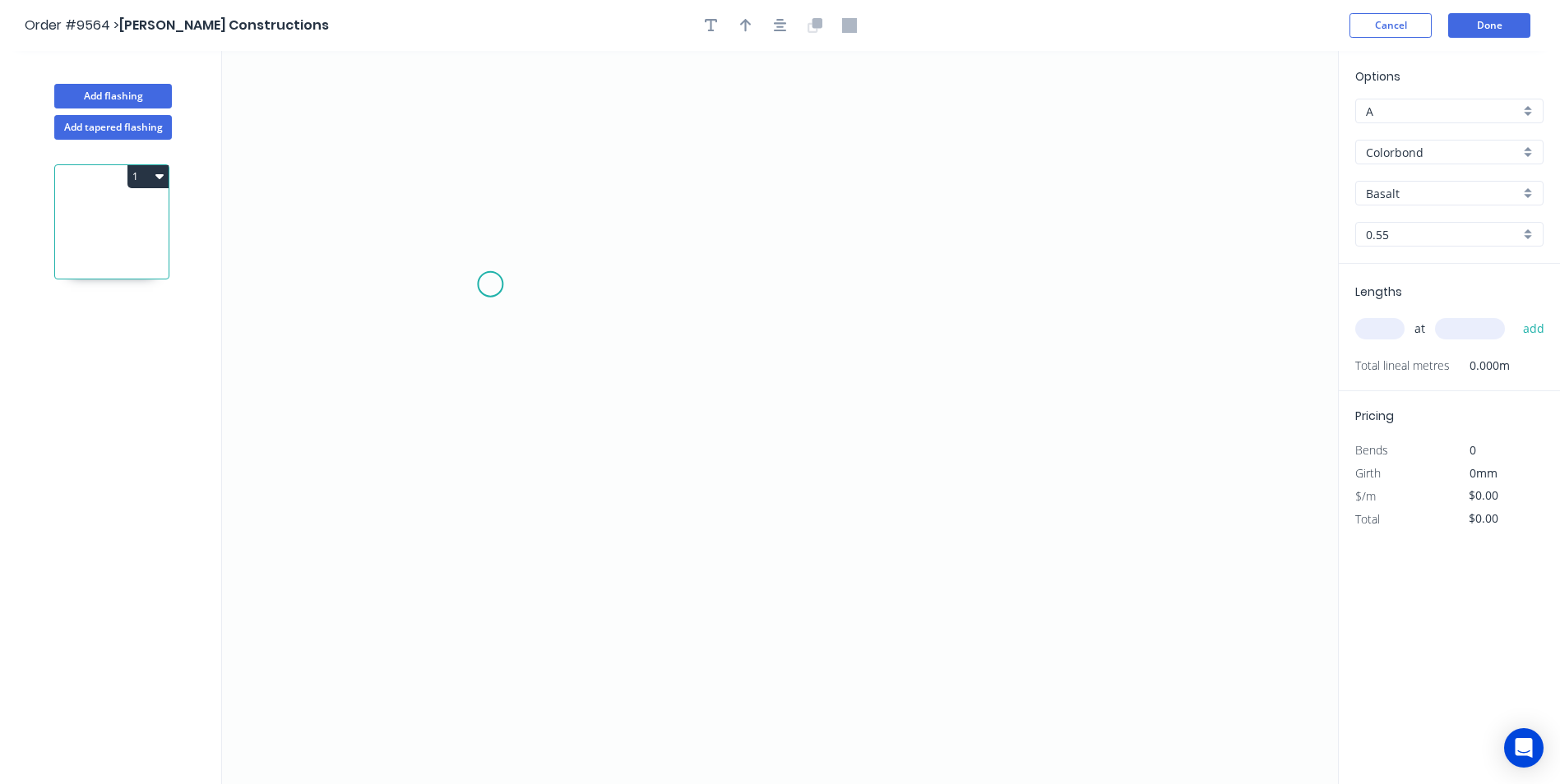
click at [490, 285] on icon "0" at bounding box center [780, 418] width 1115 height 733
click at [585, 240] on icon at bounding box center [537, 263] width 95 height 45
click at [1115, 254] on icon "0 ?" at bounding box center [780, 418] width 1115 height 733
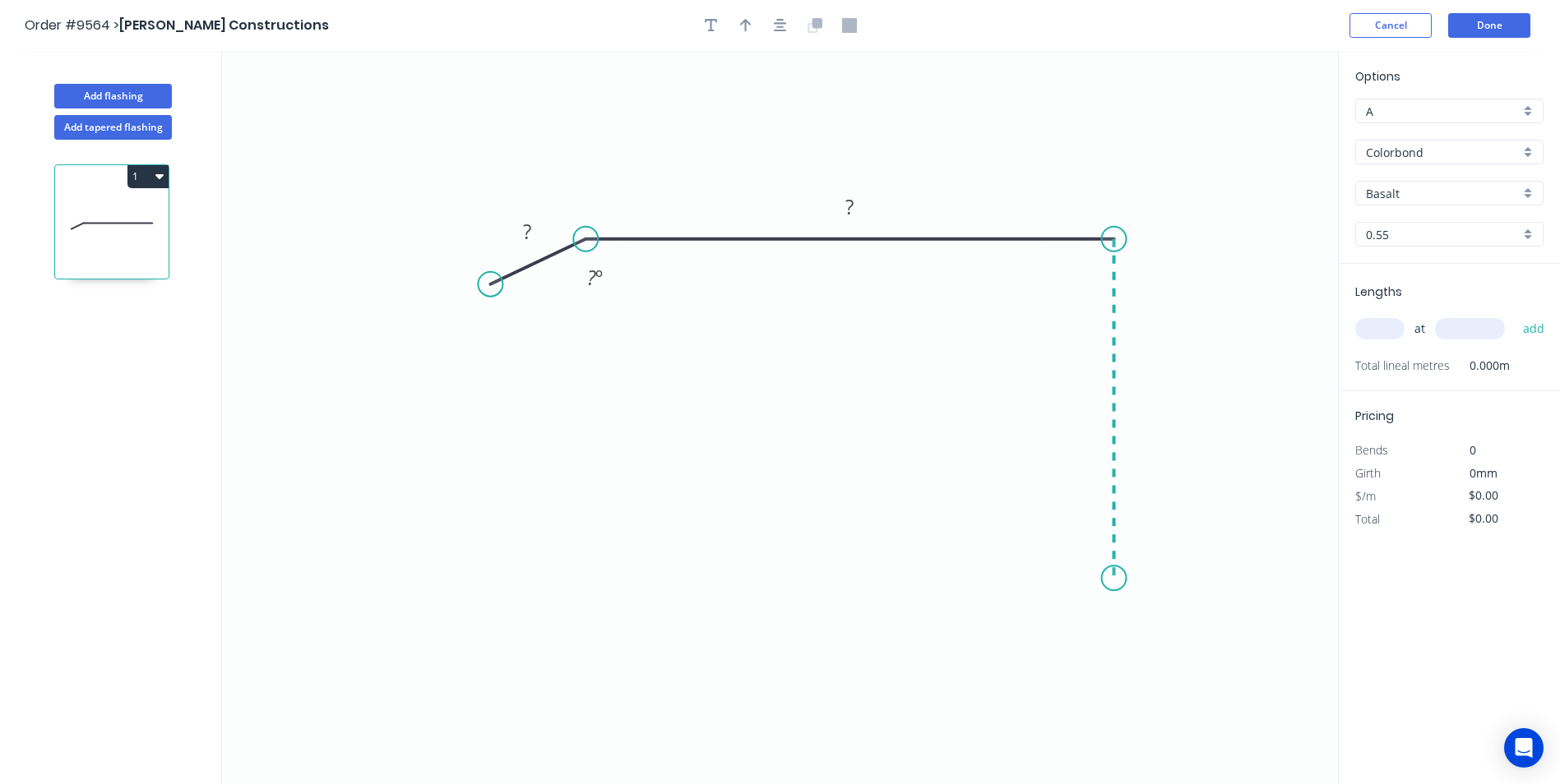
click at [1095, 579] on icon "0 ? ? ? º" at bounding box center [780, 418] width 1115 height 733
click at [1049, 546] on icon at bounding box center [1081, 560] width 66 height 32
click at [1049, 546] on circle at bounding box center [1048, 545] width 25 height 25
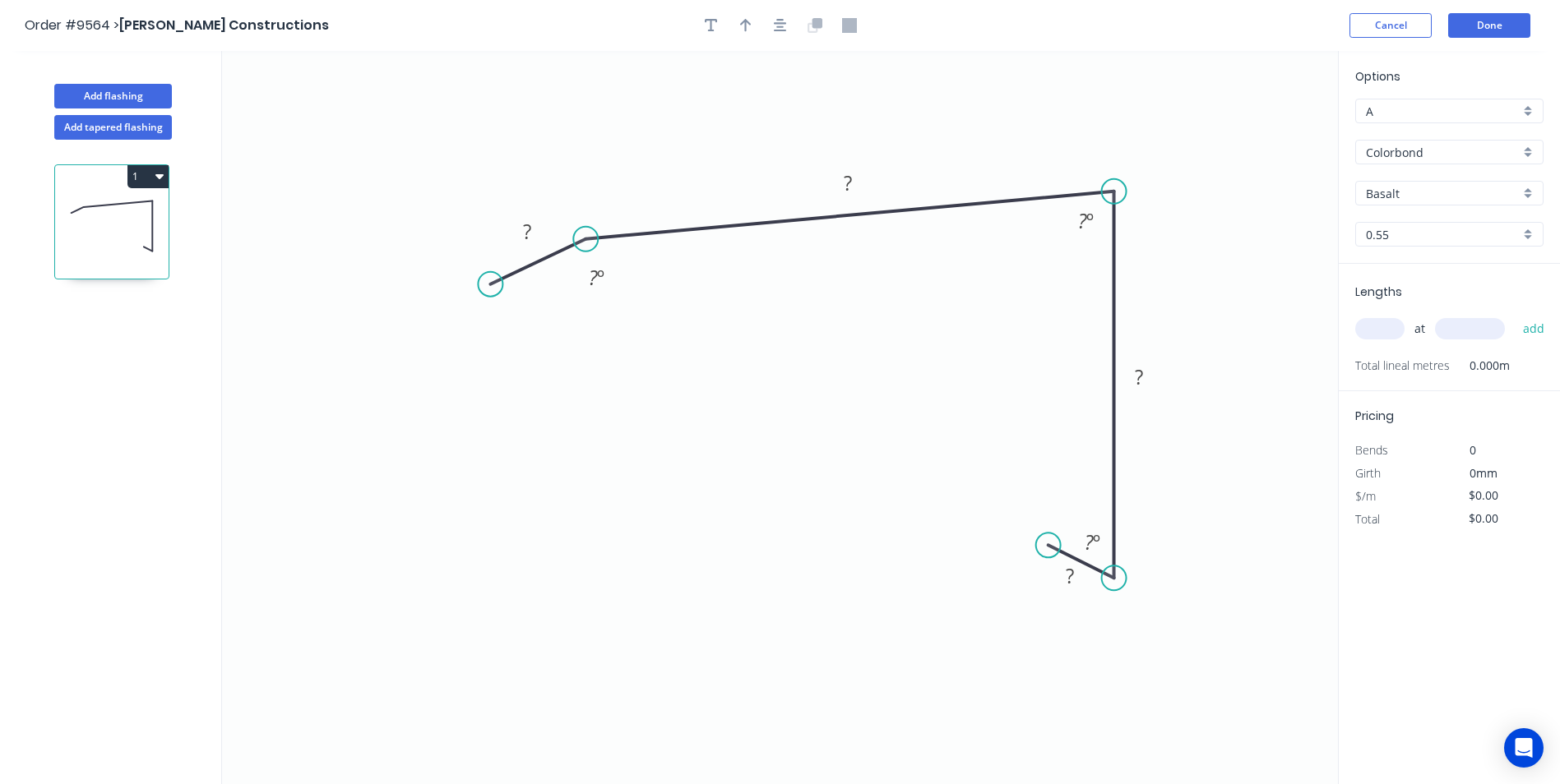
drag, startPoint x: 1111, startPoint y: 233, endPoint x: 1113, endPoint y: 191, distance: 42.0
click at [1113, 191] on circle at bounding box center [1114, 191] width 25 height 25
click at [537, 219] on rect at bounding box center [528, 231] width 54 height 33
click at [529, 231] on tspan "?" at bounding box center [527, 231] width 8 height 27
type input "$10.14"
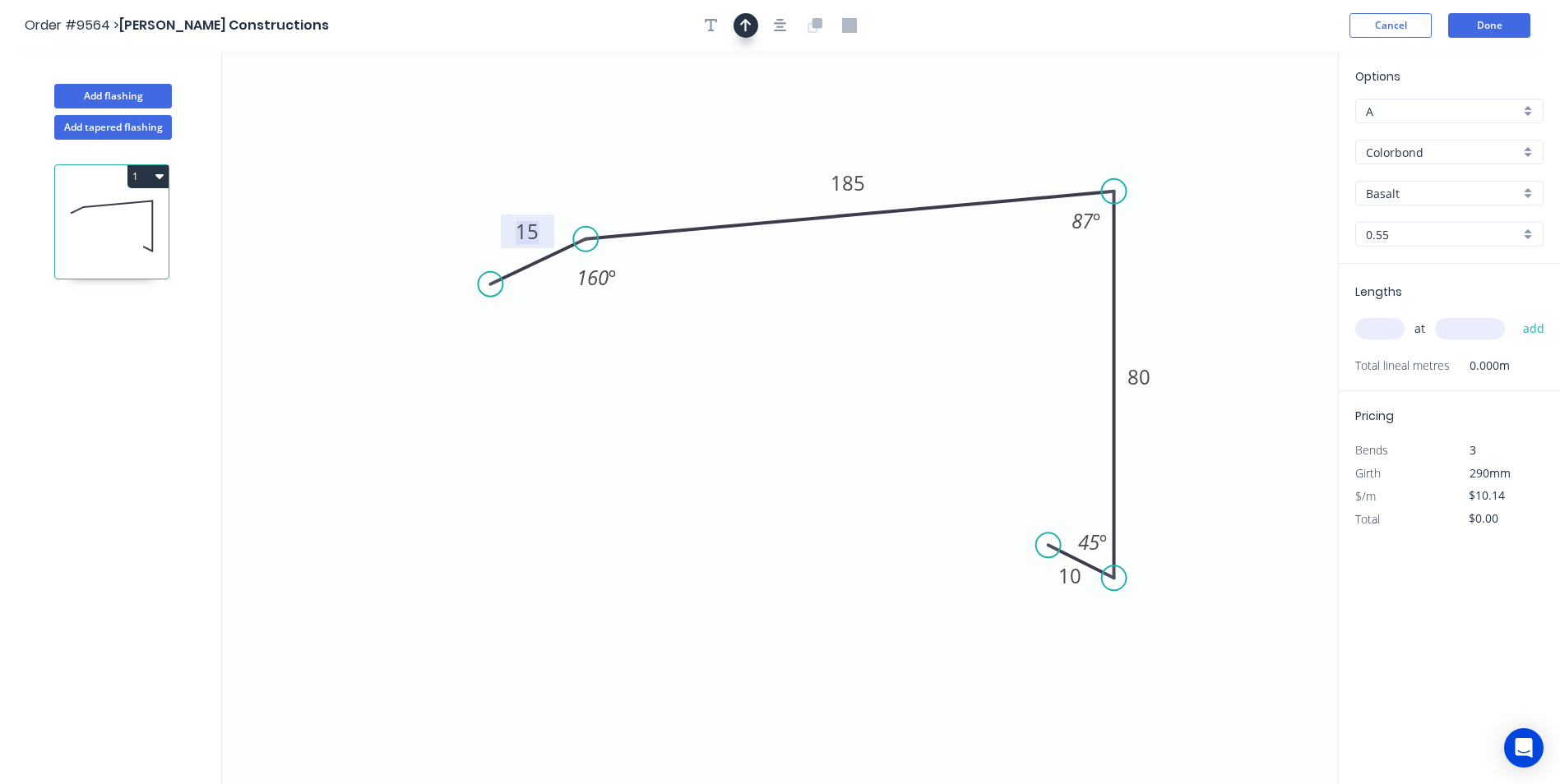
click at [749, 36] on button "button" at bounding box center [745, 25] width 25 height 25
click at [1257, 128] on icon at bounding box center [1255, 114] width 15 height 53
drag, startPoint x: 1257, startPoint y: 128, endPoint x: 1190, endPoint y: 127, distance: 67.0
click at [1201, 127] on icon at bounding box center [1224, 113] width 47 height 47
click at [1425, 196] on input "Basalt" at bounding box center [1443, 193] width 154 height 18
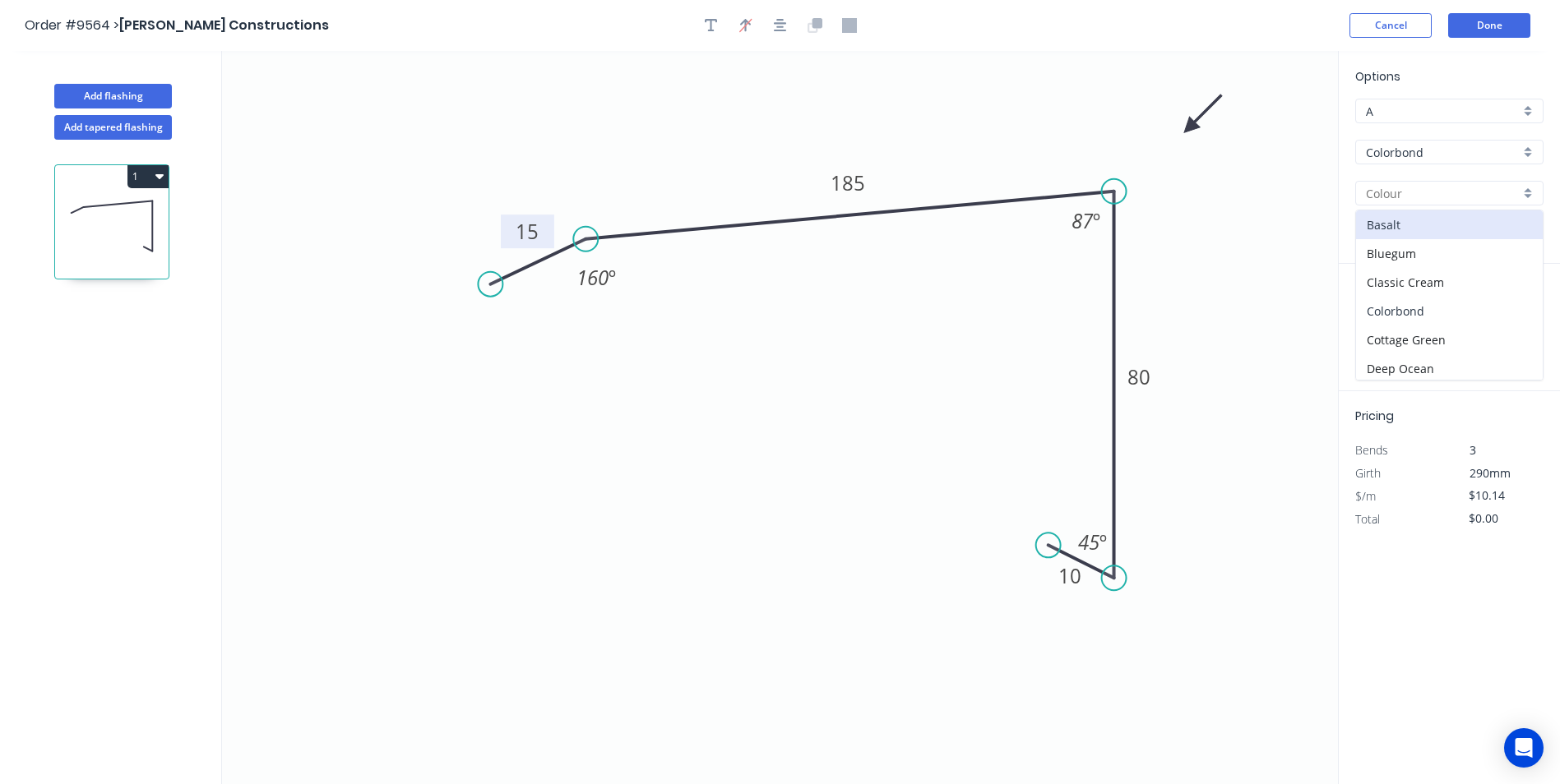
click at [1419, 314] on div "Colorbond" at bounding box center [1449, 311] width 187 height 29
type input "Colorbond"
click at [1382, 330] on input "text" at bounding box center [1379, 328] width 49 height 21
type input "4"
type input "2800"
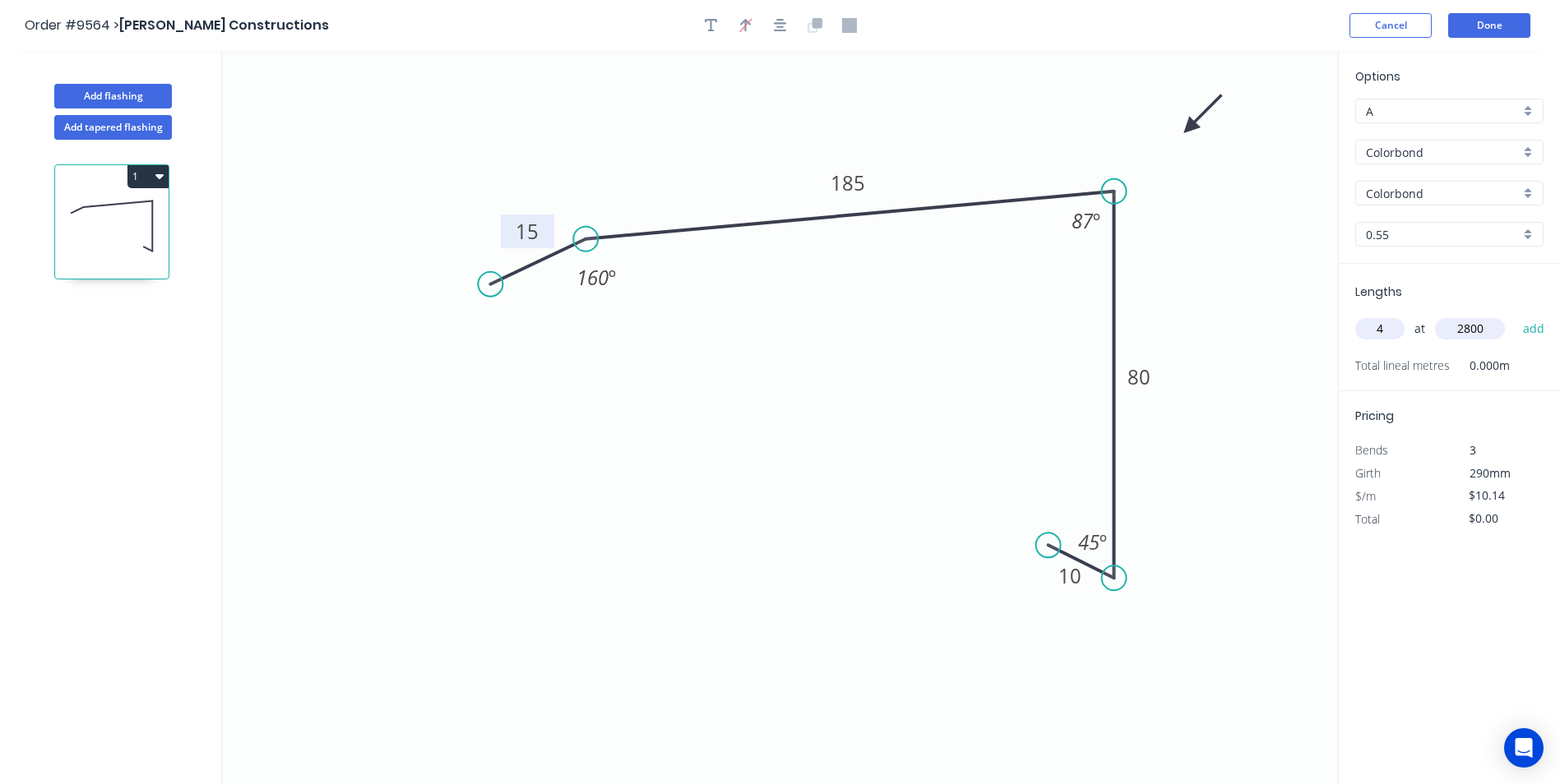
click at [1515, 315] on button "add" at bounding box center [1534, 328] width 39 height 28
type input "$113.57"
type input "4"
type input "2"
type input "4200"
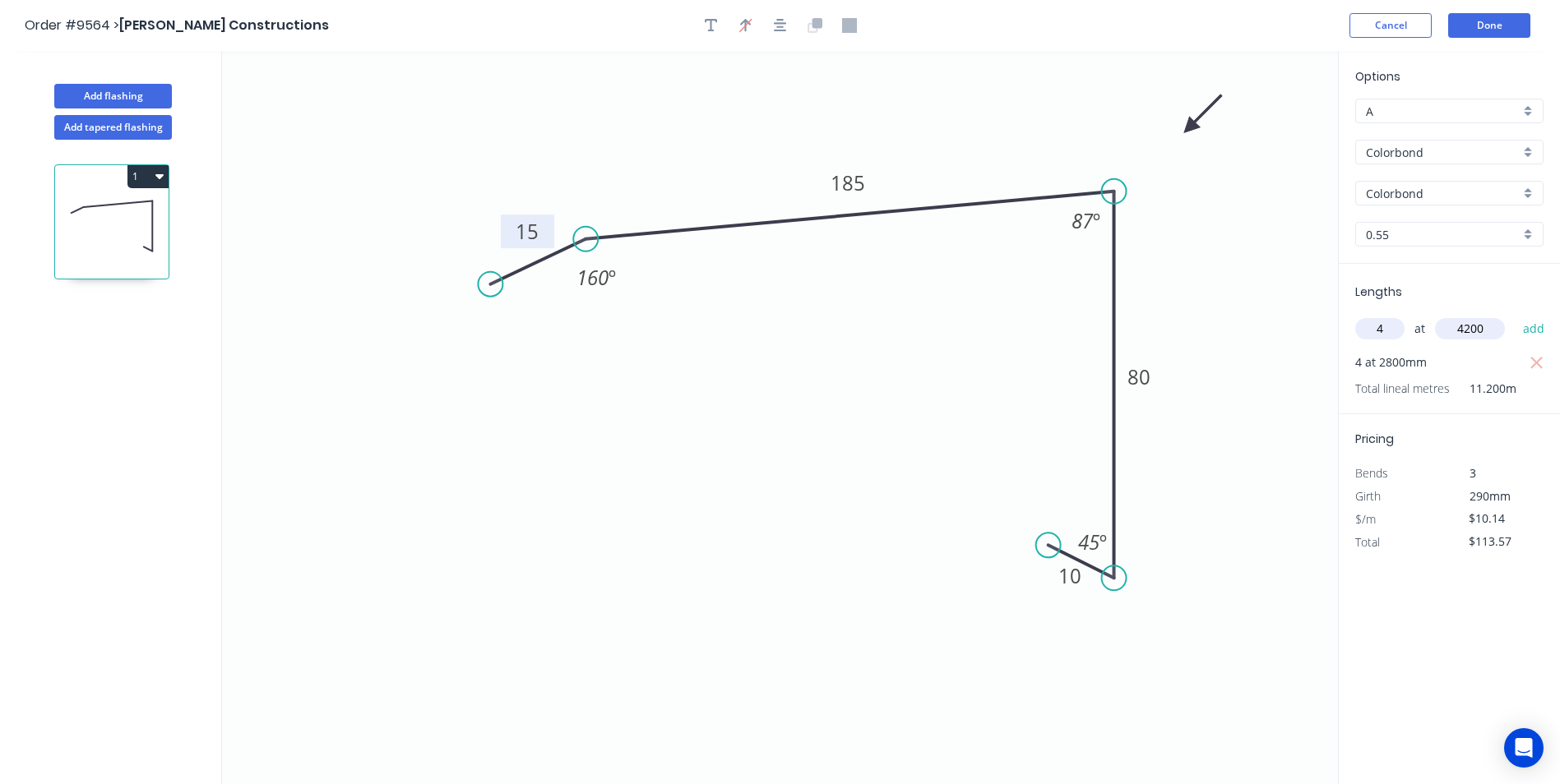
click at [1515, 315] on button "add" at bounding box center [1534, 328] width 39 height 28
type input "$283.92"
click at [1503, 34] on button "Done" at bounding box center [1489, 25] width 83 height 25
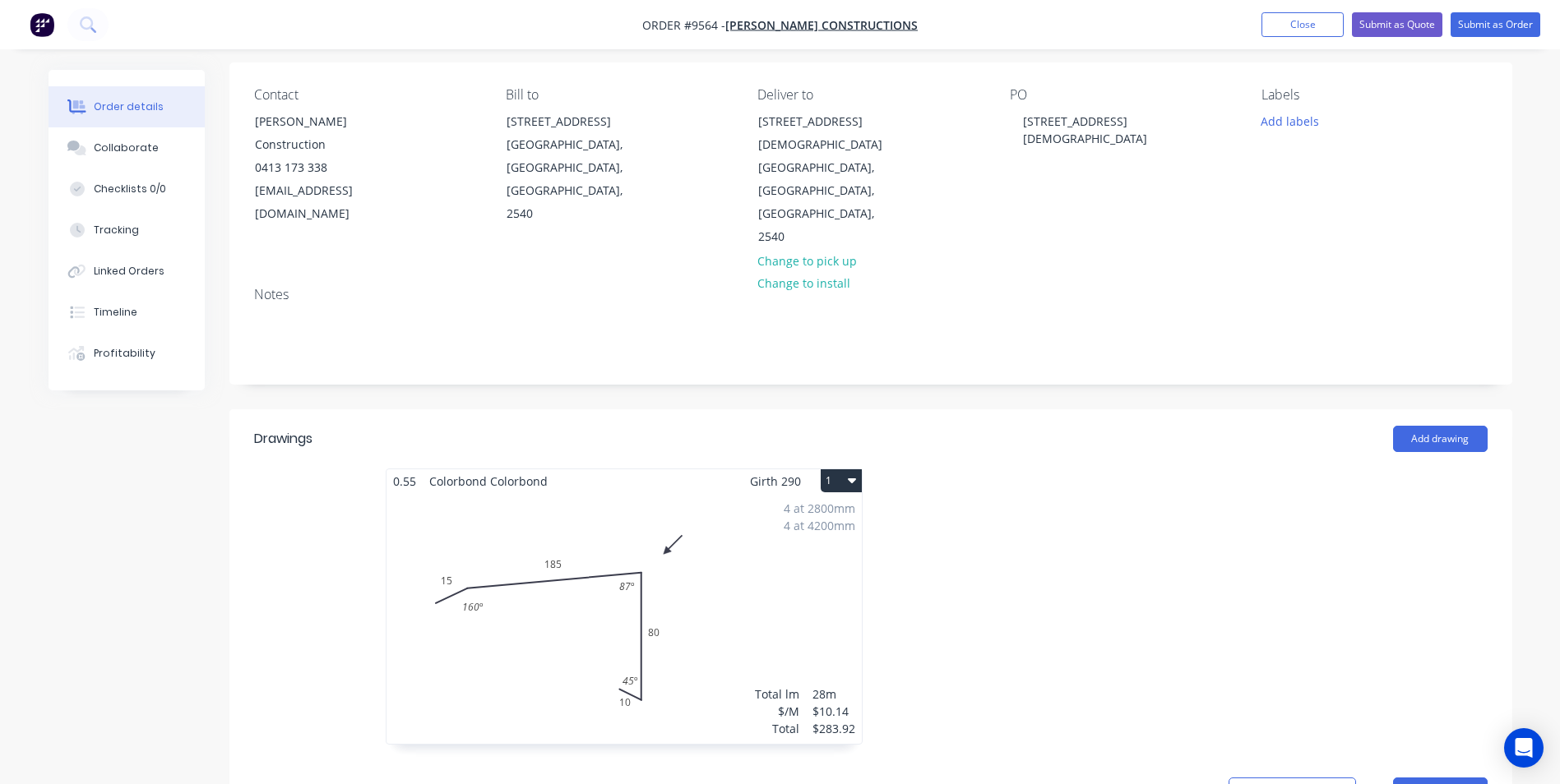
scroll to position [164, 0]
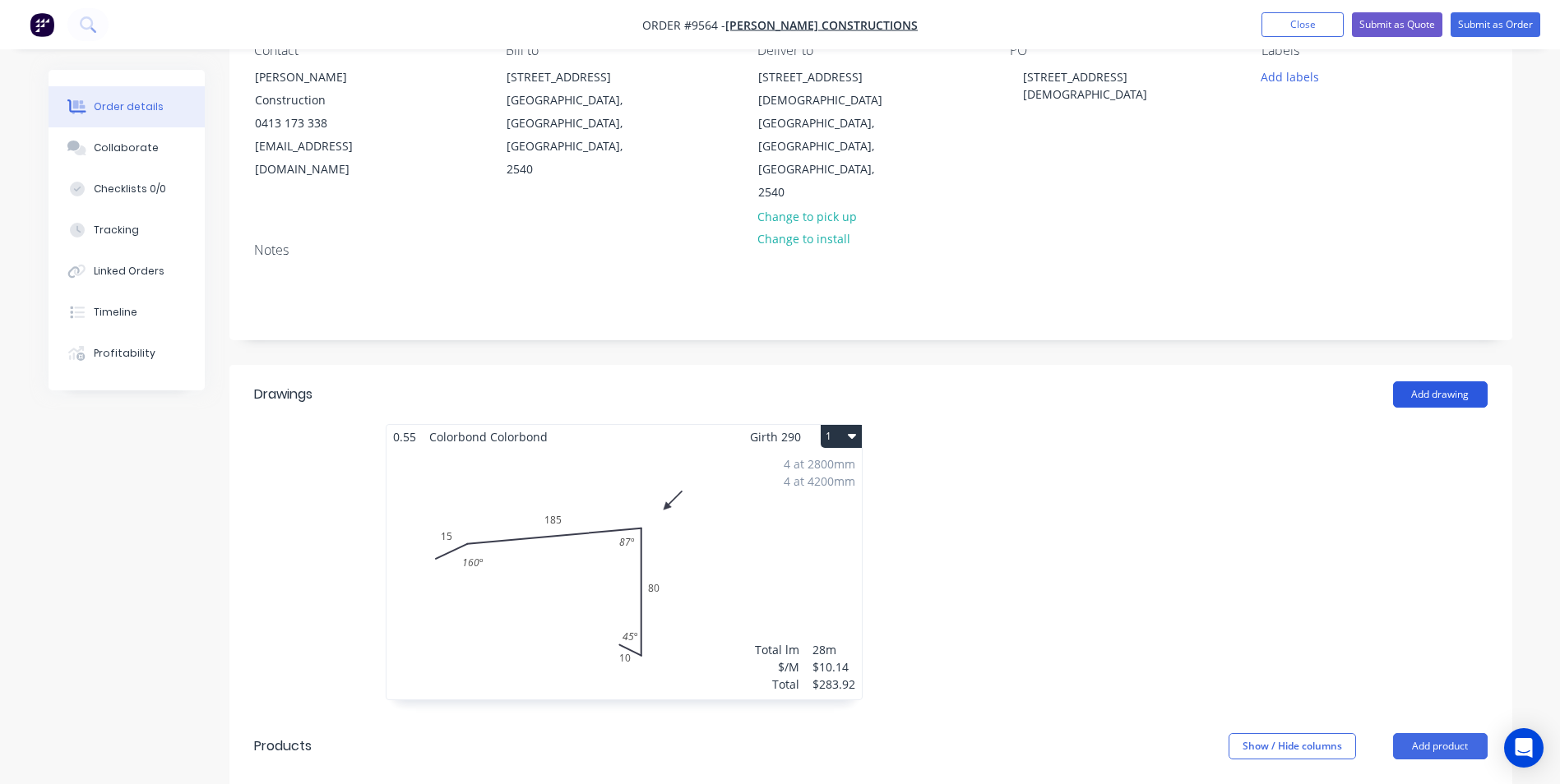
click at [1428, 381] on button "Add drawing" at bounding box center [1440, 394] width 95 height 26
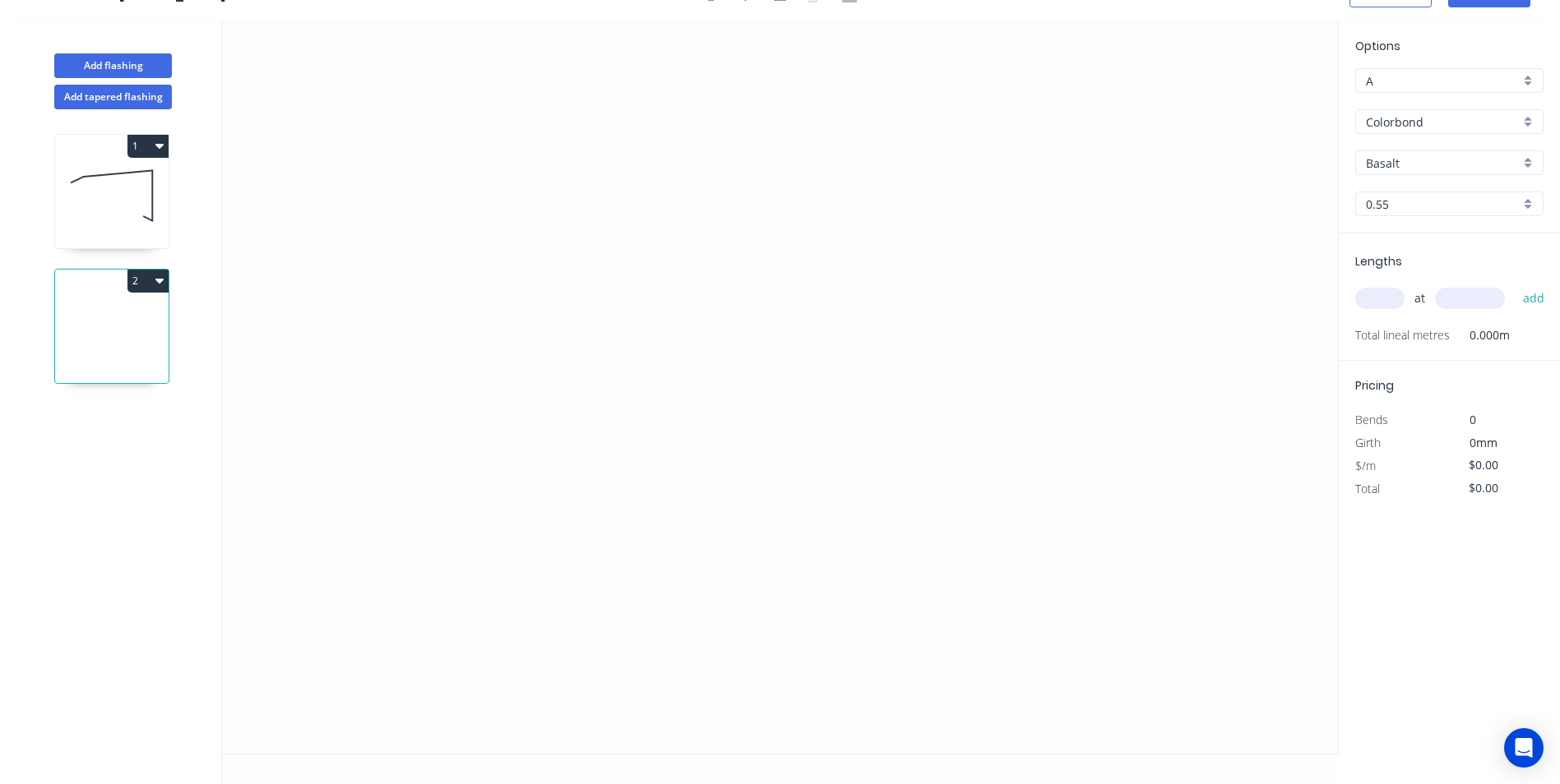
scroll to position [31, 0]
click at [448, 525] on icon "0" at bounding box center [780, 387] width 1115 height 733
click at [544, 469] on icon "0" at bounding box center [780, 387] width 1115 height 733
click at [959, 480] on icon "0 ?" at bounding box center [780, 387] width 1115 height 733
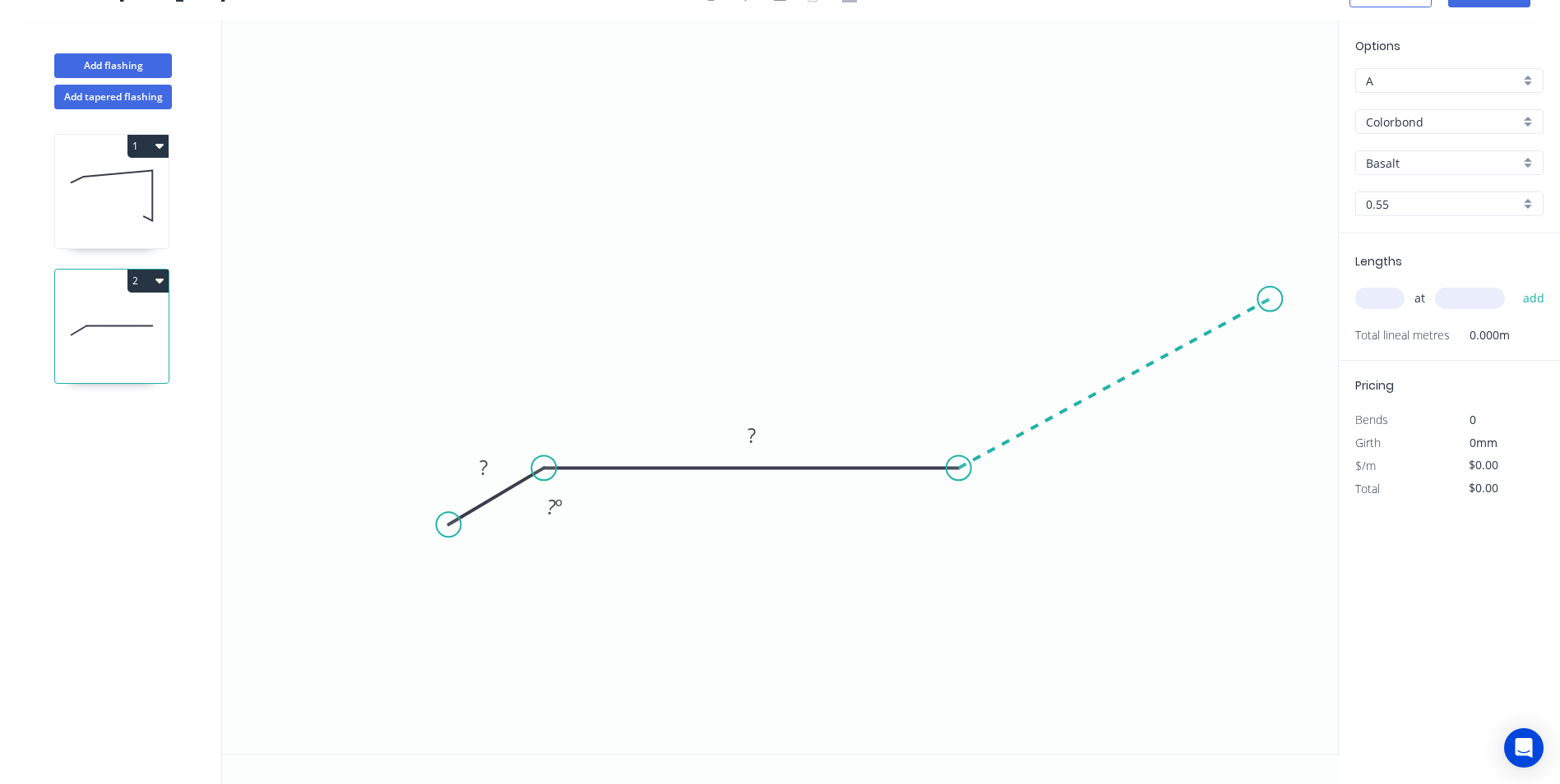
click at [1270, 299] on icon "0 ? ? ? º" at bounding box center [780, 387] width 1115 height 733
click at [1205, 276] on icon at bounding box center [1237, 287] width 65 height 23
click at [1205, 276] on circle at bounding box center [1205, 276] width 25 height 25
drag, startPoint x: 1143, startPoint y: 382, endPoint x: 1141, endPoint y: 351, distance: 31.1
click at [1141, 351] on icon "0 ? ? ? ? ? º ? º ? º" at bounding box center [780, 387] width 1115 height 733
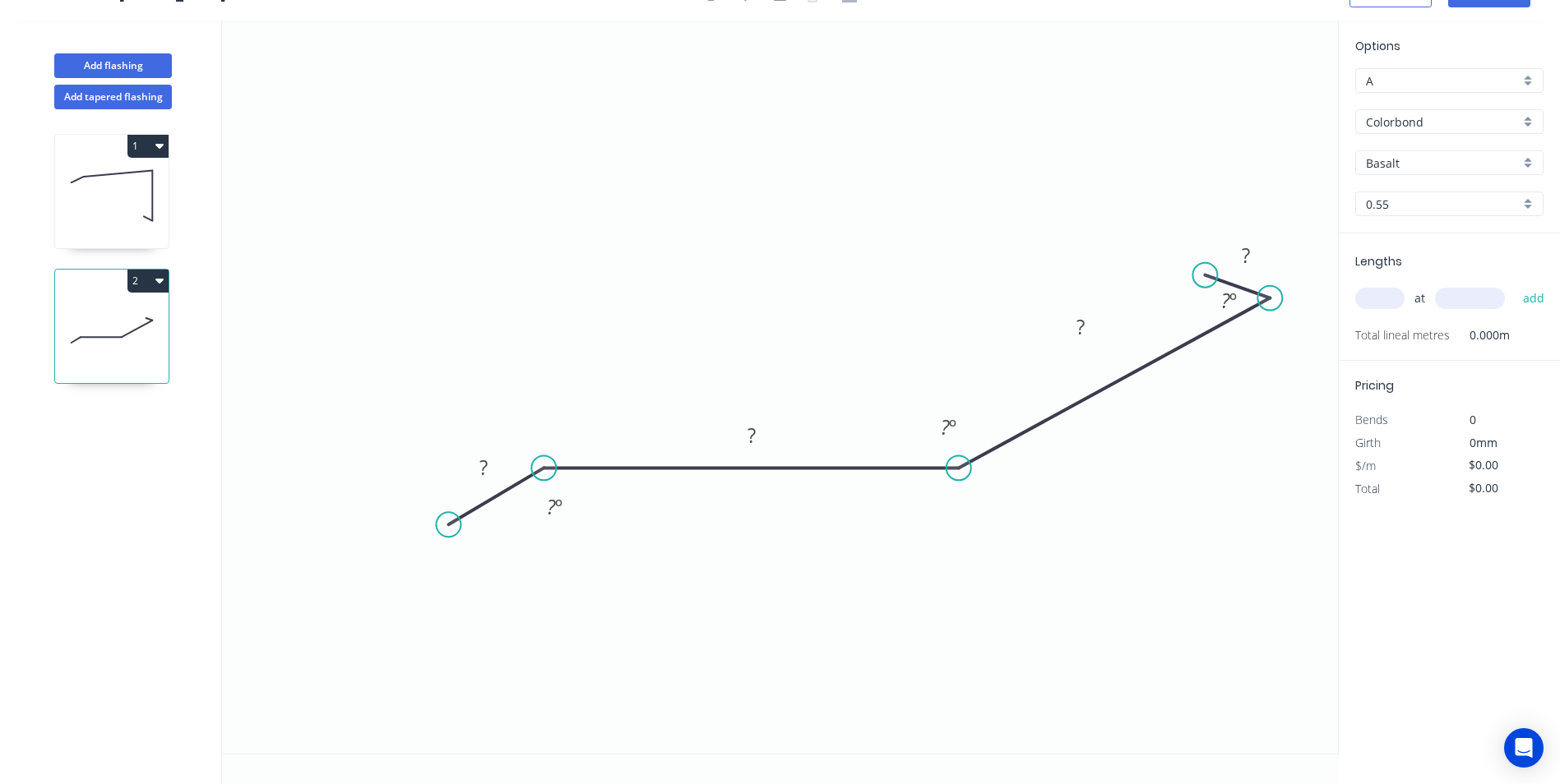
drag, startPoint x: 1143, startPoint y: 351, endPoint x: 1098, endPoint y: 306, distance: 63.6
click at [1098, 306] on icon "0 ? ? ? ? ? º ? º ? º" at bounding box center [780, 387] width 1115 height 733
click at [498, 466] on rect at bounding box center [483, 469] width 32 height 23
click at [490, 458] on rect at bounding box center [483, 469] width 32 height 23
click at [473, 470] on rect at bounding box center [483, 469] width 32 height 23
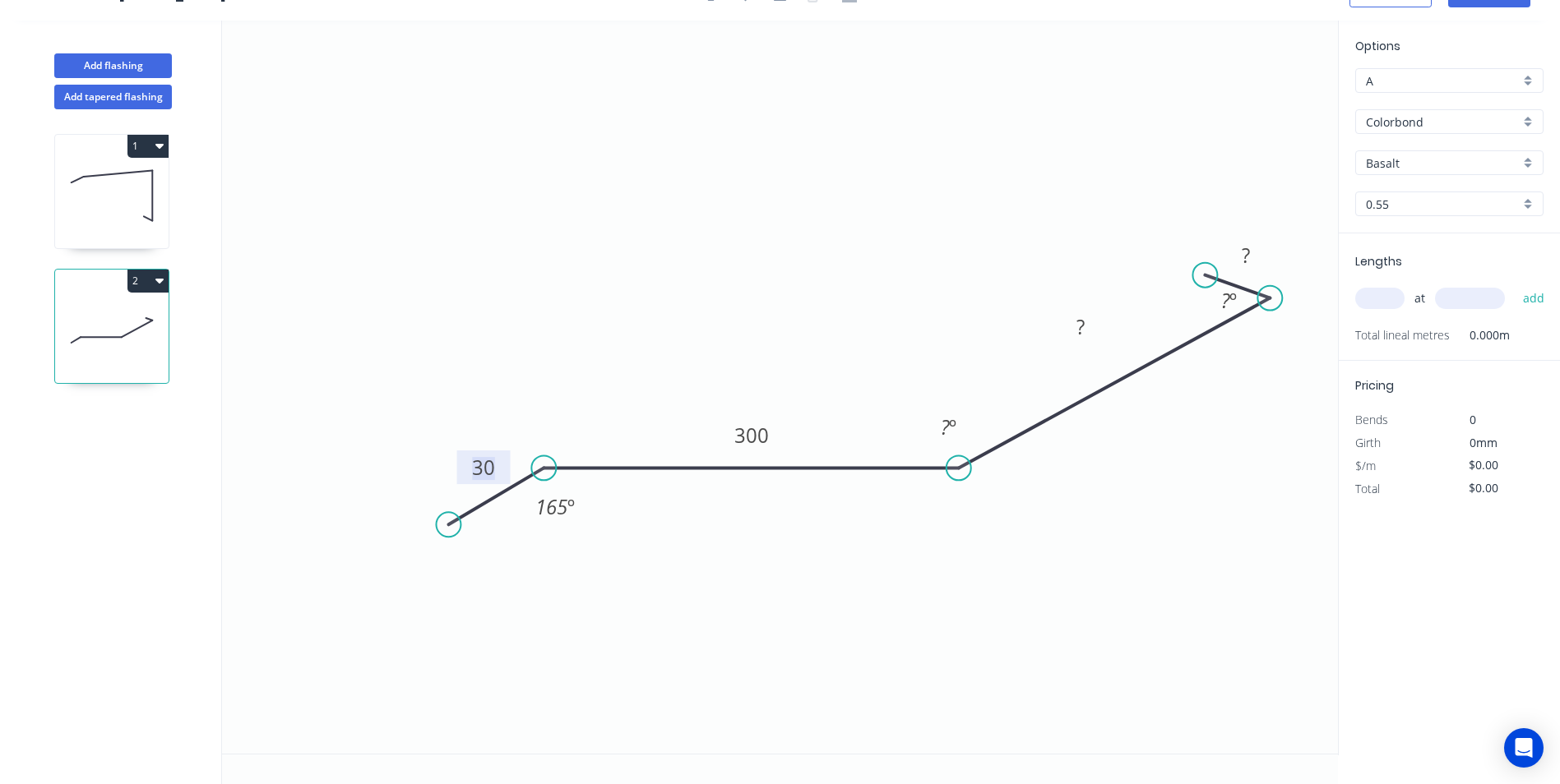
click at [491, 467] on tspan "30" at bounding box center [483, 467] width 23 height 27
drag, startPoint x: 447, startPoint y: 532, endPoint x: 492, endPoint y: 546, distance: 47.1
click at [492, 546] on circle at bounding box center [492, 545] width 25 height 25
click at [578, 508] on tspan "º" at bounding box center [579, 502] width 7 height 27
type input "$16.61"
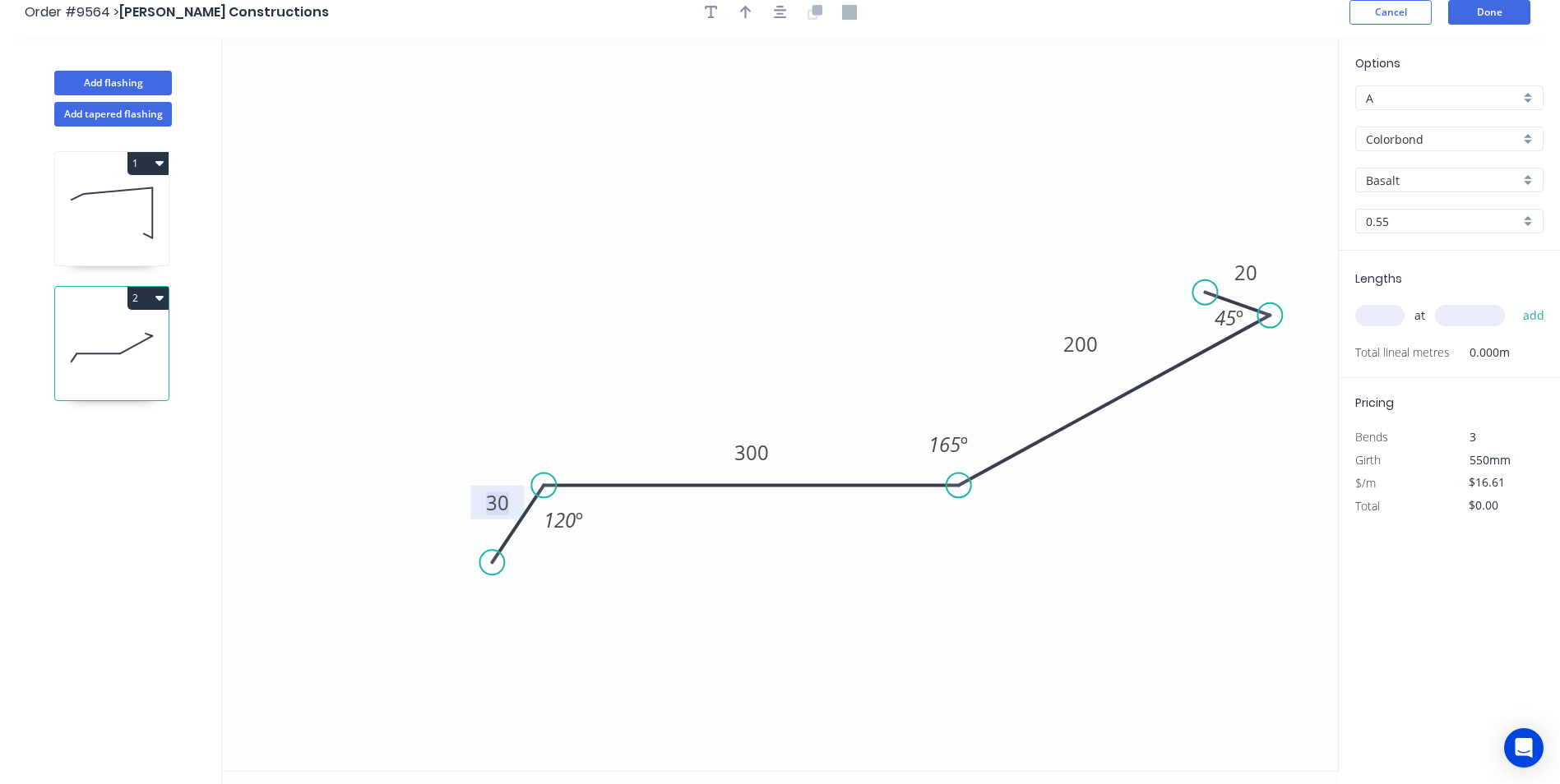
scroll to position [0, 0]
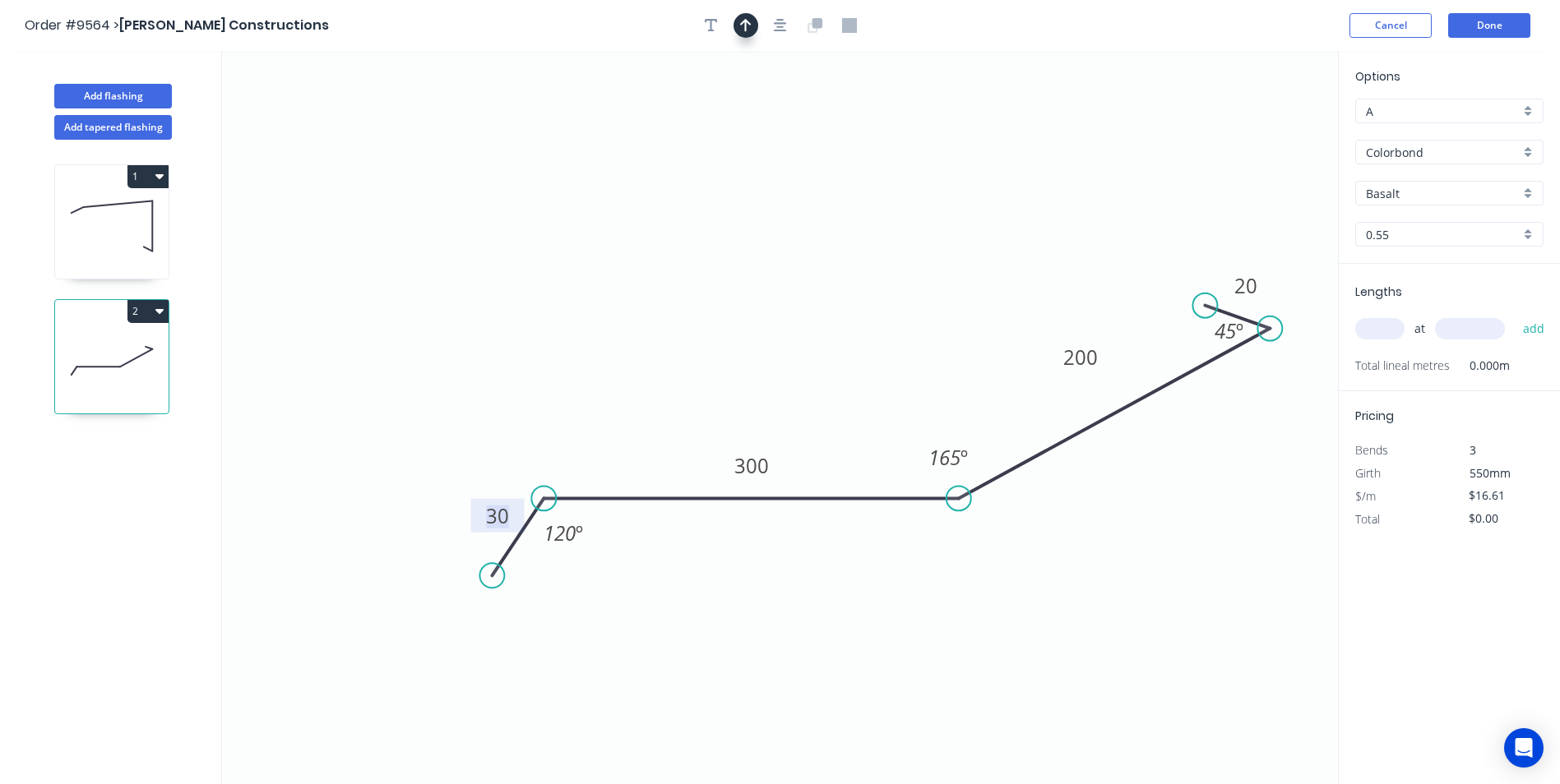
click at [741, 28] on icon "button" at bounding box center [745, 25] width 11 height 15
drag, startPoint x: 1255, startPoint y: 135, endPoint x: 826, endPoint y: 205, distance: 434.7
click at [826, 205] on icon at bounding box center [826, 186] width 15 height 53
click at [1424, 199] on input "Basalt" at bounding box center [1443, 193] width 154 height 18
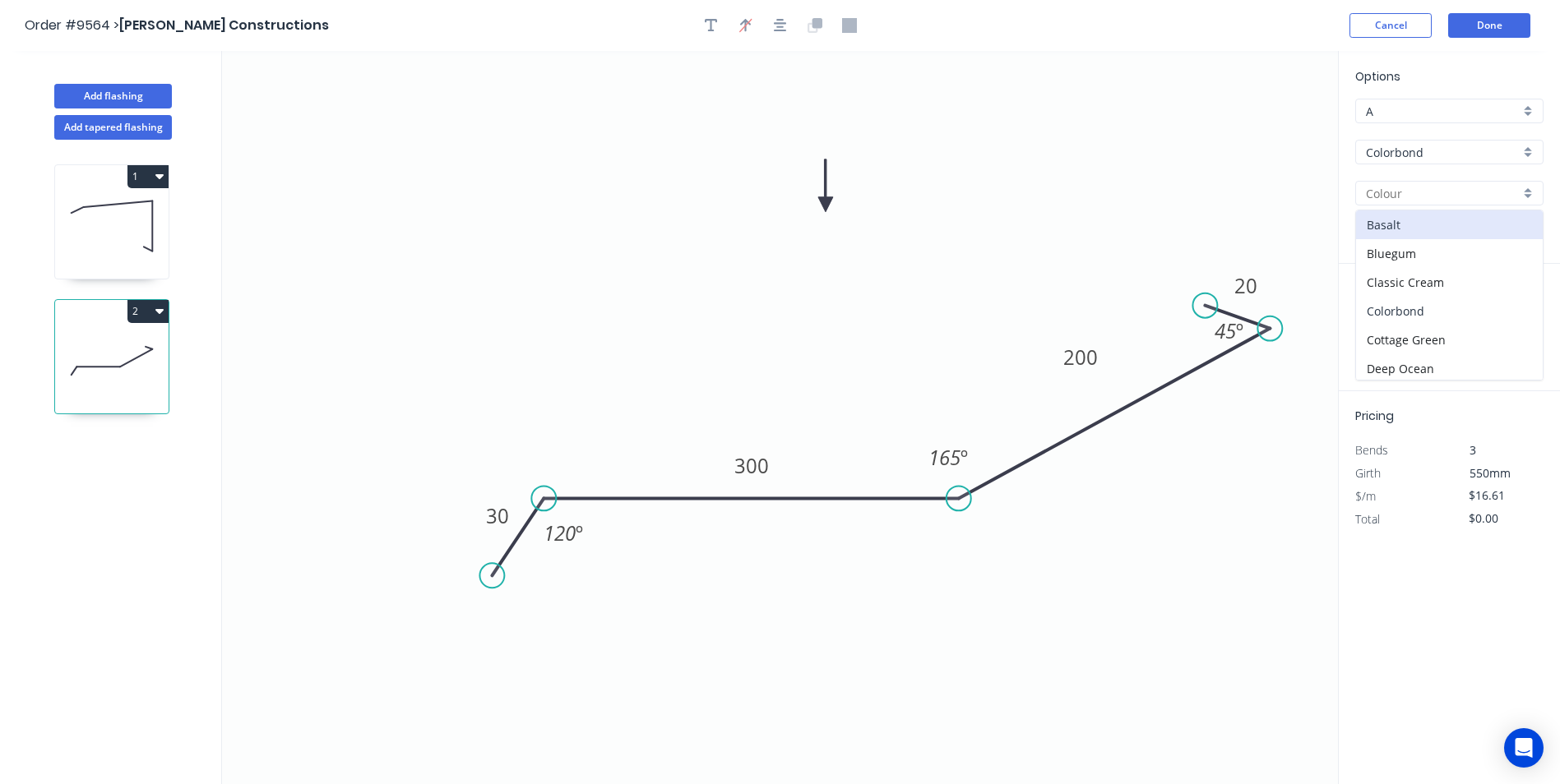
click at [1406, 311] on div "Colorbond" at bounding box center [1449, 311] width 187 height 29
type input "Colorbond"
click at [1386, 329] on input "text" at bounding box center [1379, 328] width 49 height 21
type input "2"
type input "7100"
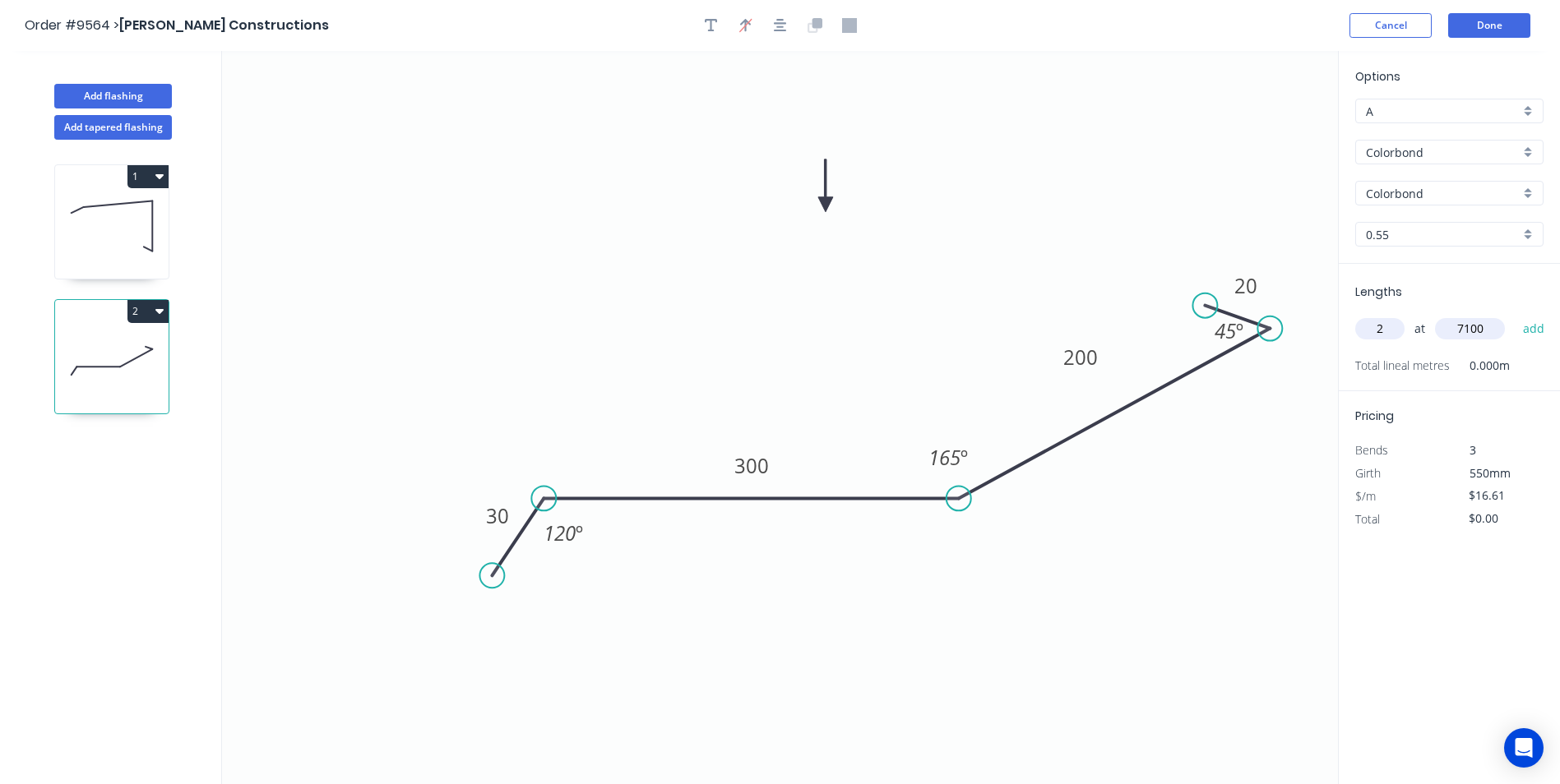
click at [1515, 315] on button "add" at bounding box center [1534, 328] width 39 height 28
type input "$235.86"
click at [1488, 27] on button "Done" at bounding box center [1489, 25] width 83 height 25
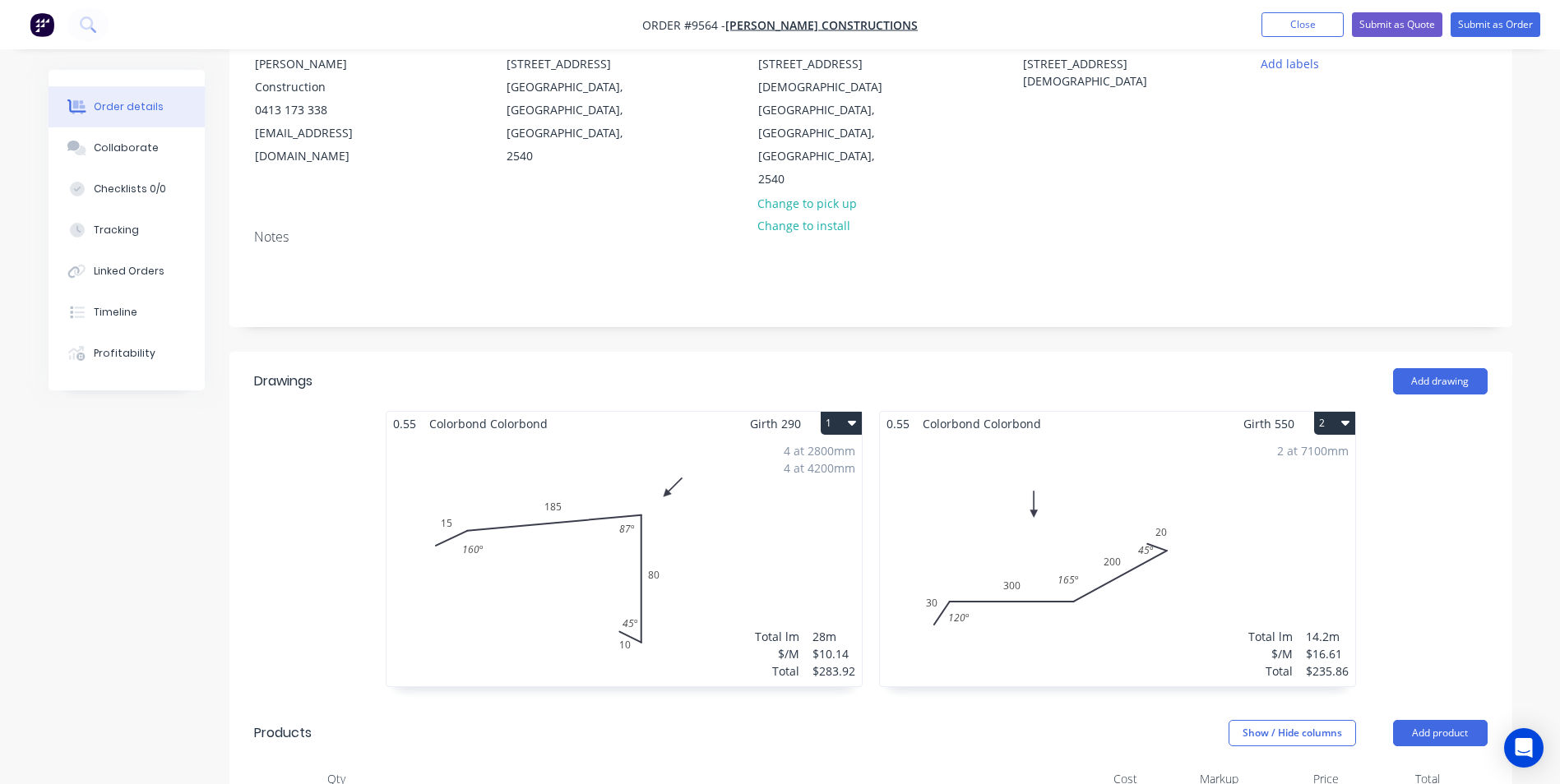
scroll to position [247, 0]
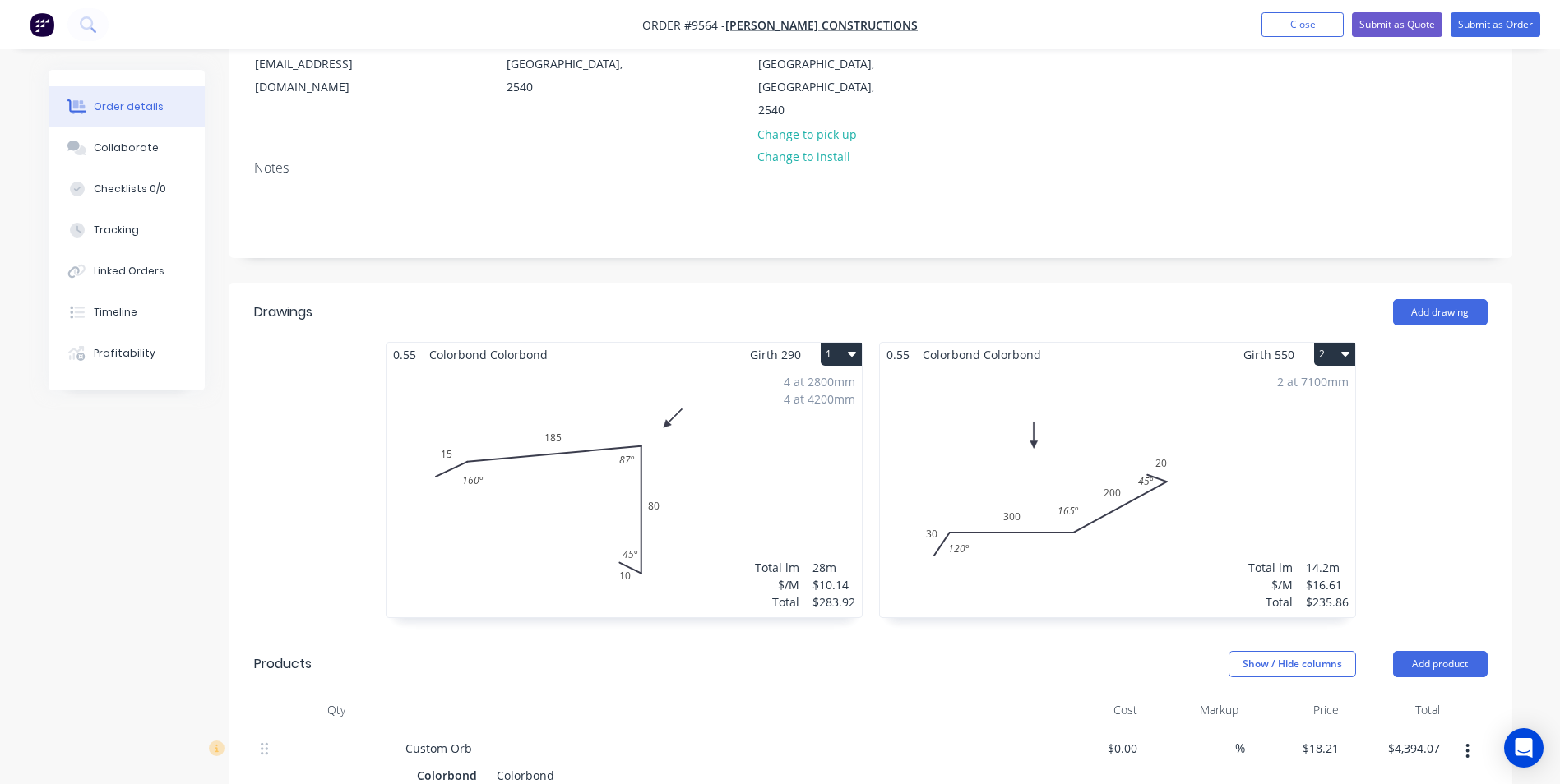
click at [1334, 342] on button "2" at bounding box center [1334, 353] width 41 height 23
click at [1298, 415] on div "Duplicate" at bounding box center [1277, 427] width 126 height 24
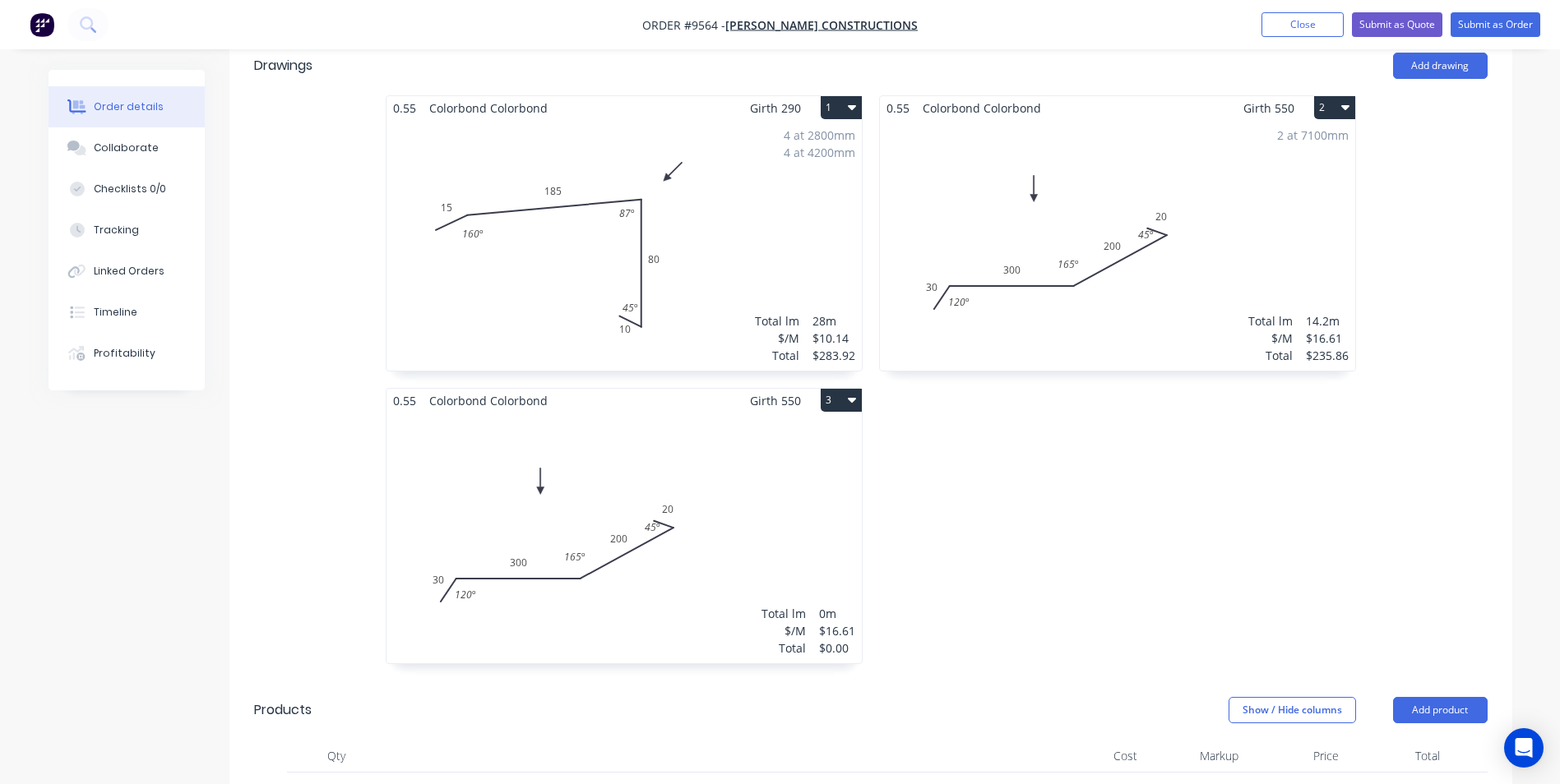
click at [754, 441] on div "Total lm $/M Total 0m $16.61 $0.00" at bounding box center [624, 538] width 475 height 251
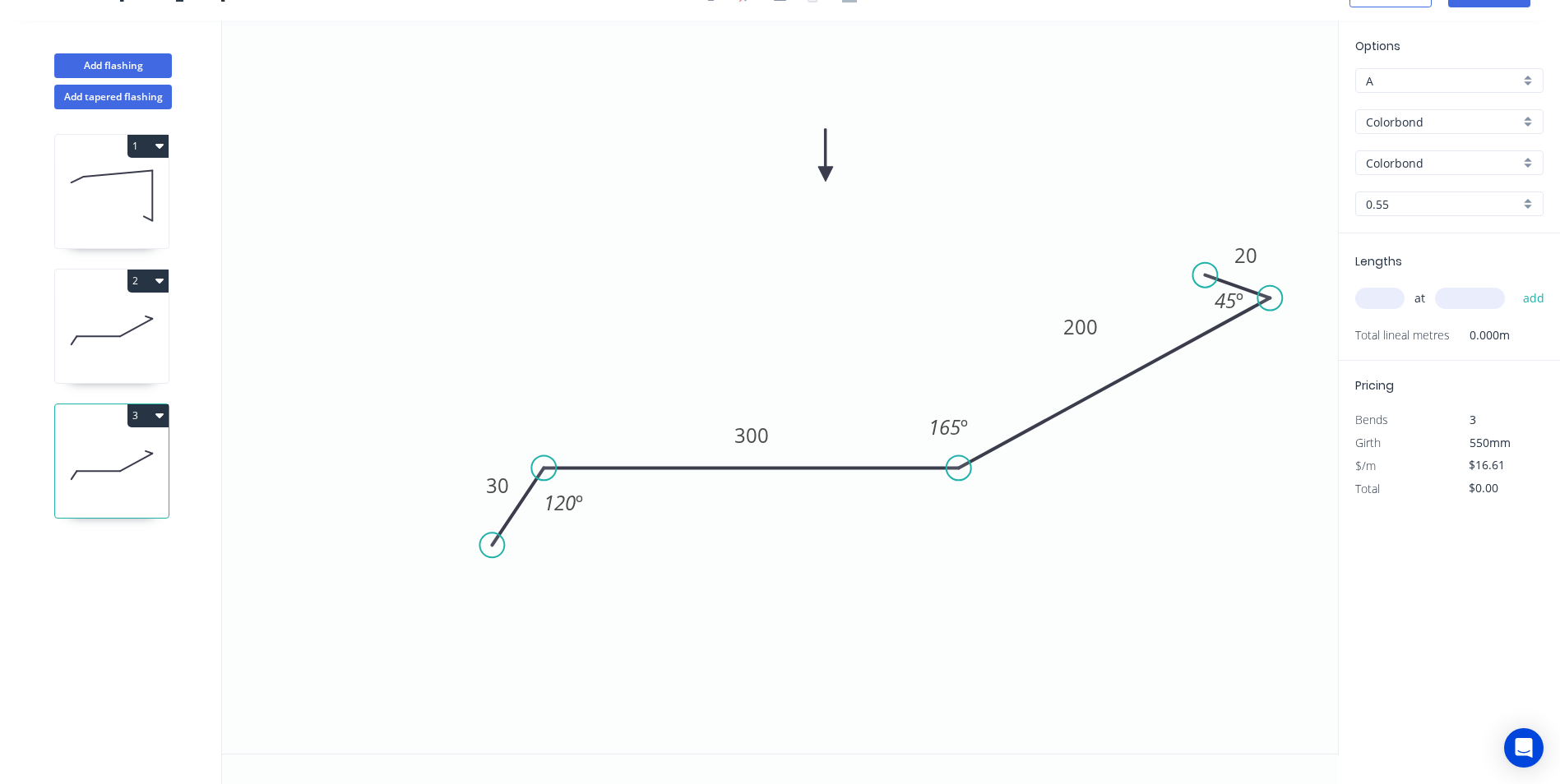
scroll to position [31, 0]
drag, startPoint x: 492, startPoint y: 539, endPoint x: 471, endPoint y: 497, distance: 47.0
click at [471, 497] on circle at bounding box center [471, 496] width 25 height 25
click at [504, 447] on tspan "30" at bounding box center [498, 451] width 23 height 27
click at [1382, 293] on input "text" at bounding box center [1379, 298] width 49 height 21
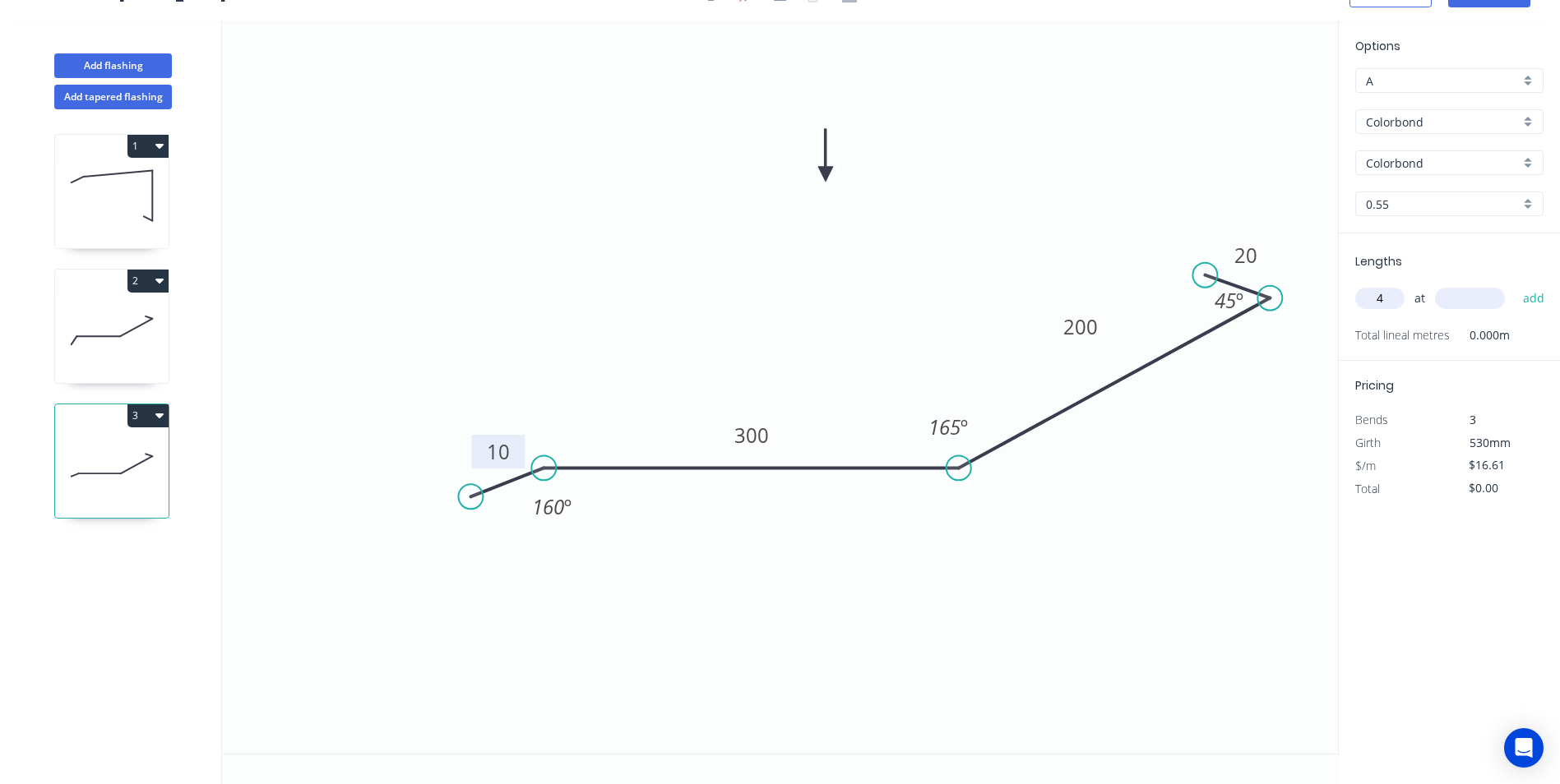
type input "4"
type input "7200"
click at [1515, 285] on button "add" at bounding box center [1534, 299] width 39 height 28
type input "$478.37"
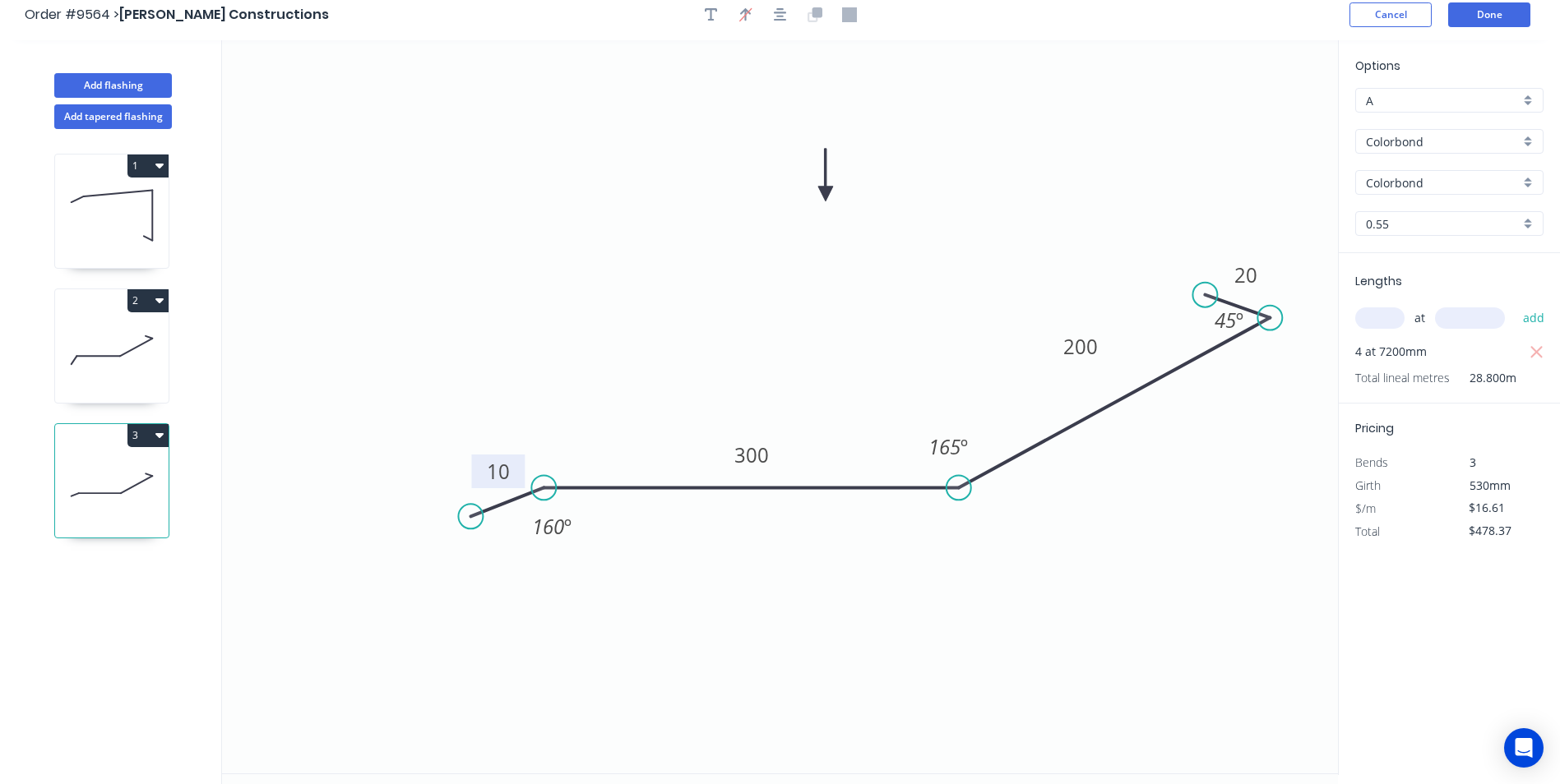
scroll to position [0, 0]
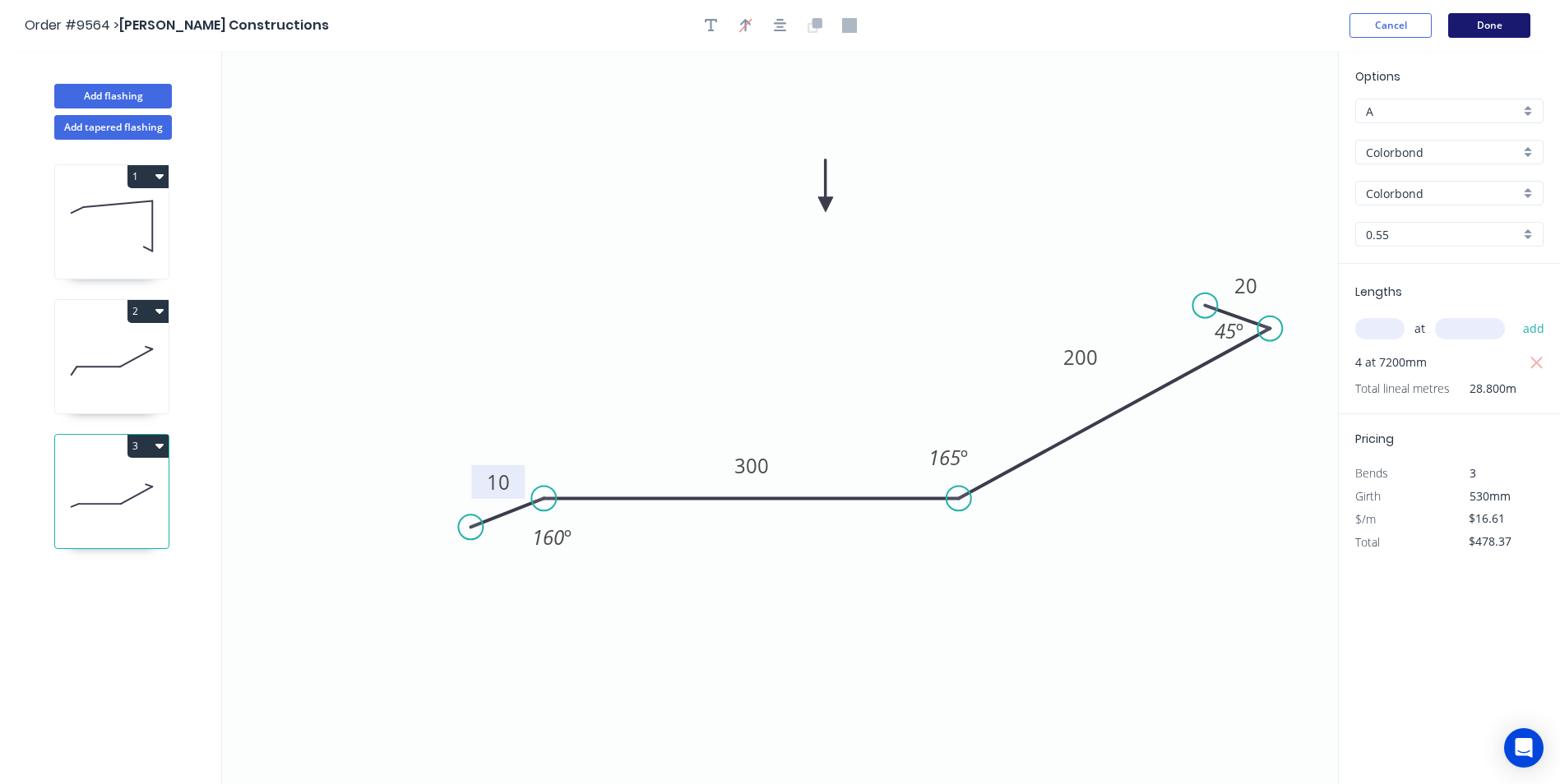
click at [1489, 20] on button "Done" at bounding box center [1489, 25] width 83 height 25
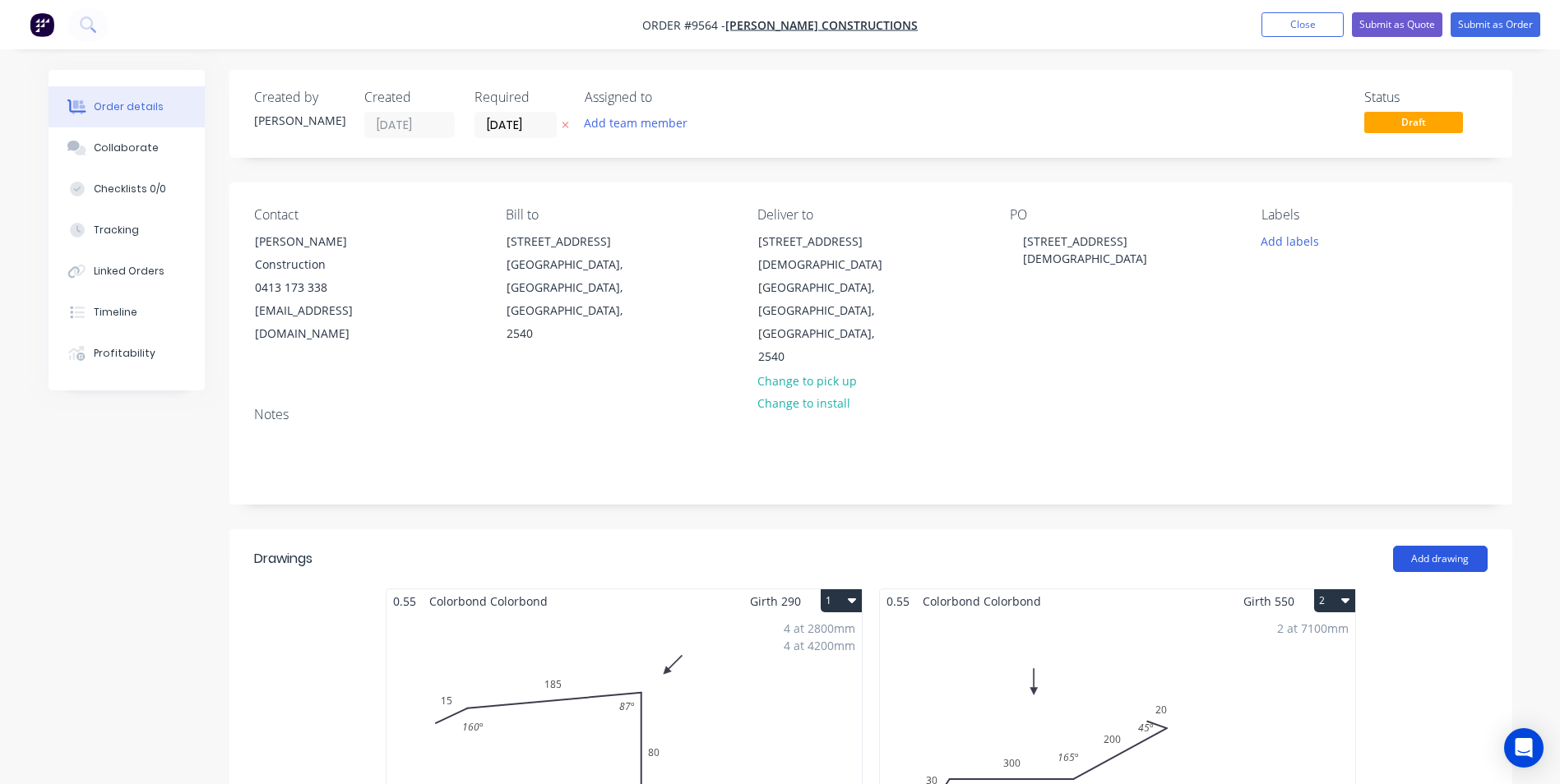
click at [1426, 546] on button "Add drawing" at bounding box center [1440, 559] width 95 height 26
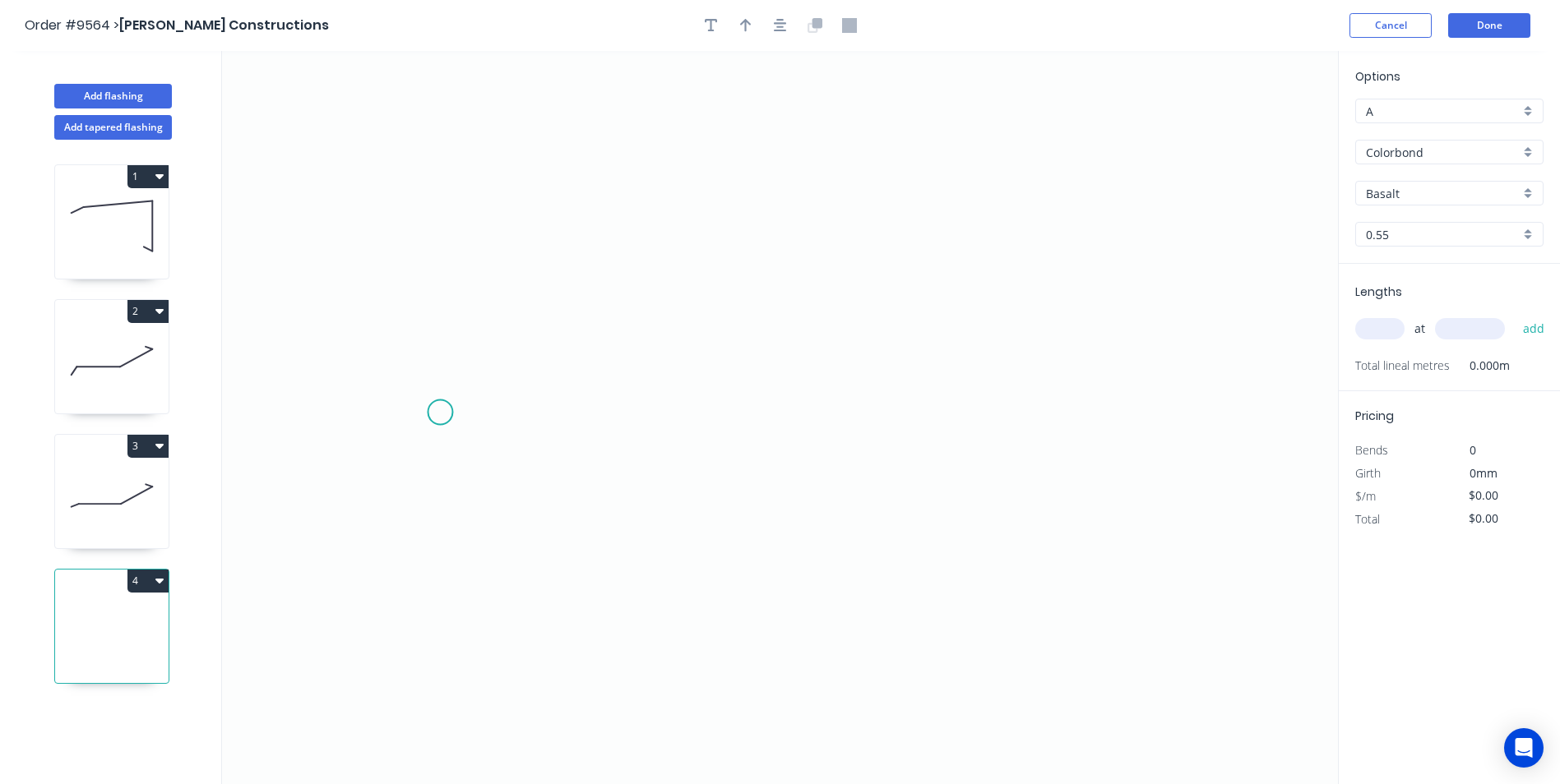
click at [440, 413] on icon "0" at bounding box center [780, 418] width 1115 height 733
click at [528, 350] on icon "0" at bounding box center [780, 418] width 1115 height 733
click at [1143, 358] on icon "0 ?" at bounding box center [780, 418] width 1115 height 733
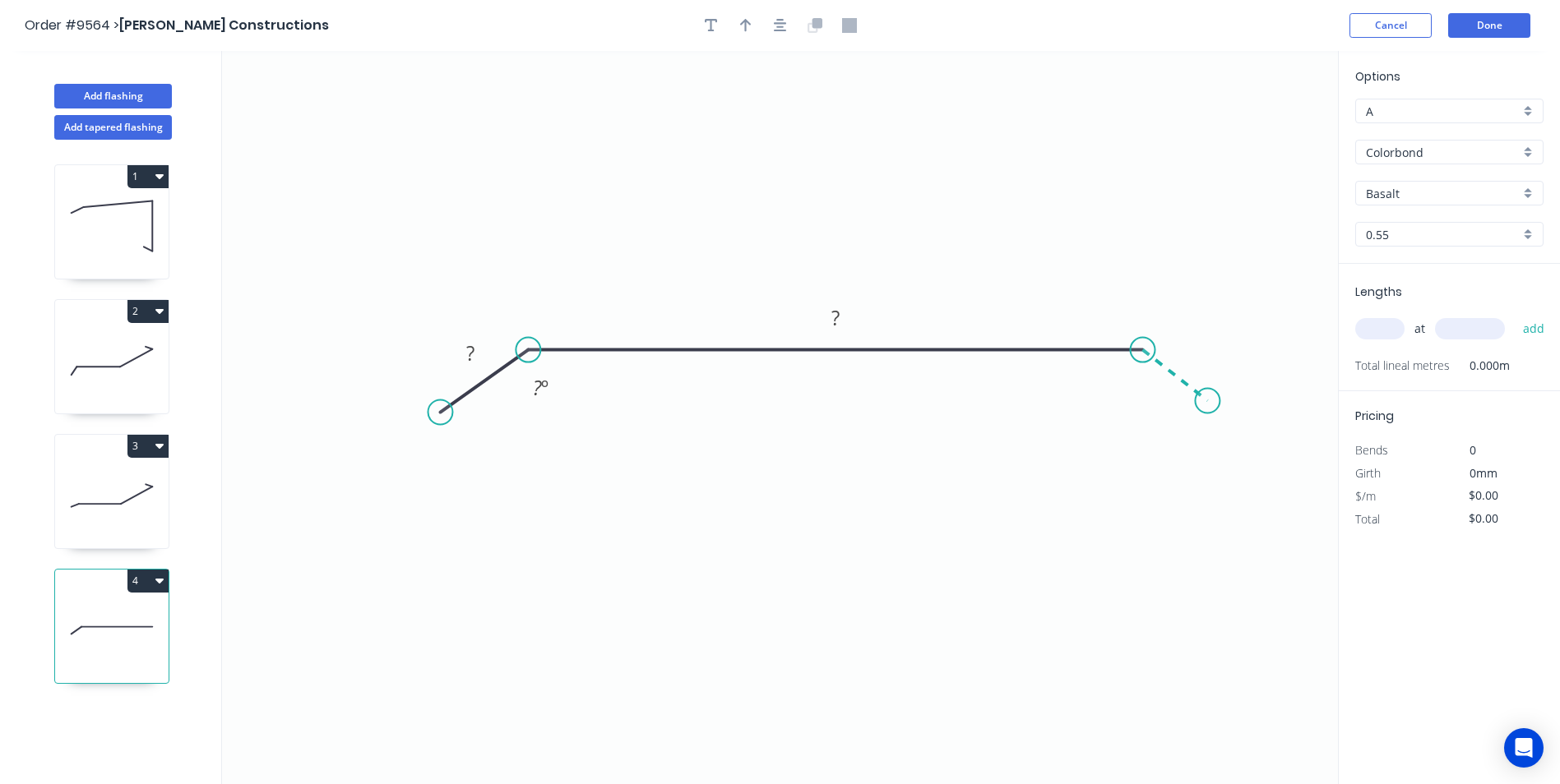
click at [1208, 401] on icon "0 ? ? ? º" at bounding box center [780, 418] width 1115 height 733
click at [1209, 401] on circle at bounding box center [1206, 401] width 25 height 25
click at [482, 353] on rect at bounding box center [470, 353] width 32 height 23
type input "$18.85"
click at [744, 36] on button "button" at bounding box center [745, 25] width 25 height 25
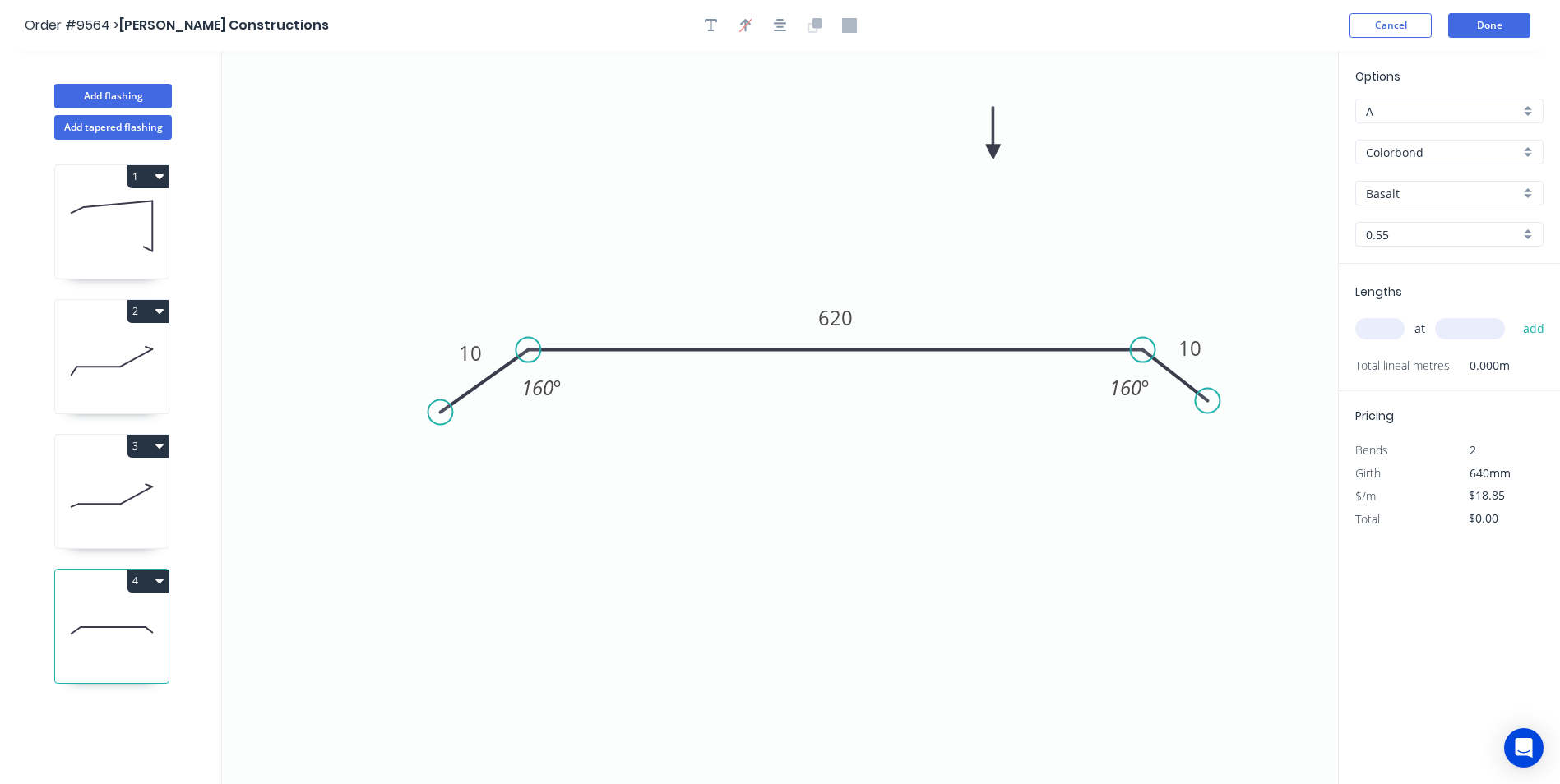
drag, startPoint x: 1256, startPoint y: 134, endPoint x: 1051, endPoint y: 161, distance: 206.8
click at [986, 160] on icon at bounding box center [993, 133] width 15 height 53
click at [1419, 190] on input "Basalt" at bounding box center [1443, 193] width 154 height 18
click at [1413, 254] on div "Colorbond" at bounding box center [1449, 253] width 187 height 29
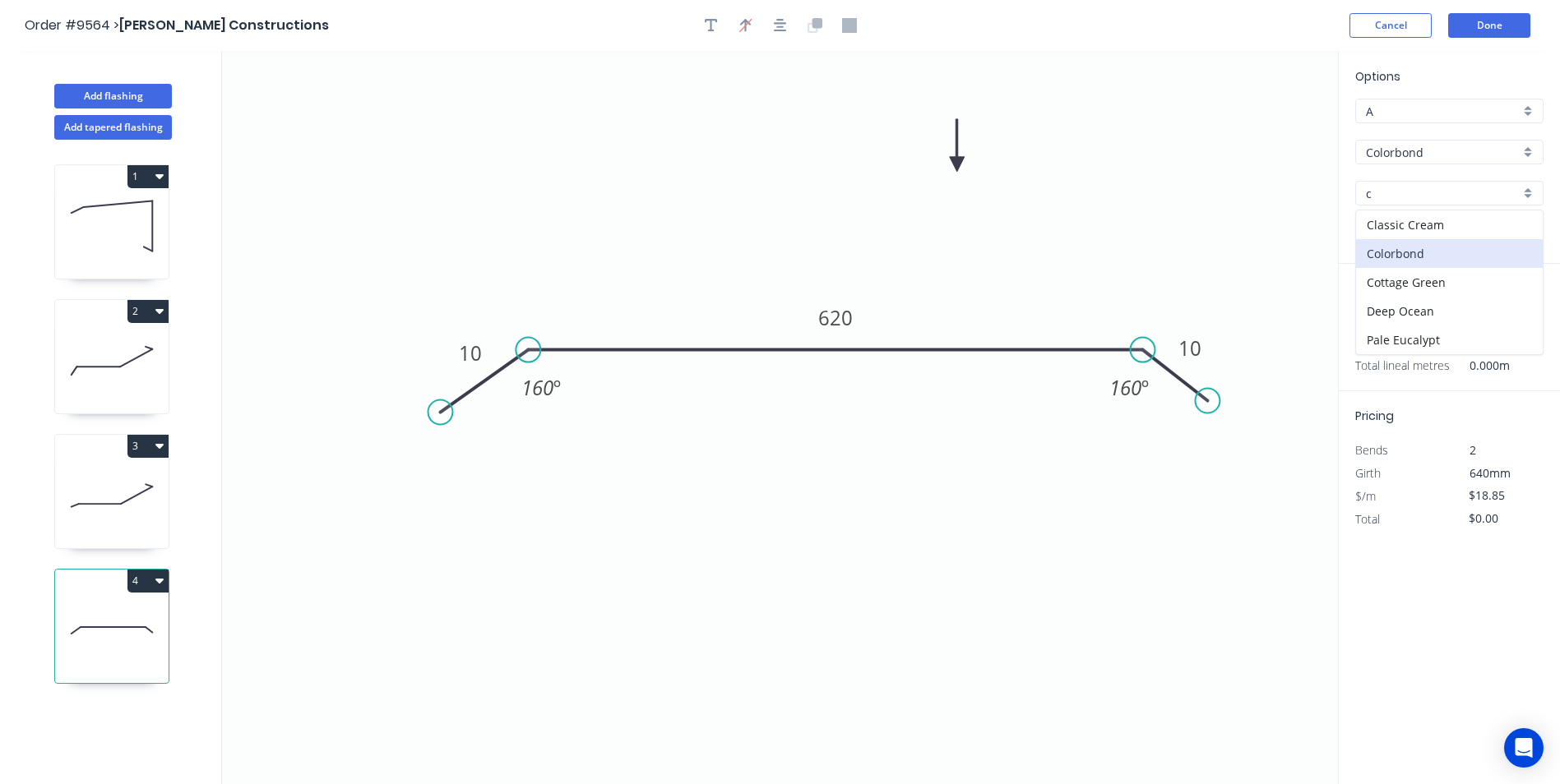
type input "Colorbond"
click at [1386, 321] on input "text" at bounding box center [1379, 328] width 49 height 21
type input "1"
type input "4000"
click at [1515, 315] on button "add" at bounding box center [1534, 328] width 39 height 28
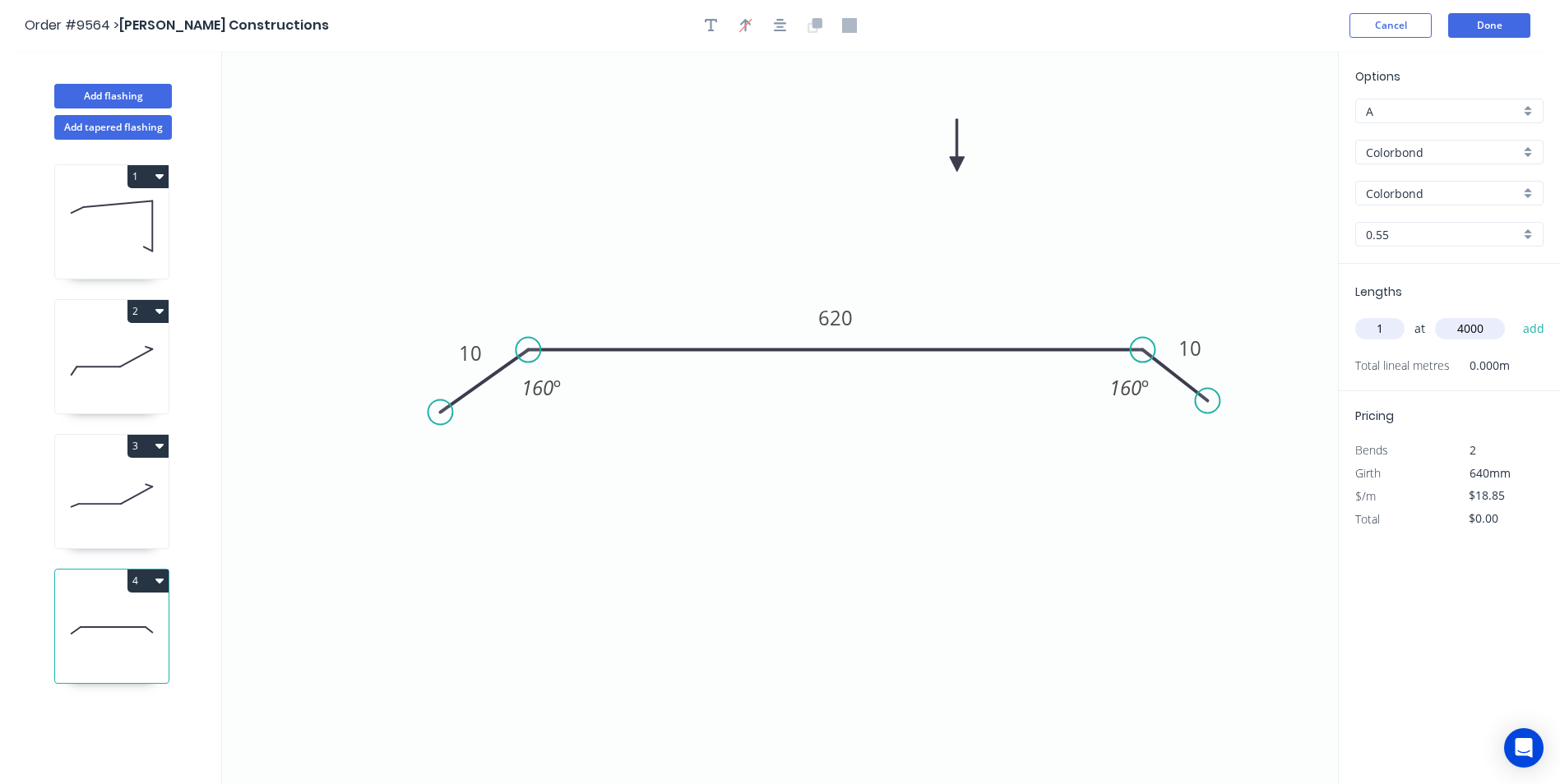
type input "$75.40"
click at [1496, 24] on button "Done" at bounding box center [1489, 25] width 83 height 25
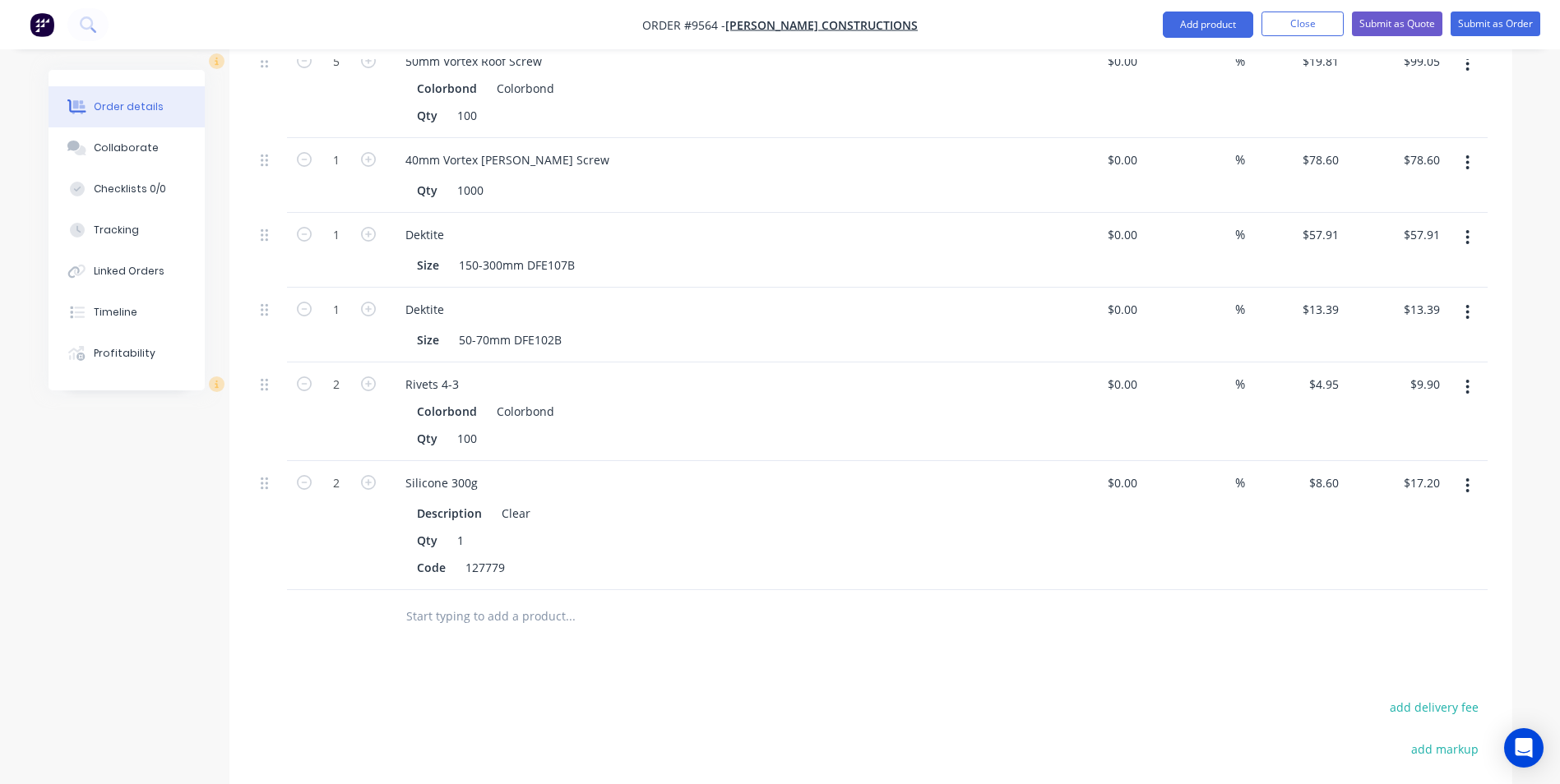
scroll to position [1891, 0]
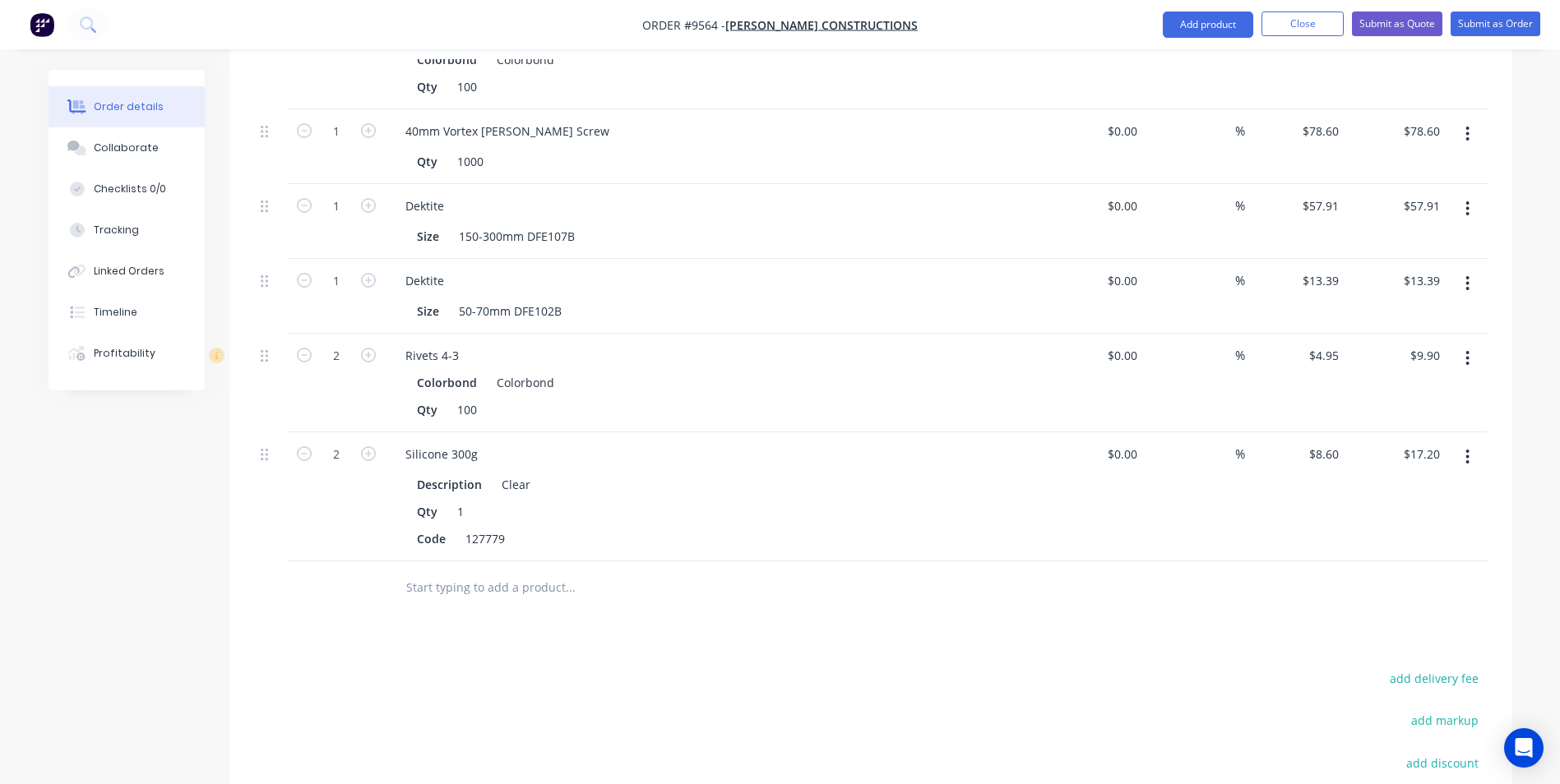
click at [465, 572] on input "text" at bounding box center [570, 587] width 329 height 32
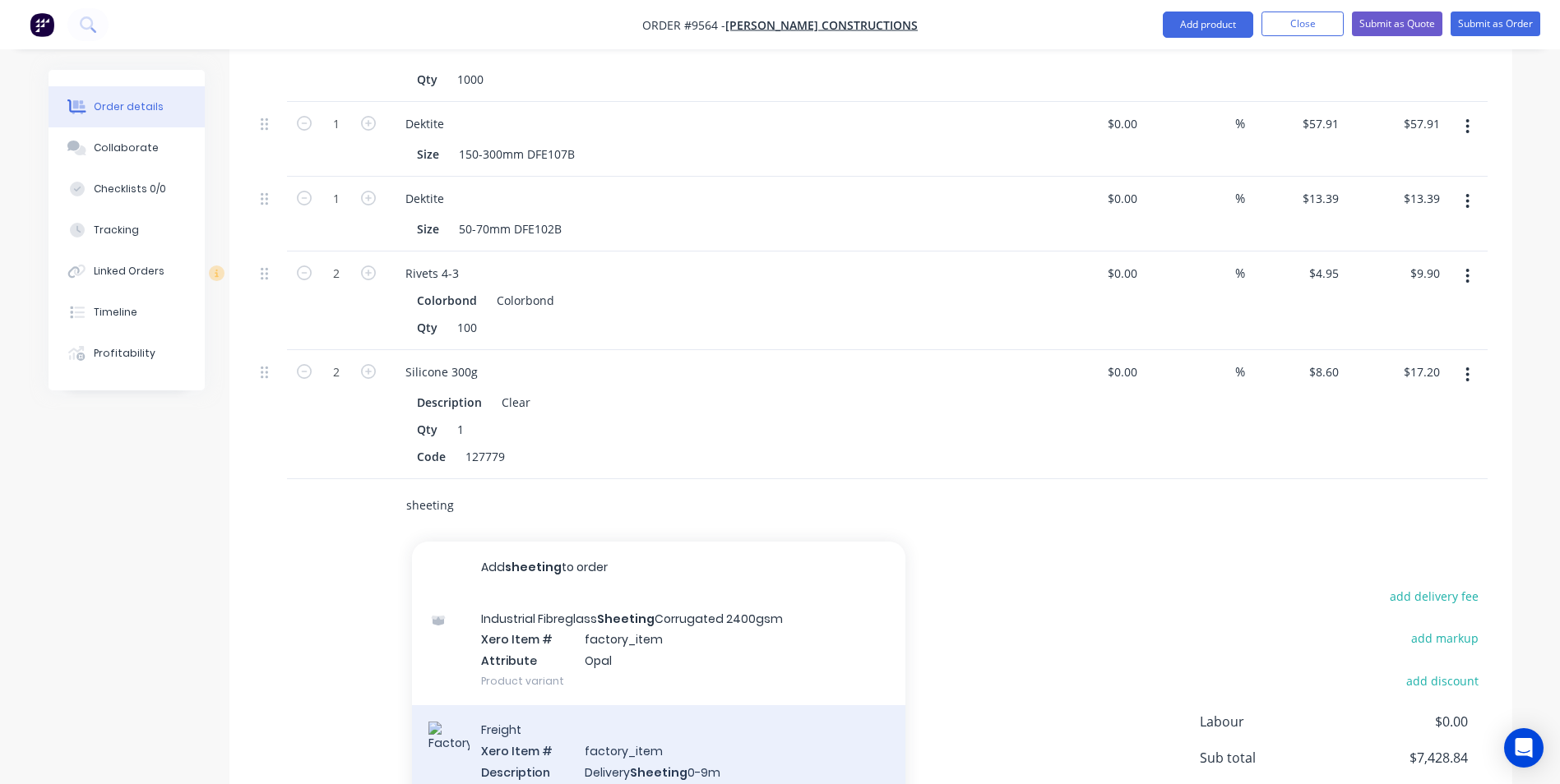
scroll to position [83, 0]
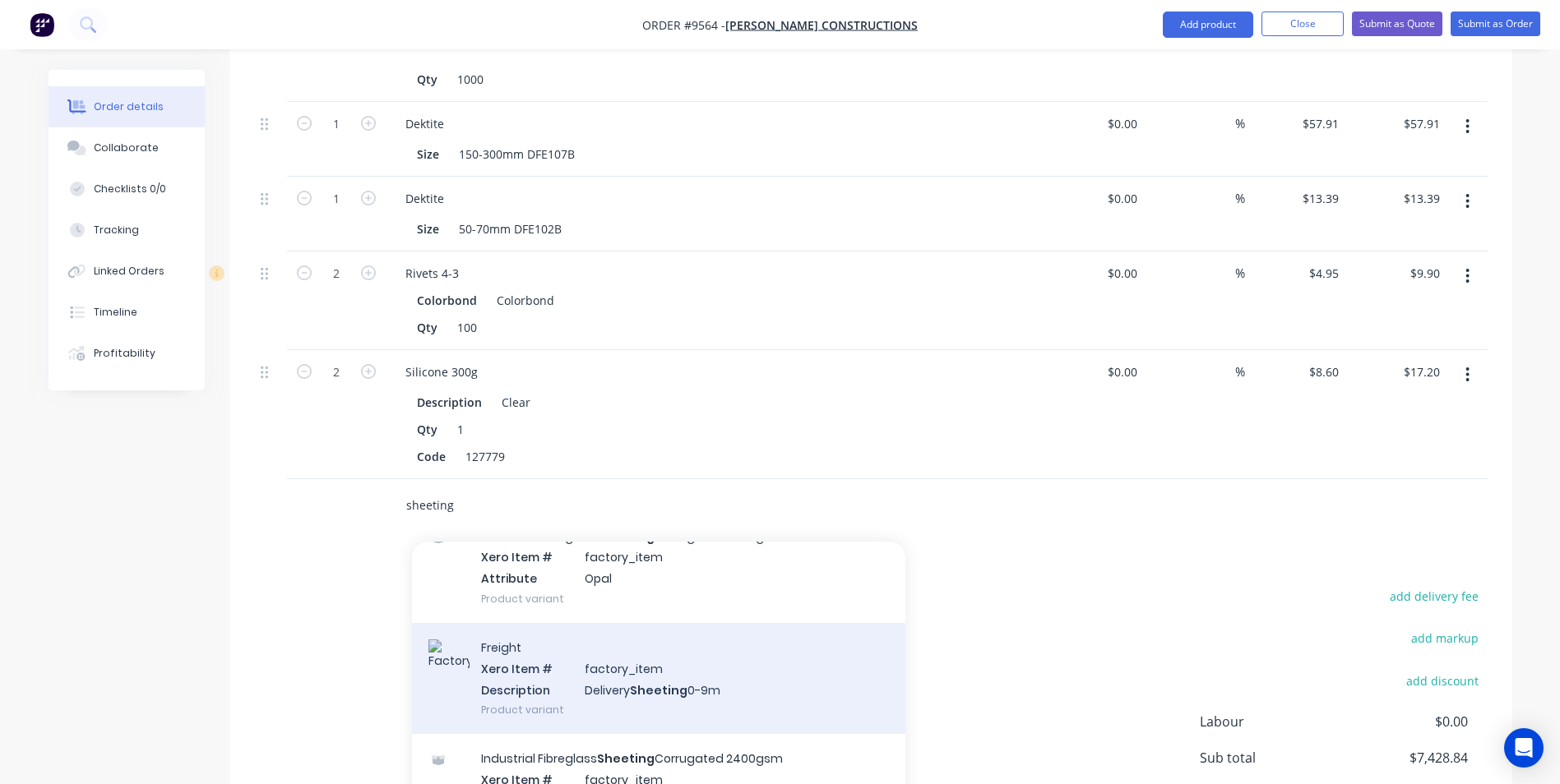
type input "sheeting"
click at [647, 624] on div "Freight Xero Item # factory_item Description Delivery Sheeting 0-9m Product var…" at bounding box center [659, 679] width 494 height 111
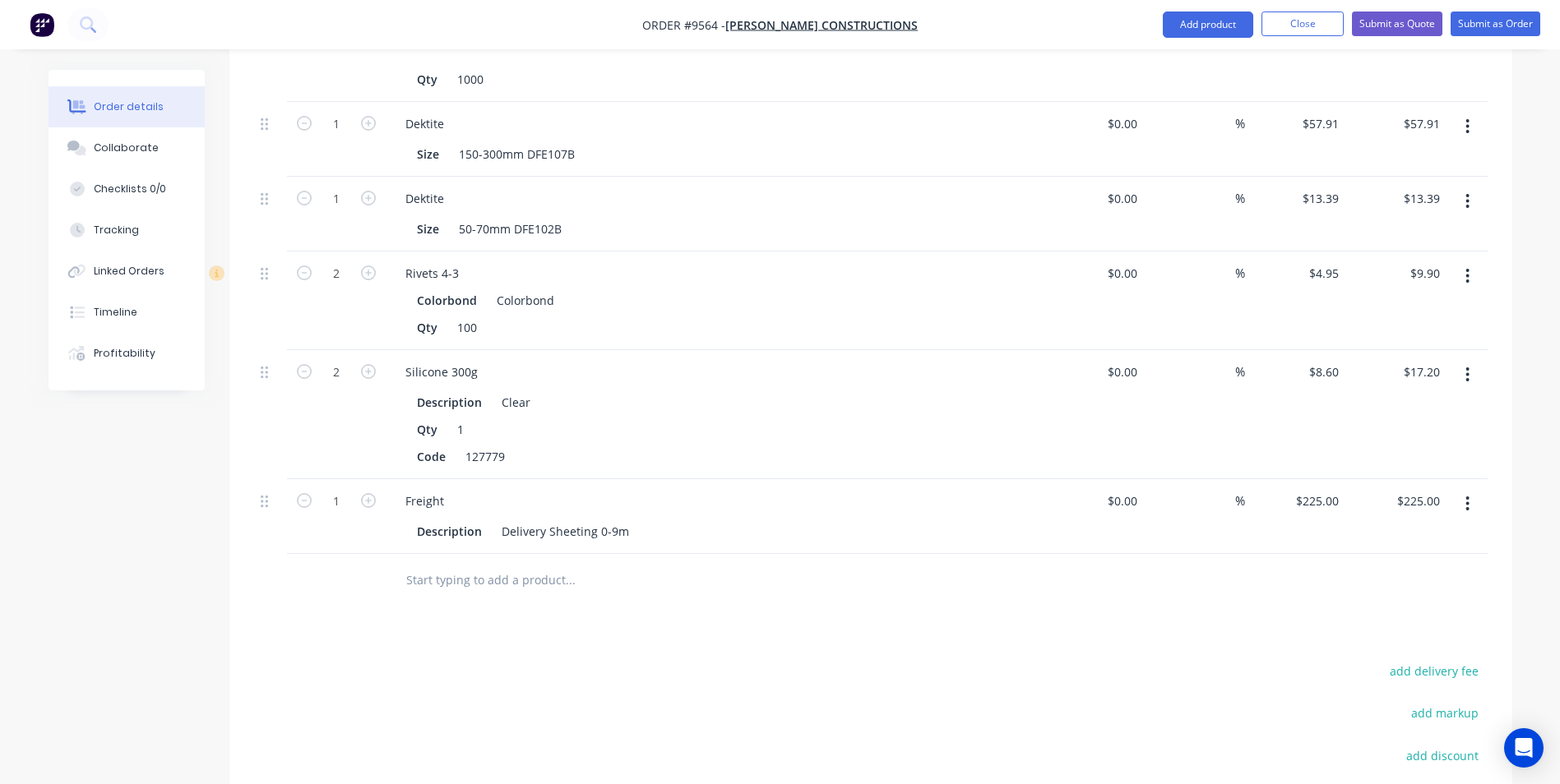
click at [522, 564] on input "text" at bounding box center [570, 580] width 329 height 32
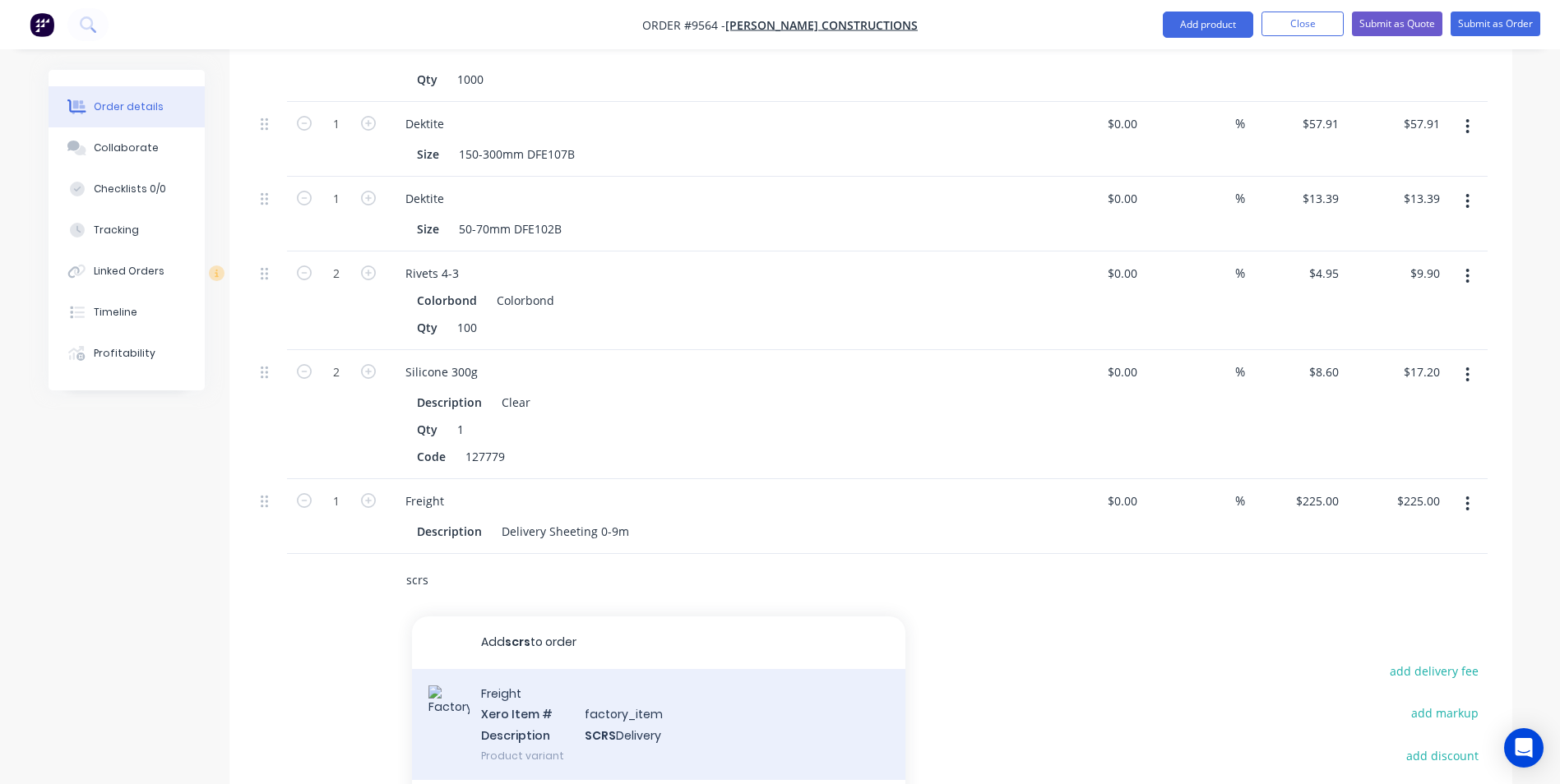
type input "scrs"
click at [523, 669] on div "Freight Xero Item # factory_item Description SCRS Delivery Product variant" at bounding box center [659, 725] width 494 height 111
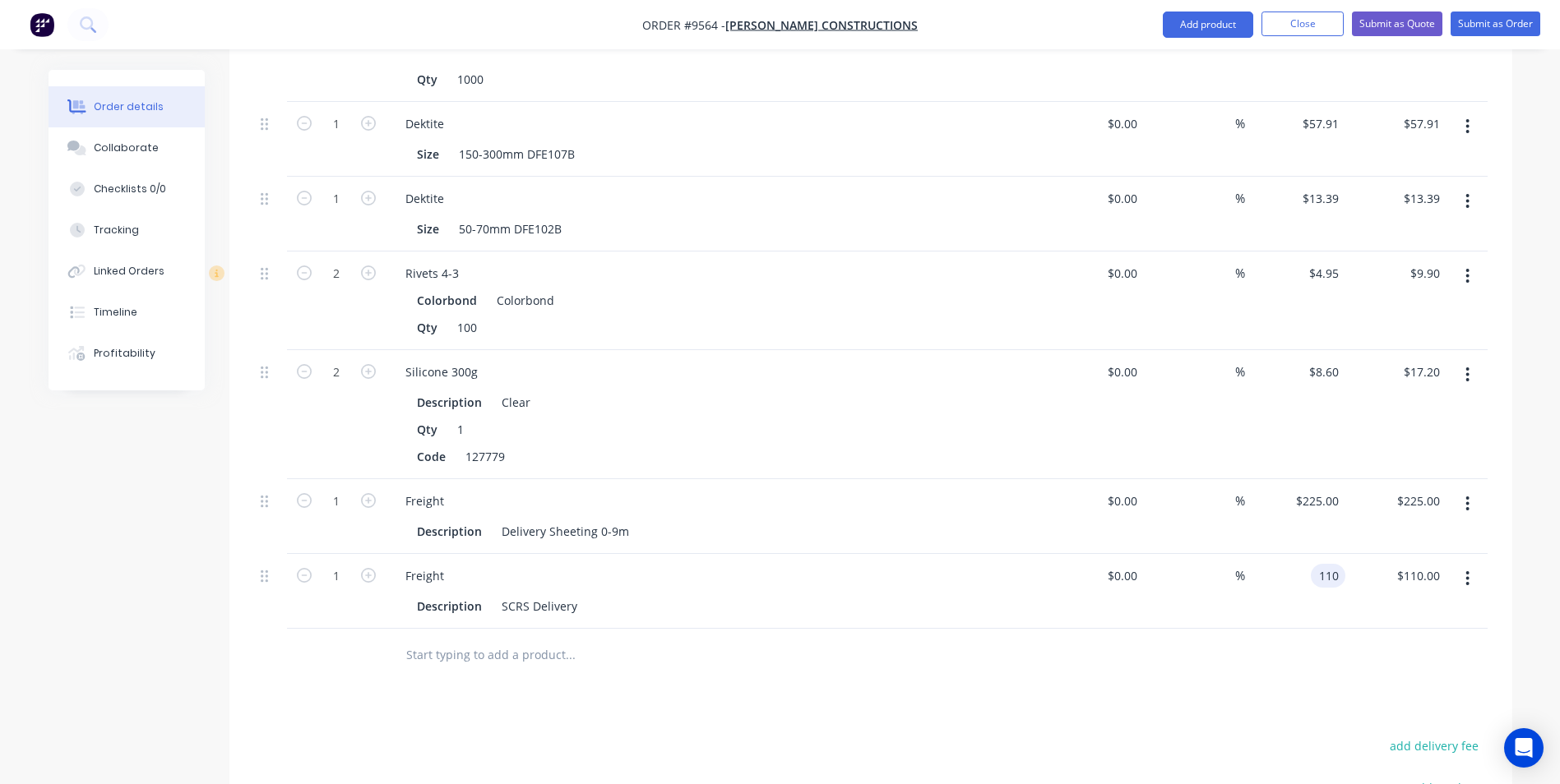
click at [1317, 564] on input "110" at bounding box center [1331, 576] width 28 height 24
type input "$50.00"
click at [1259, 629] on div at bounding box center [870, 656] width 1233 height 54
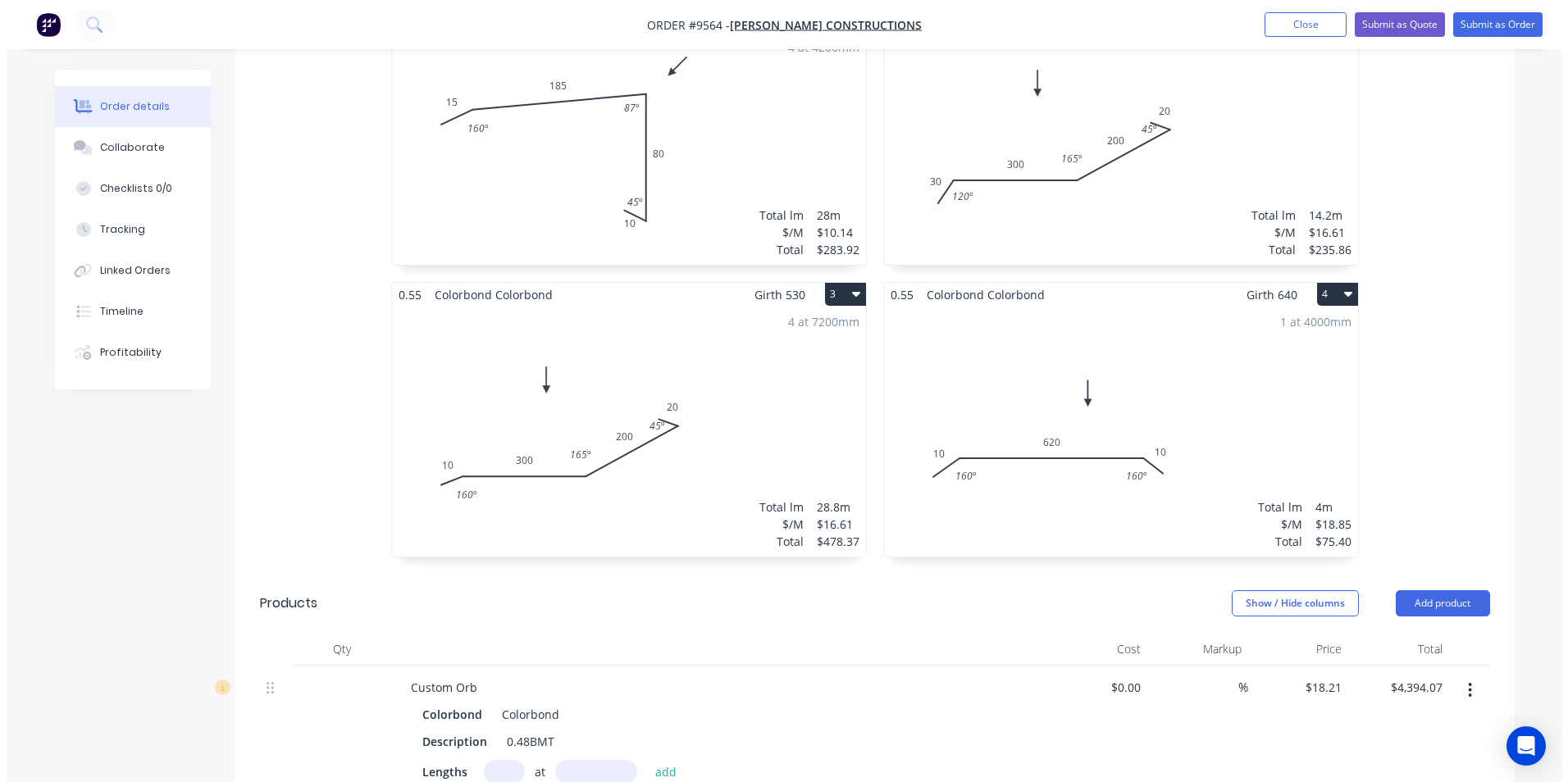
scroll to position [574, 0]
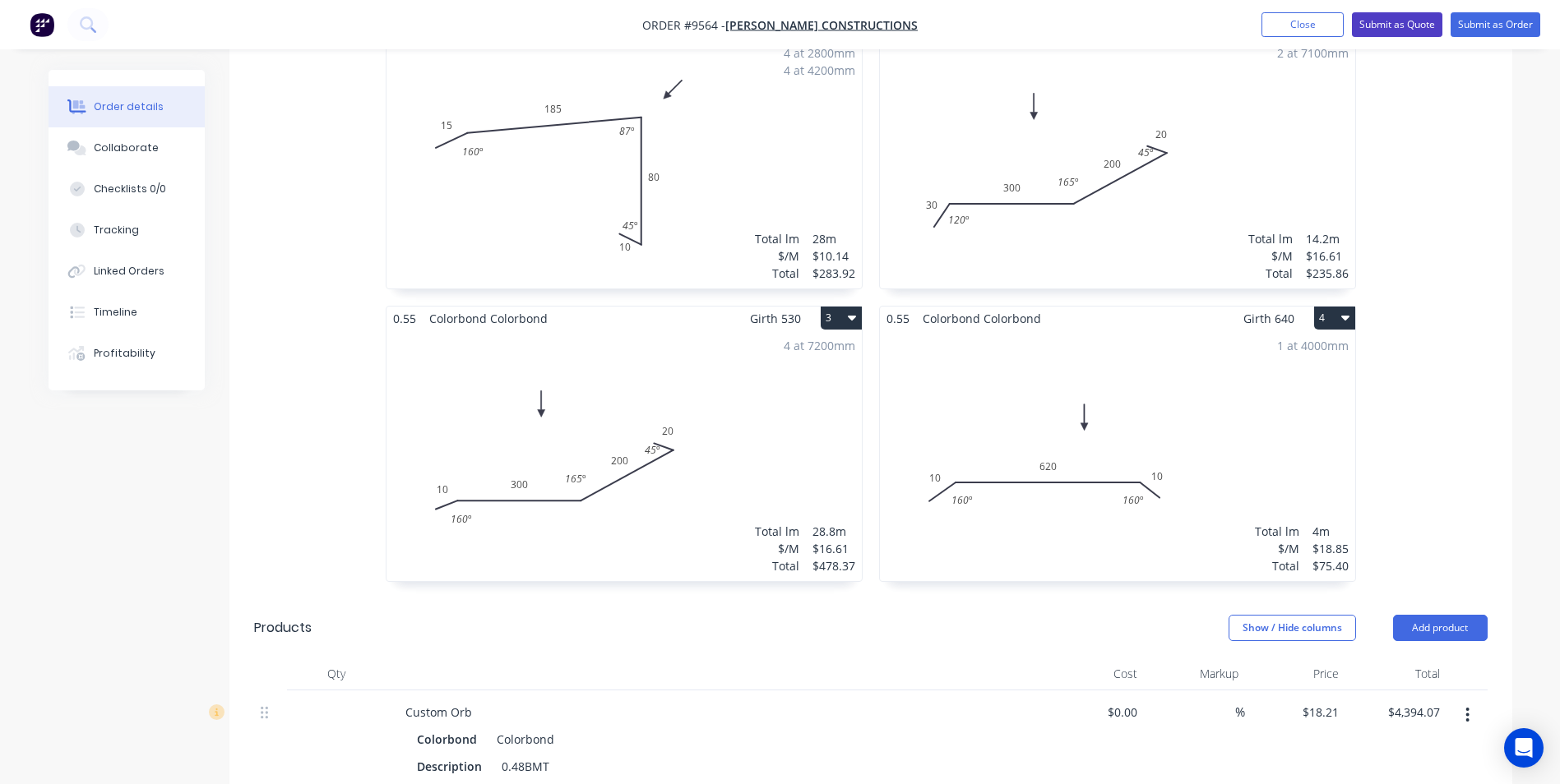
click at [1393, 25] on button "Submit as Quote" at bounding box center [1397, 24] width 90 height 25
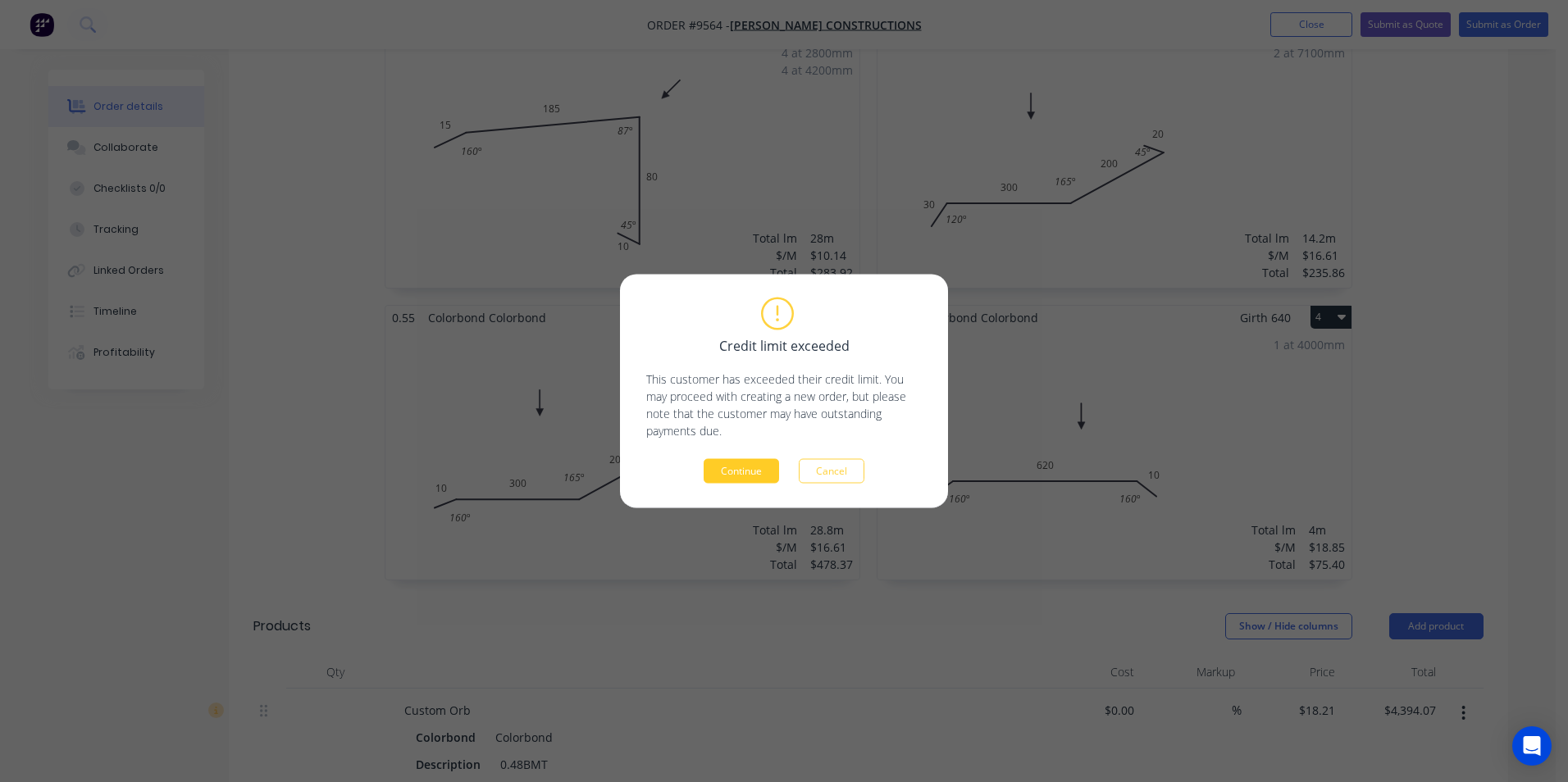
click at [755, 480] on button "Continue" at bounding box center [741, 471] width 76 height 25
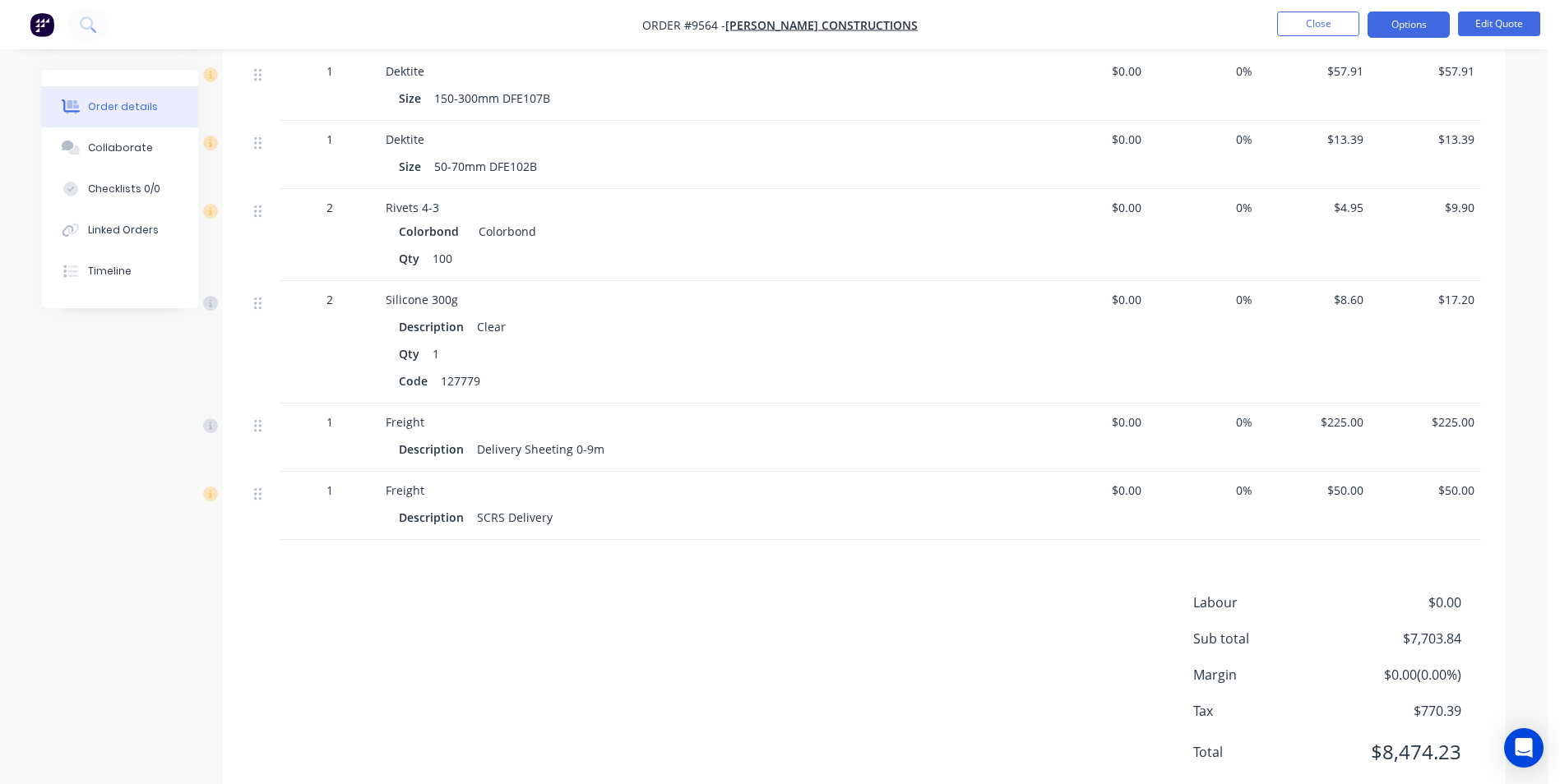
scroll to position [1922, 0]
click at [1418, 28] on button "Options" at bounding box center [1408, 24] width 83 height 26
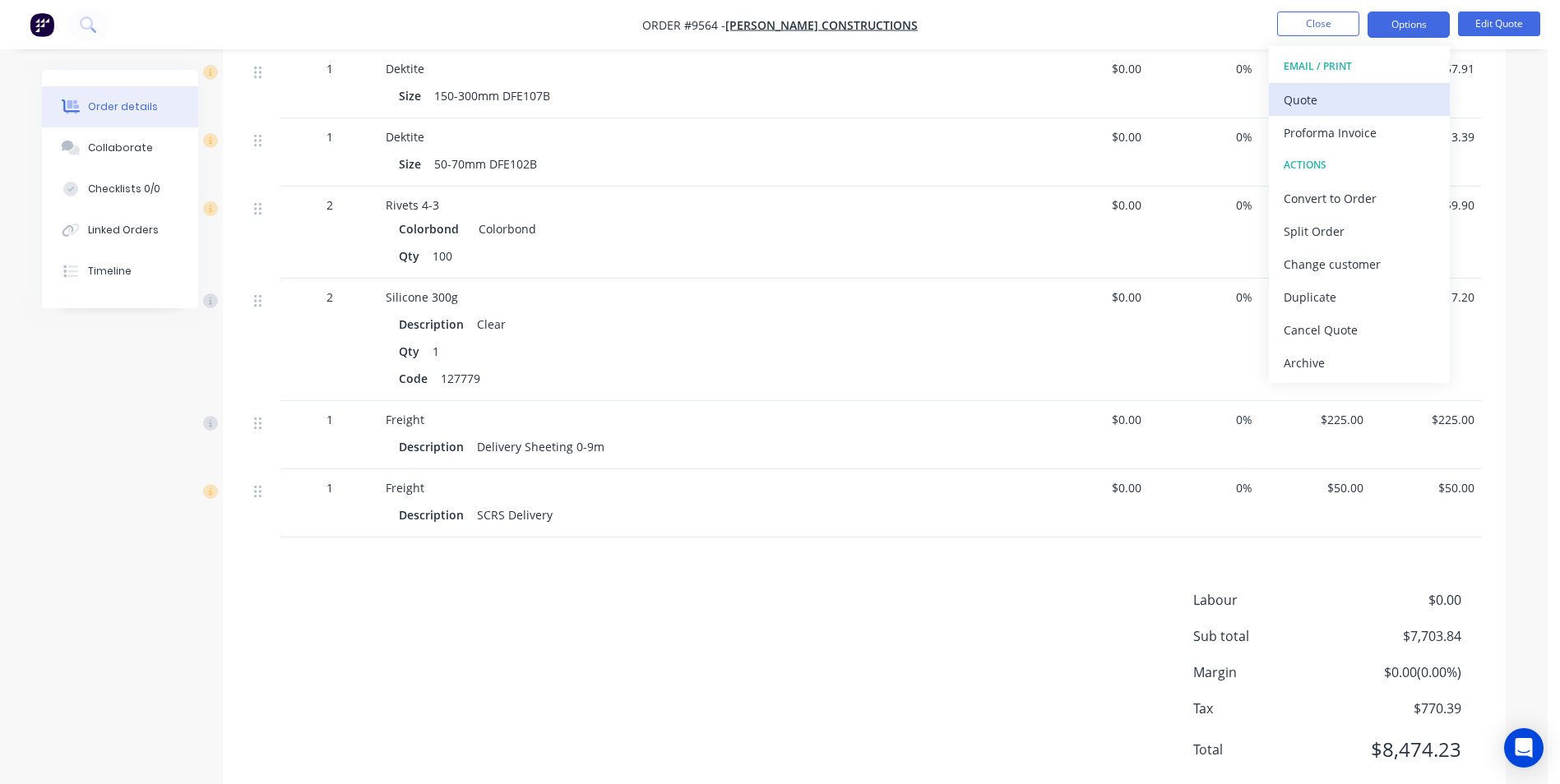
click at [1382, 88] on div "Quote" at bounding box center [1359, 100] width 151 height 24
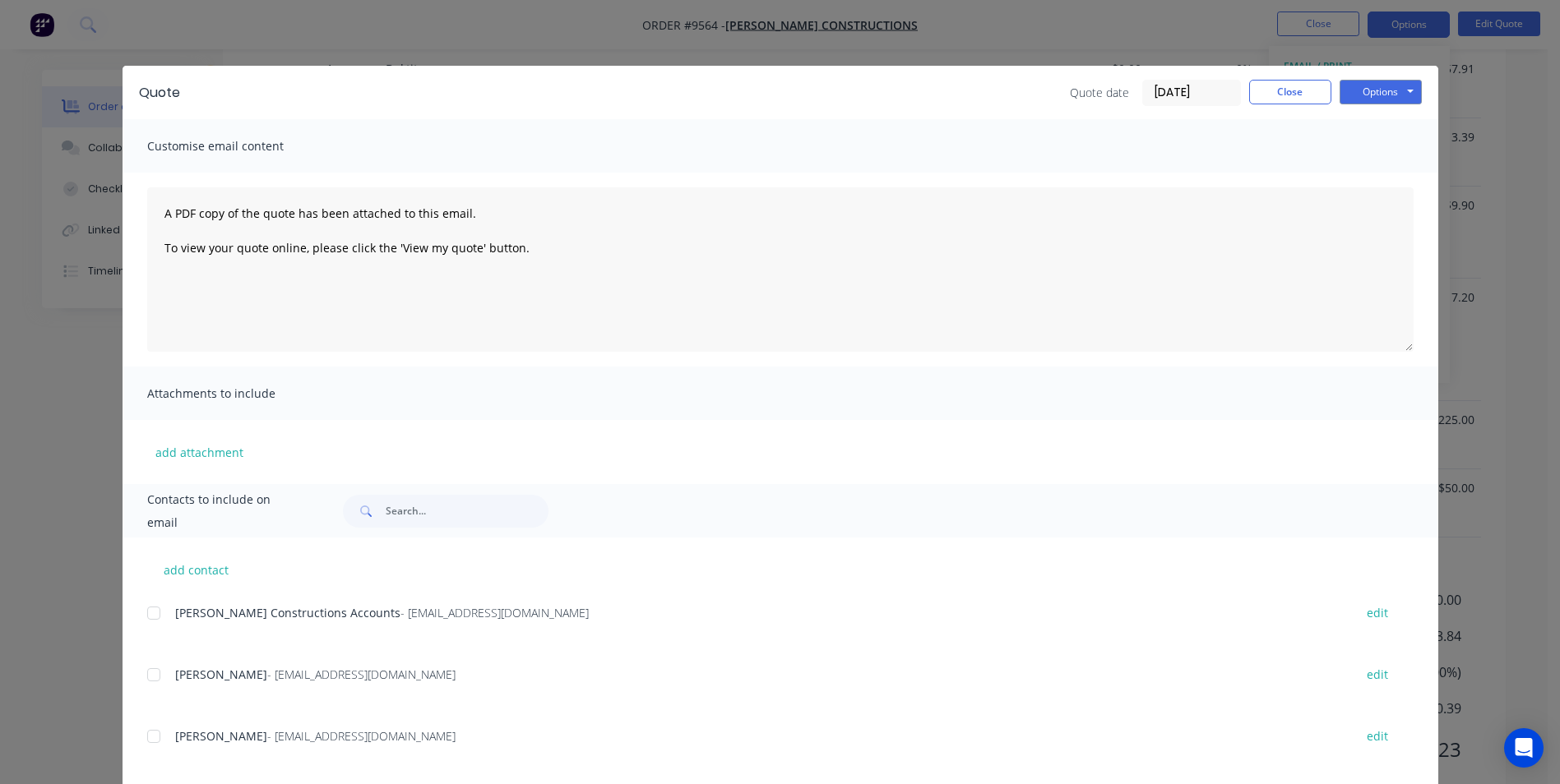
click at [144, 738] on div at bounding box center [153, 736] width 32 height 32
click at [1373, 95] on button "Options" at bounding box center [1380, 92] width 83 height 25
click at [1376, 179] on button "Email" at bounding box center [1391, 175] width 105 height 27
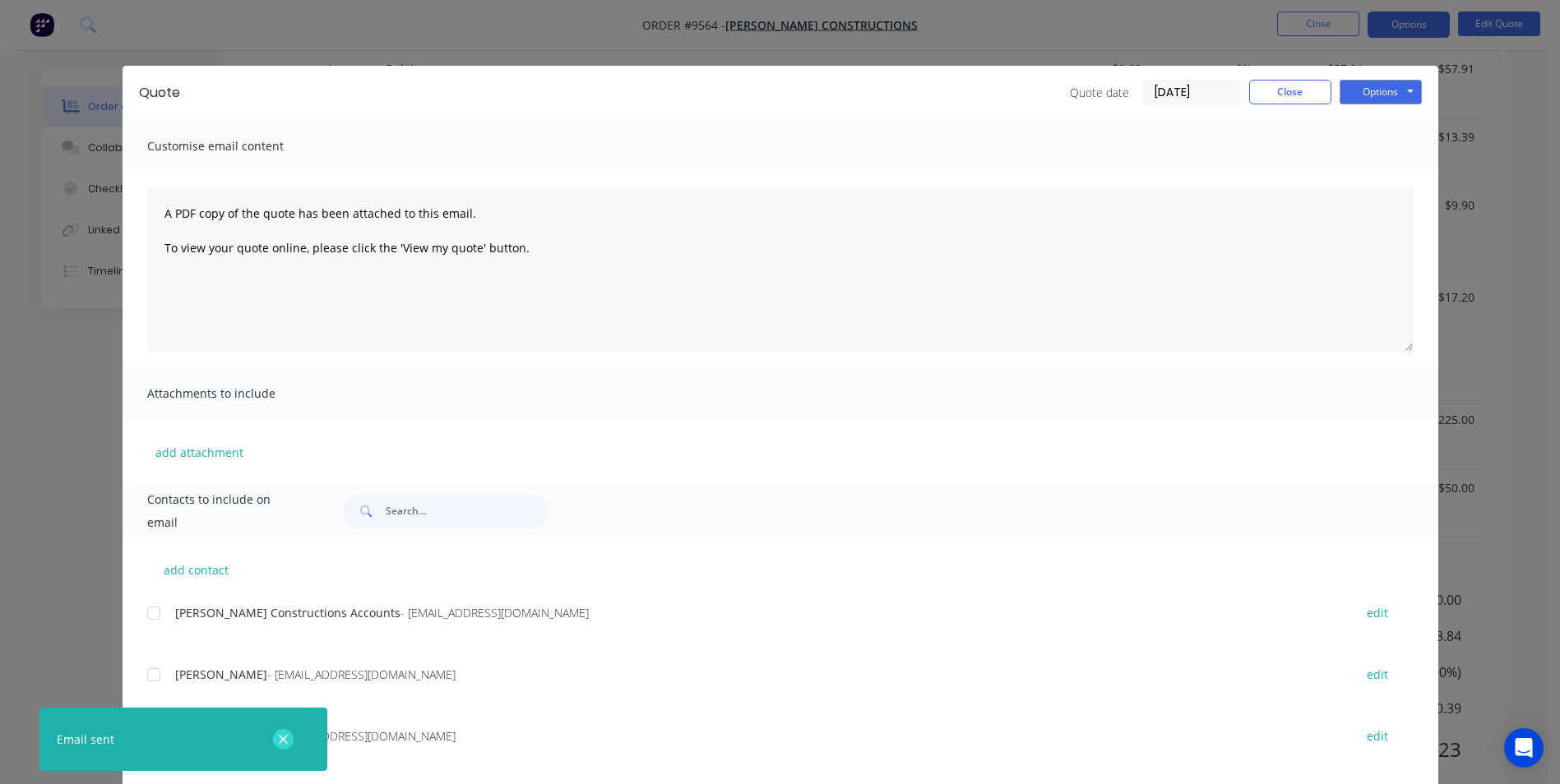
click at [282, 743] on icon "button" at bounding box center [283, 739] width 11 height 15
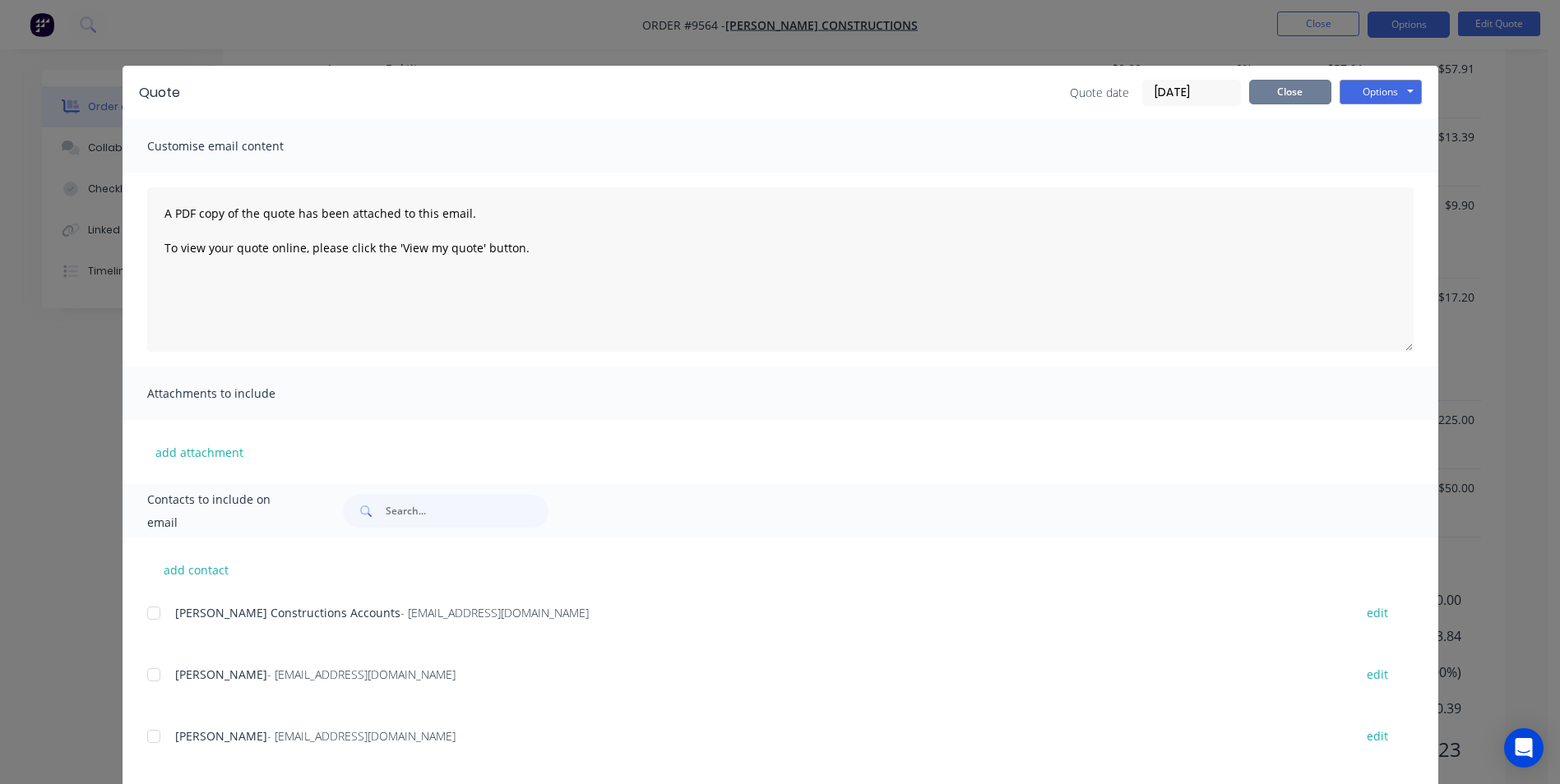
click at [1258, 93] on button "Close" at bounding box center [1290, 92] width 83 height 25
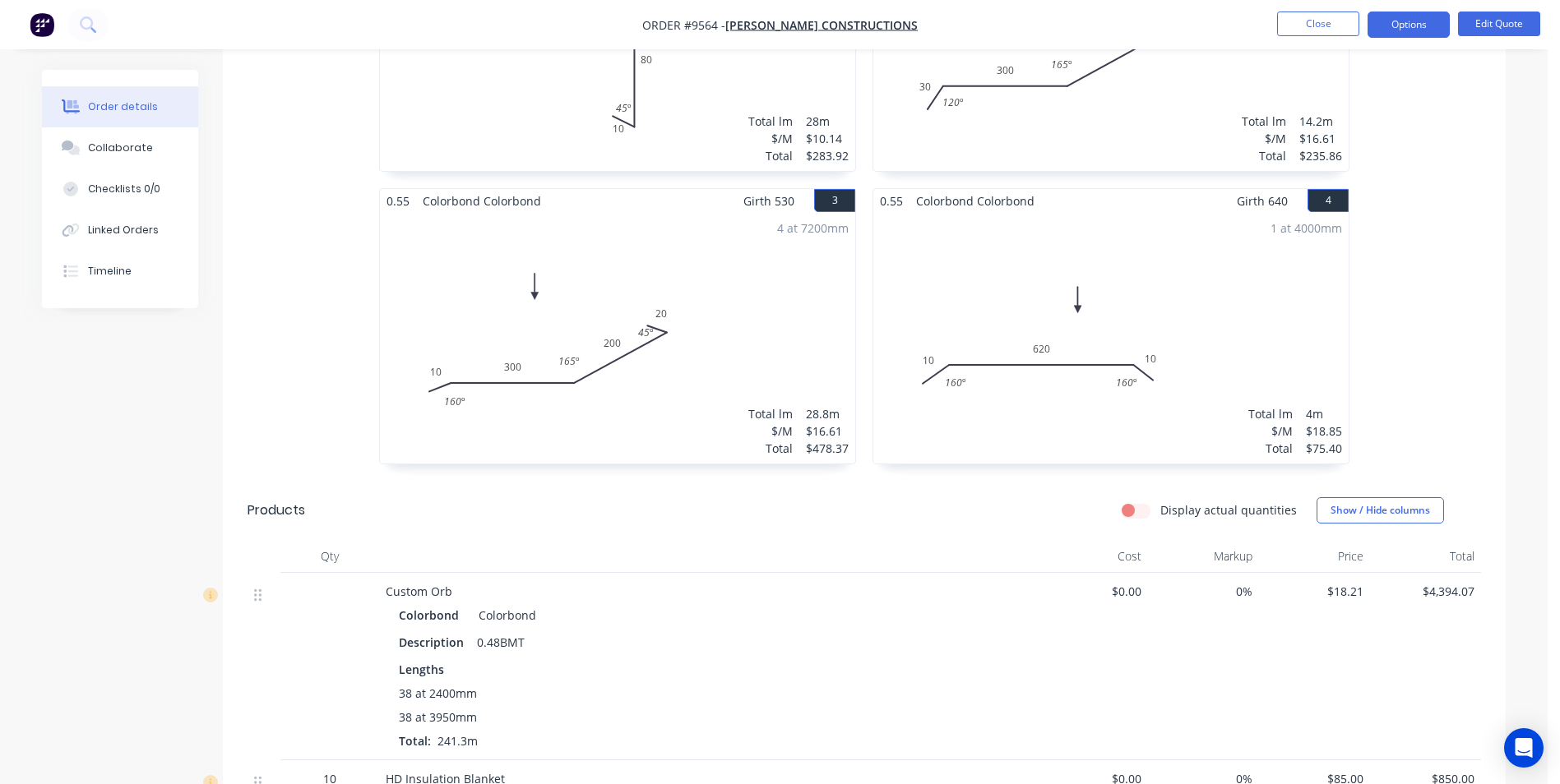
scroll to position [772, 0]
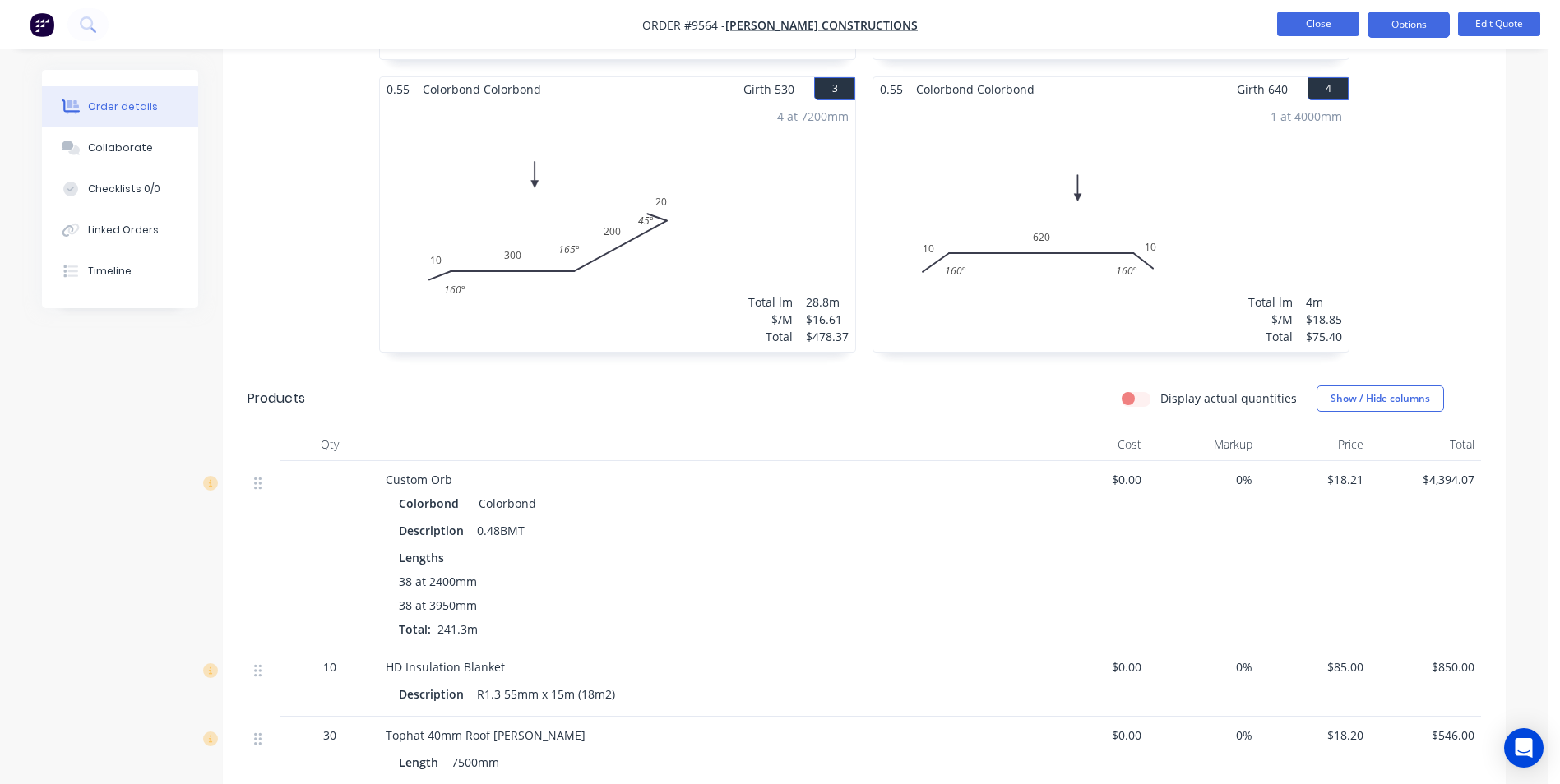
click at [1301, 25] on button "Close" at bounding box center [1318, 23] width 83 height 25
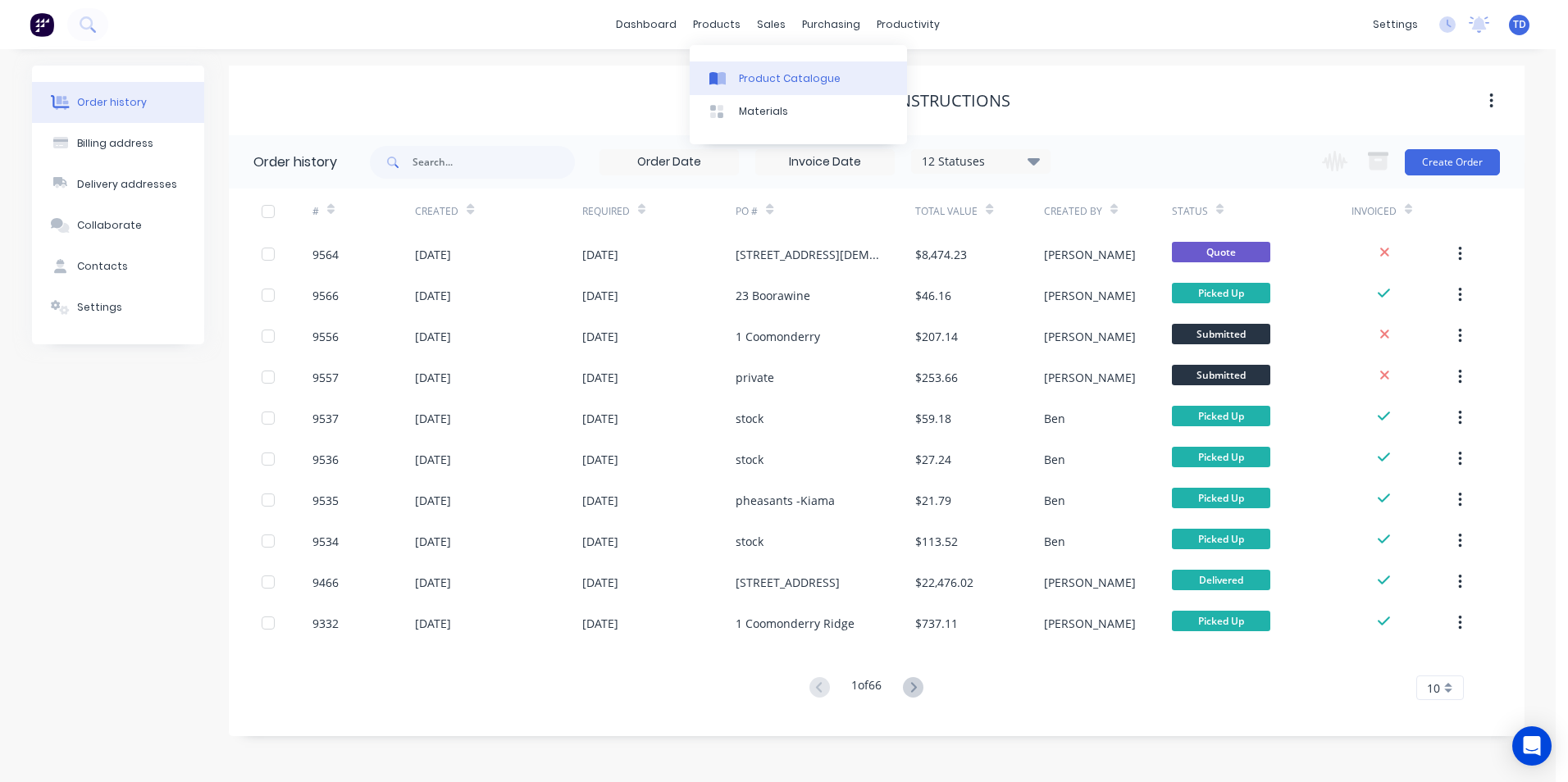
click at [743, 76] on div "Product Catalogue" at bounding box center [790, 79] width 102 height 15
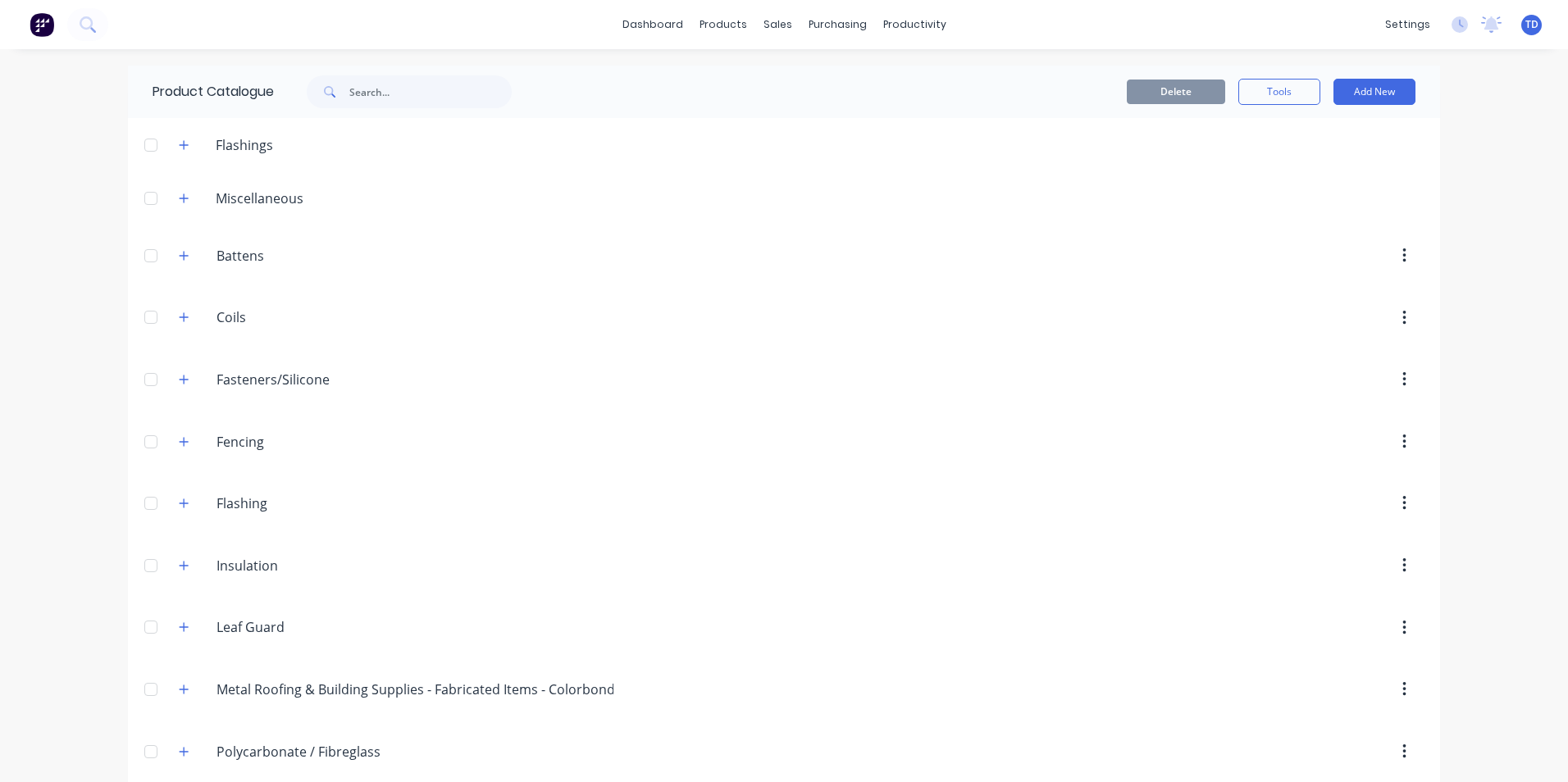
scroll to position [410, 0]
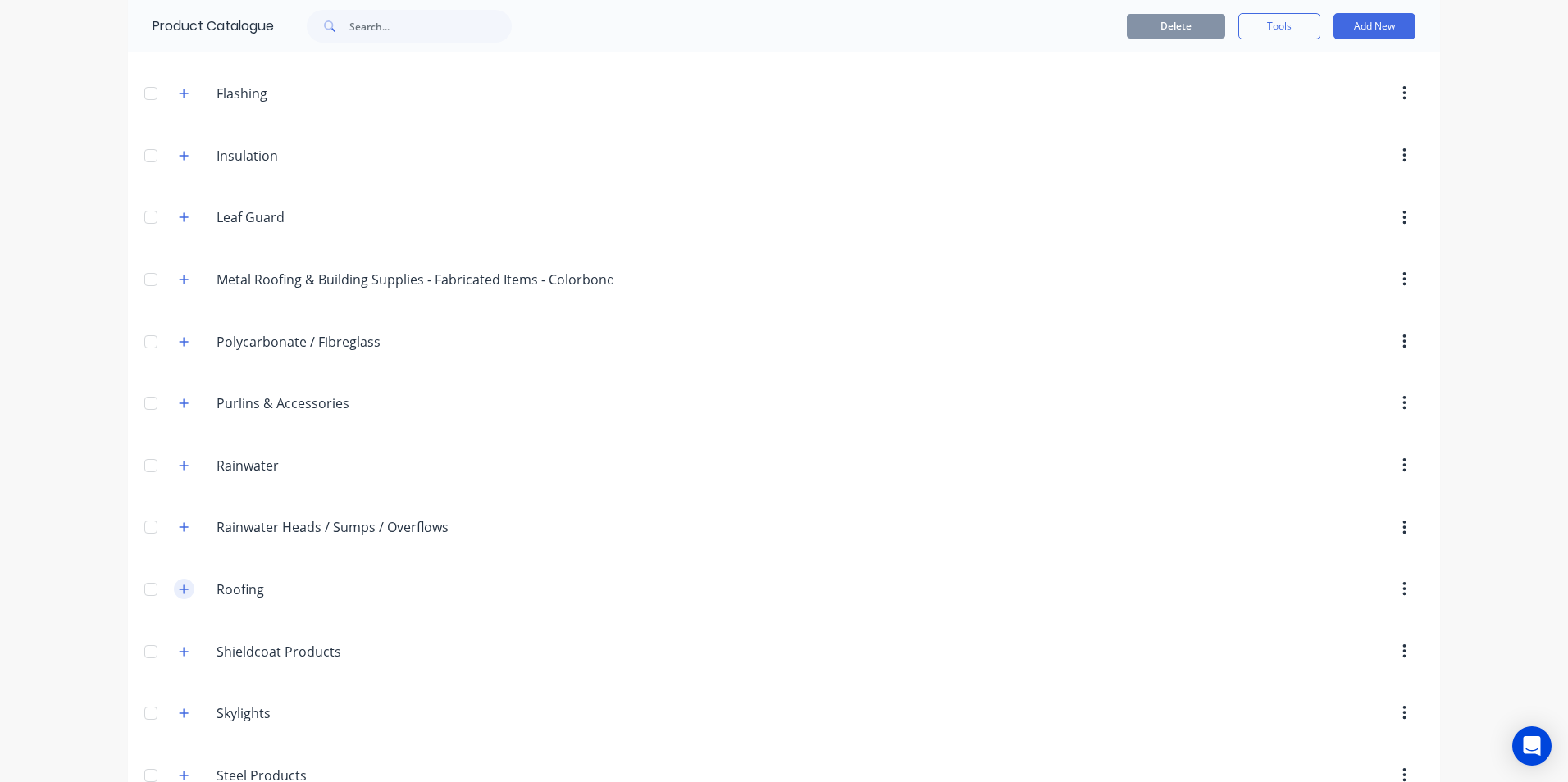
click at [183, 595] on button "button" at bounding box center [184, 590] width 20 height 20
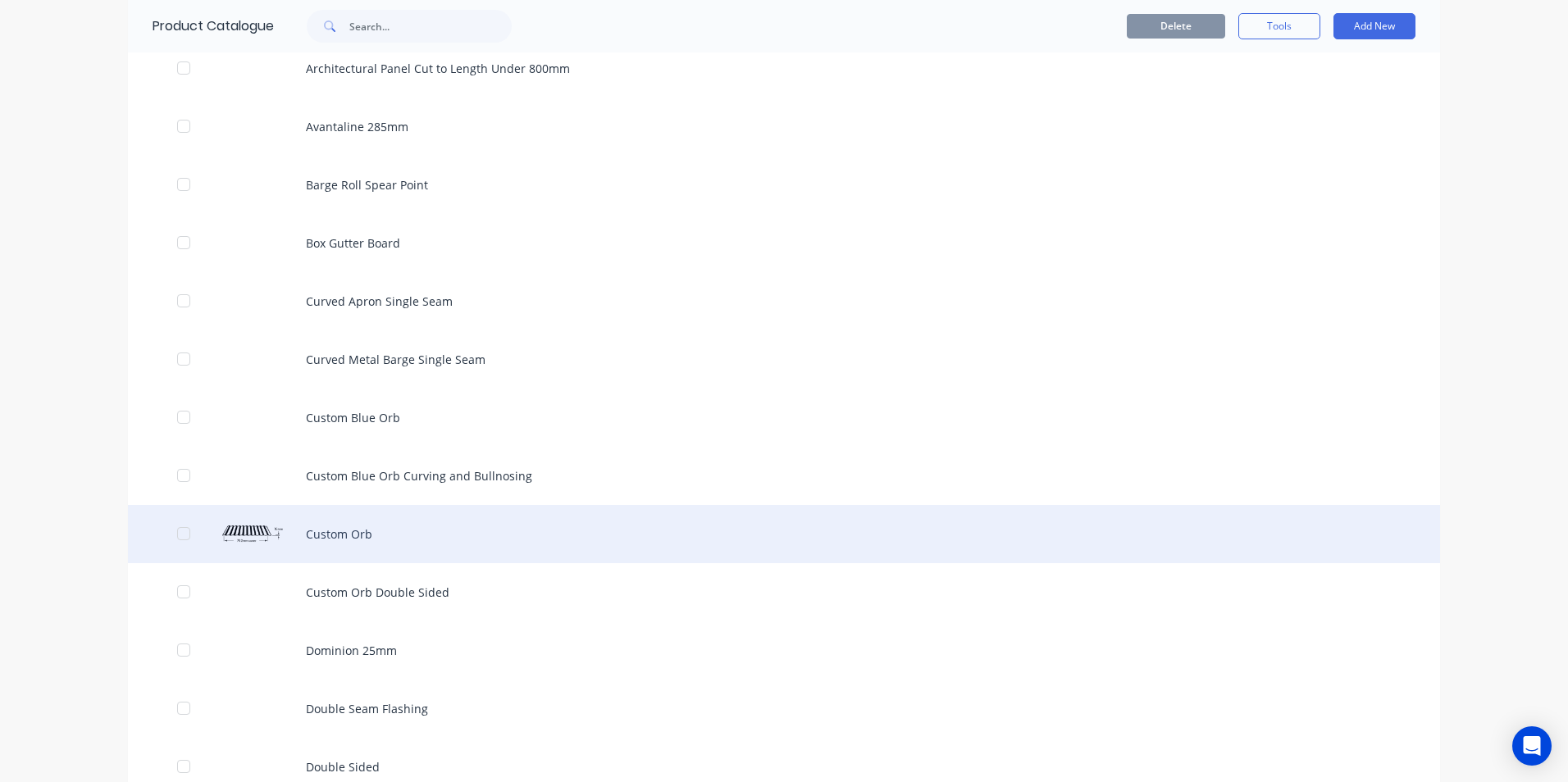
scroll to position [1066, 0]
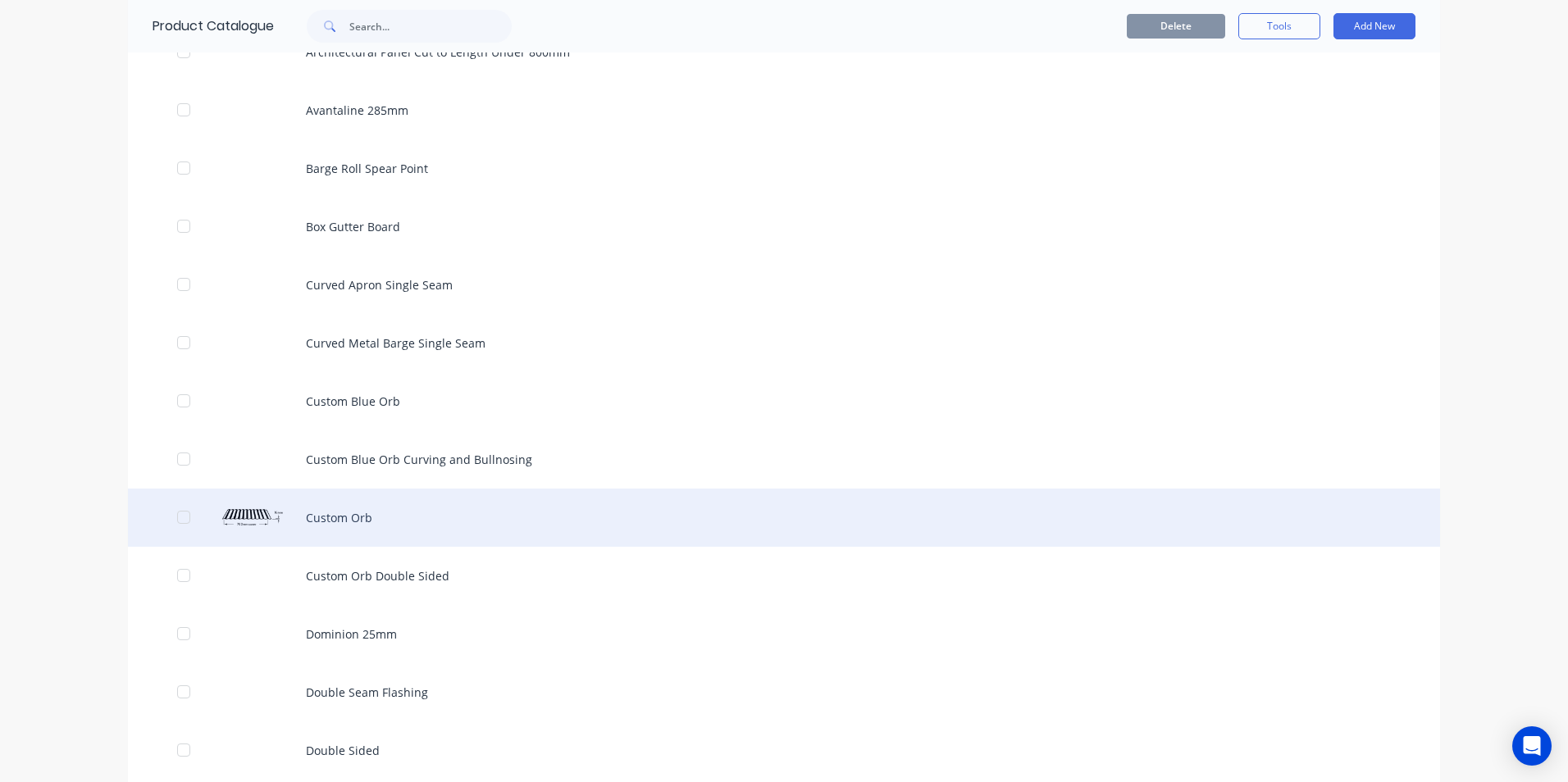
click at [336, 518] on div "Custom Orb" at bounding box center [784, 517] width 1313 height 58
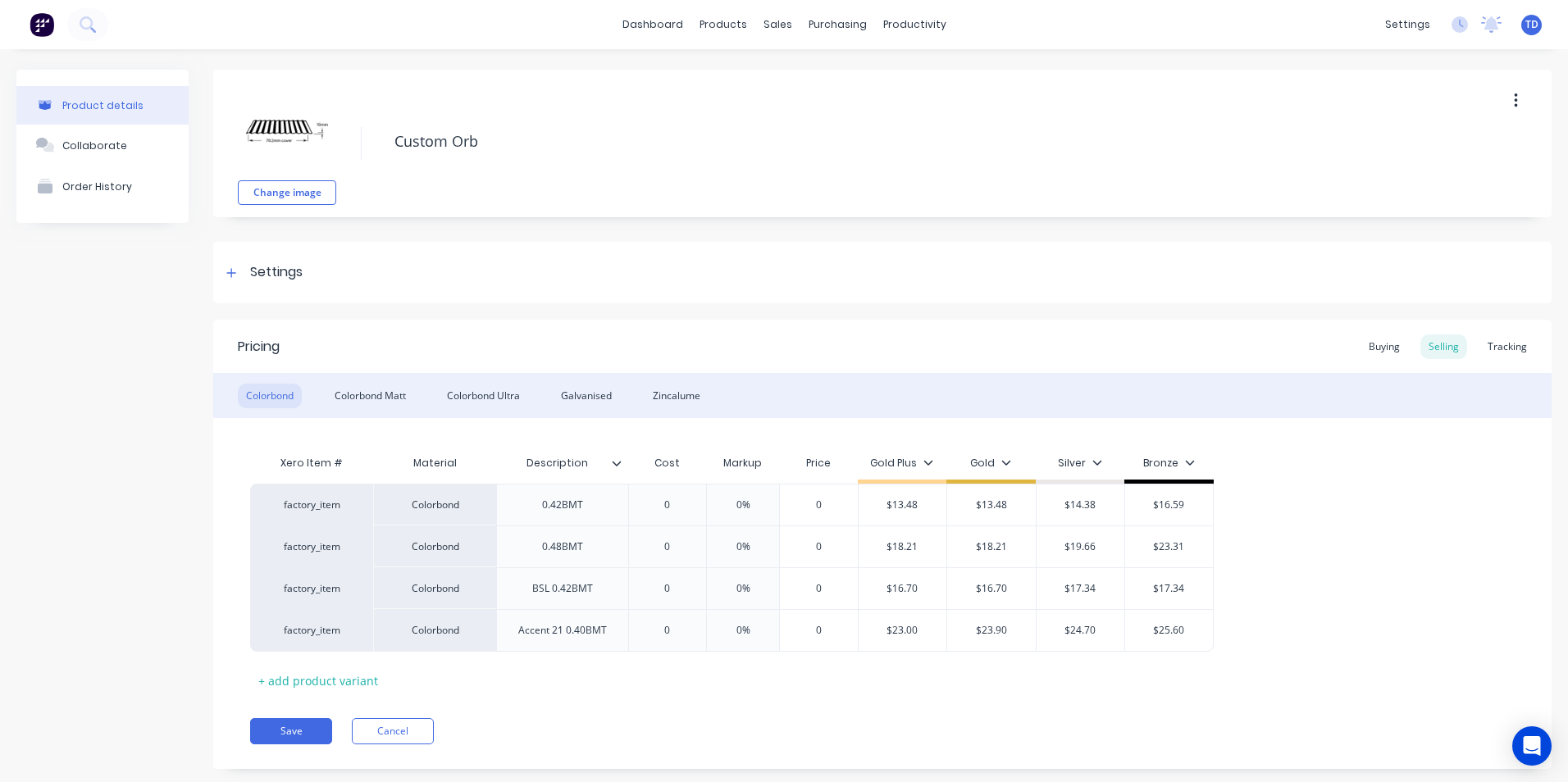
type textarea "x"
